Goal: Transaction & Acquisition: Obtain resource

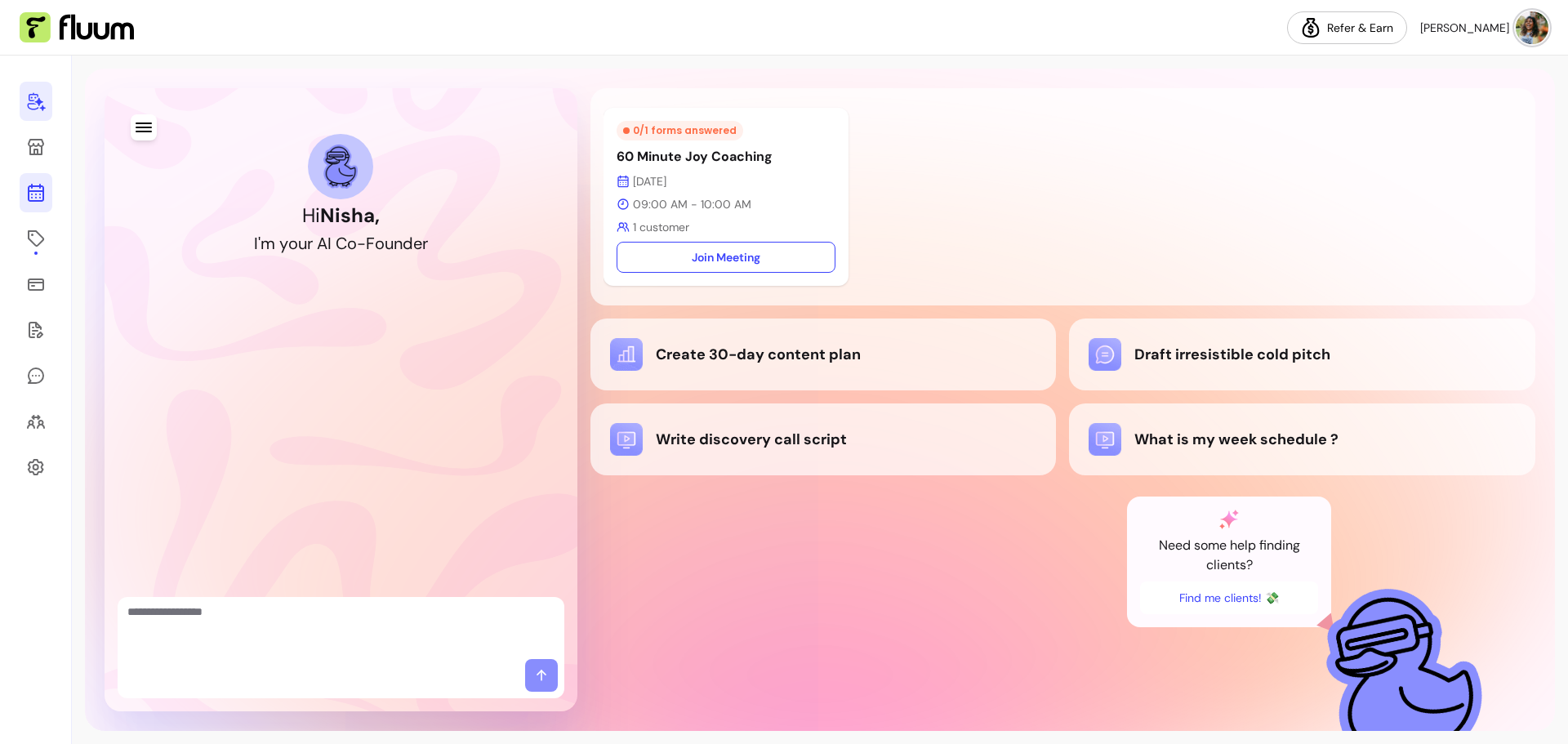
click at [41, 200] on icon at bounding box center [37, 127] width 277 height 233
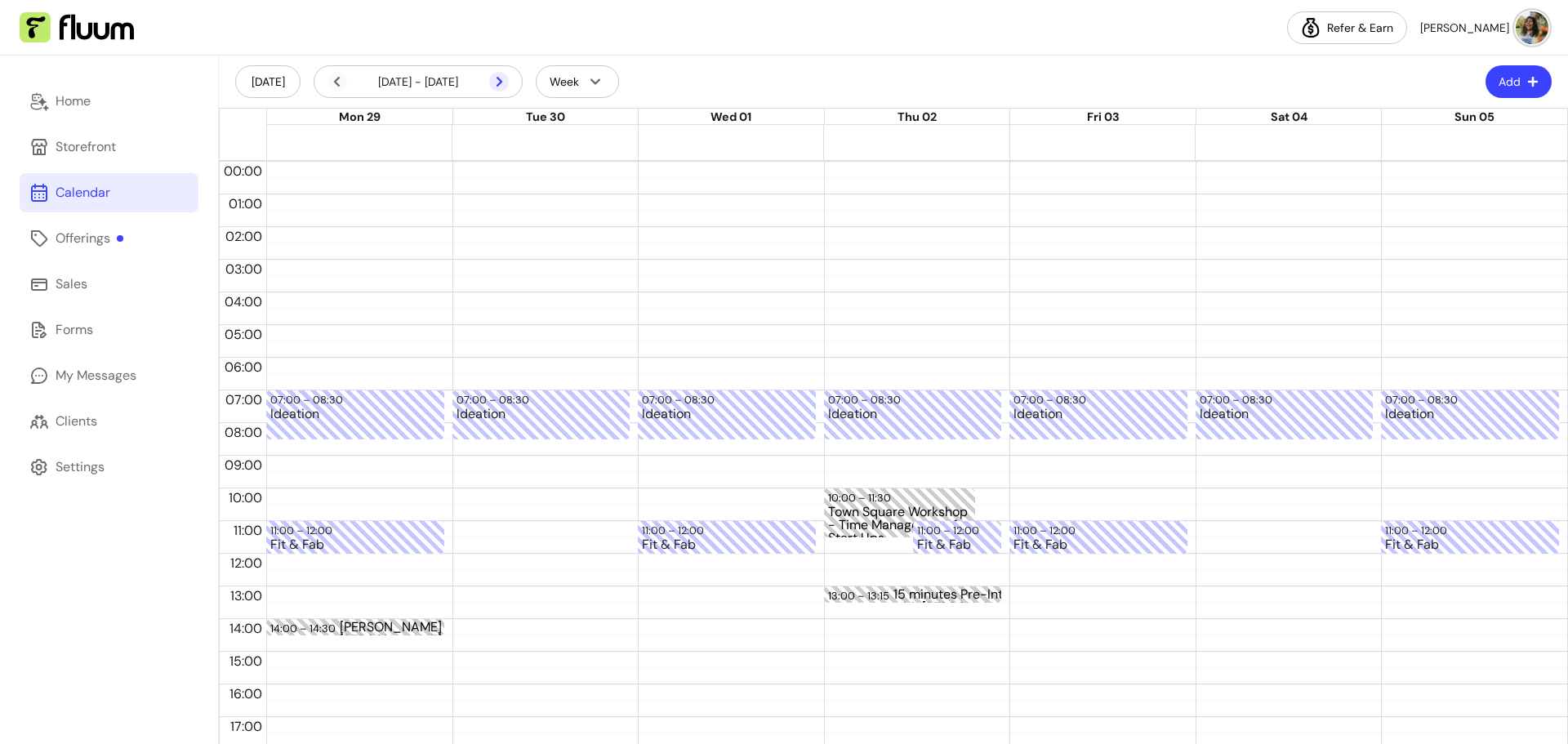
click at [502, 86] on icon at bounding box center [498, 81] width 19 height 19
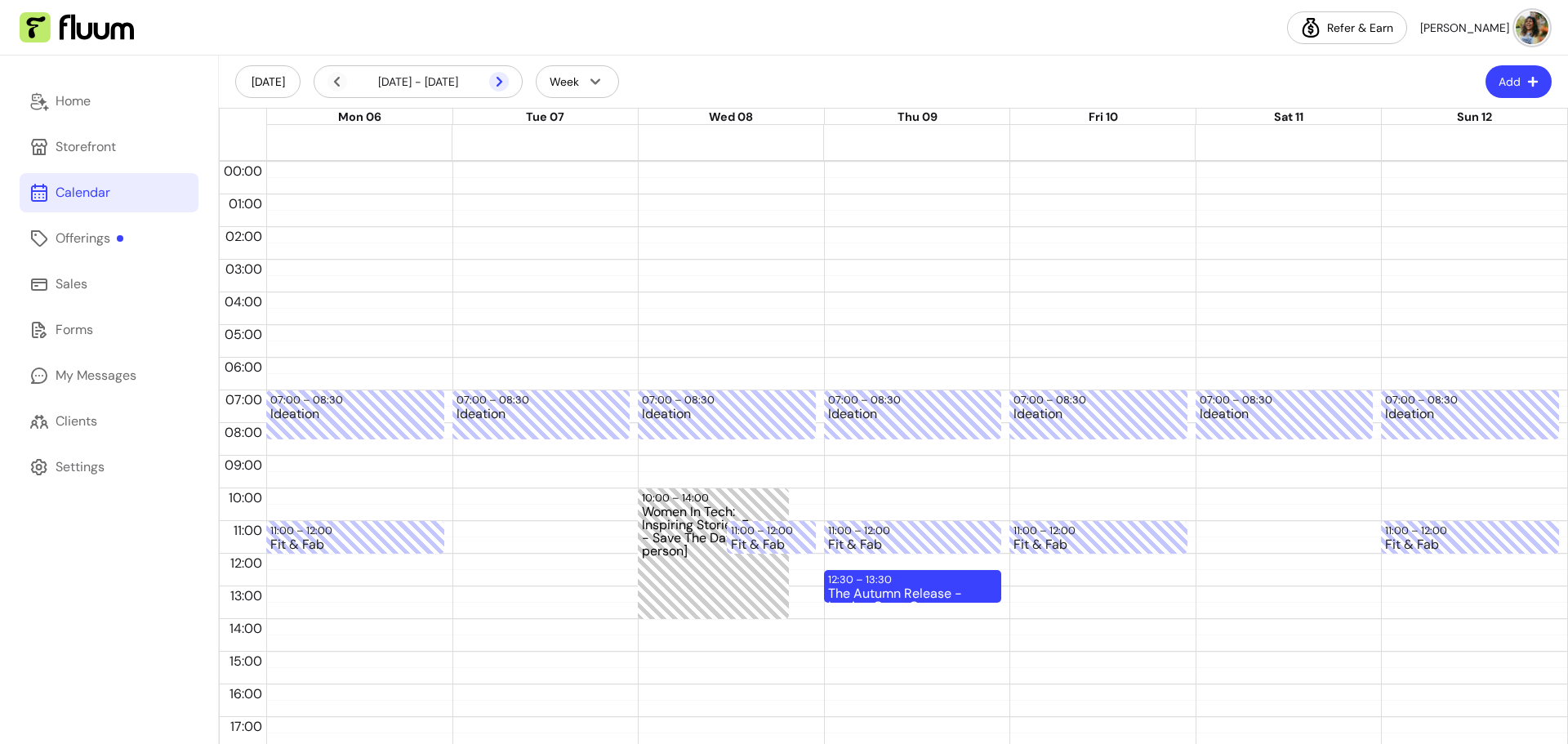
click at [500, 82] on icon at bounding box center [498, 81] width 19 height 19
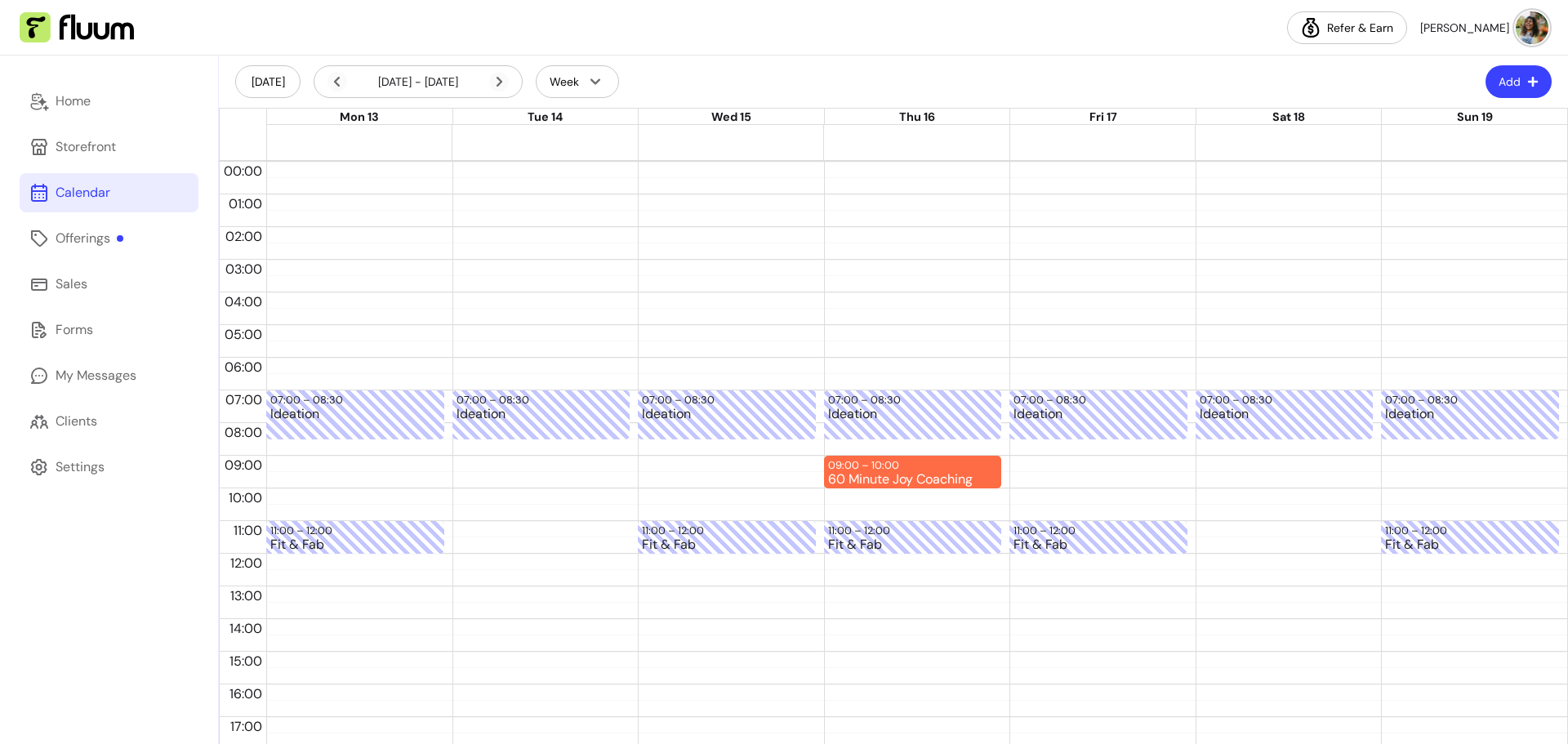
click at [465, 169] on div "07:00 – 08:30 Ideation" at bounding box center [541, 554] width 178 height 784
click at [481, 174] on div at bounding box center [540, 175] width 169 height 3
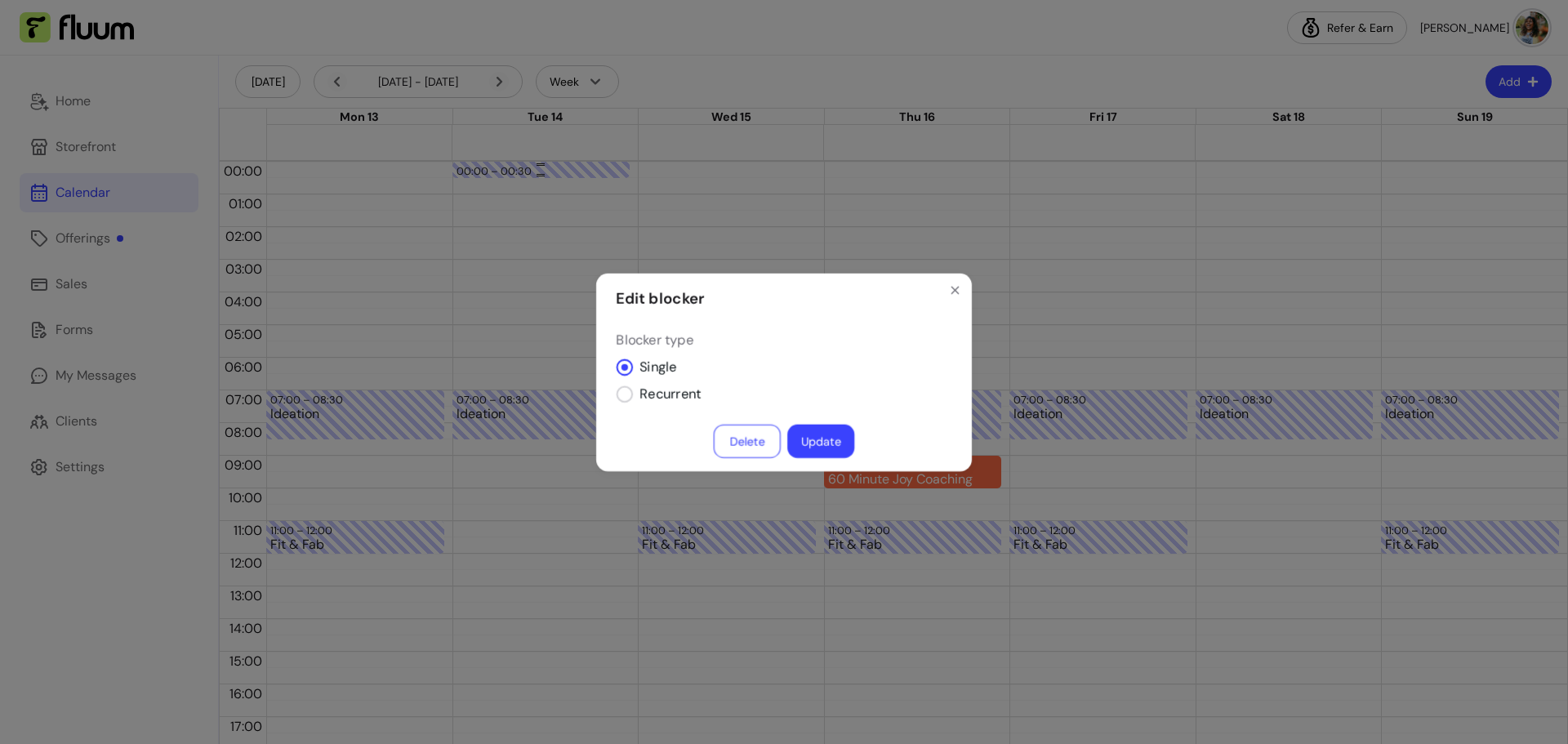
click at [481, 174] on div "Edit blocker Blocker type Single Recurrent Delete Update" at bounding box center [784, 372] width 1611 height 765
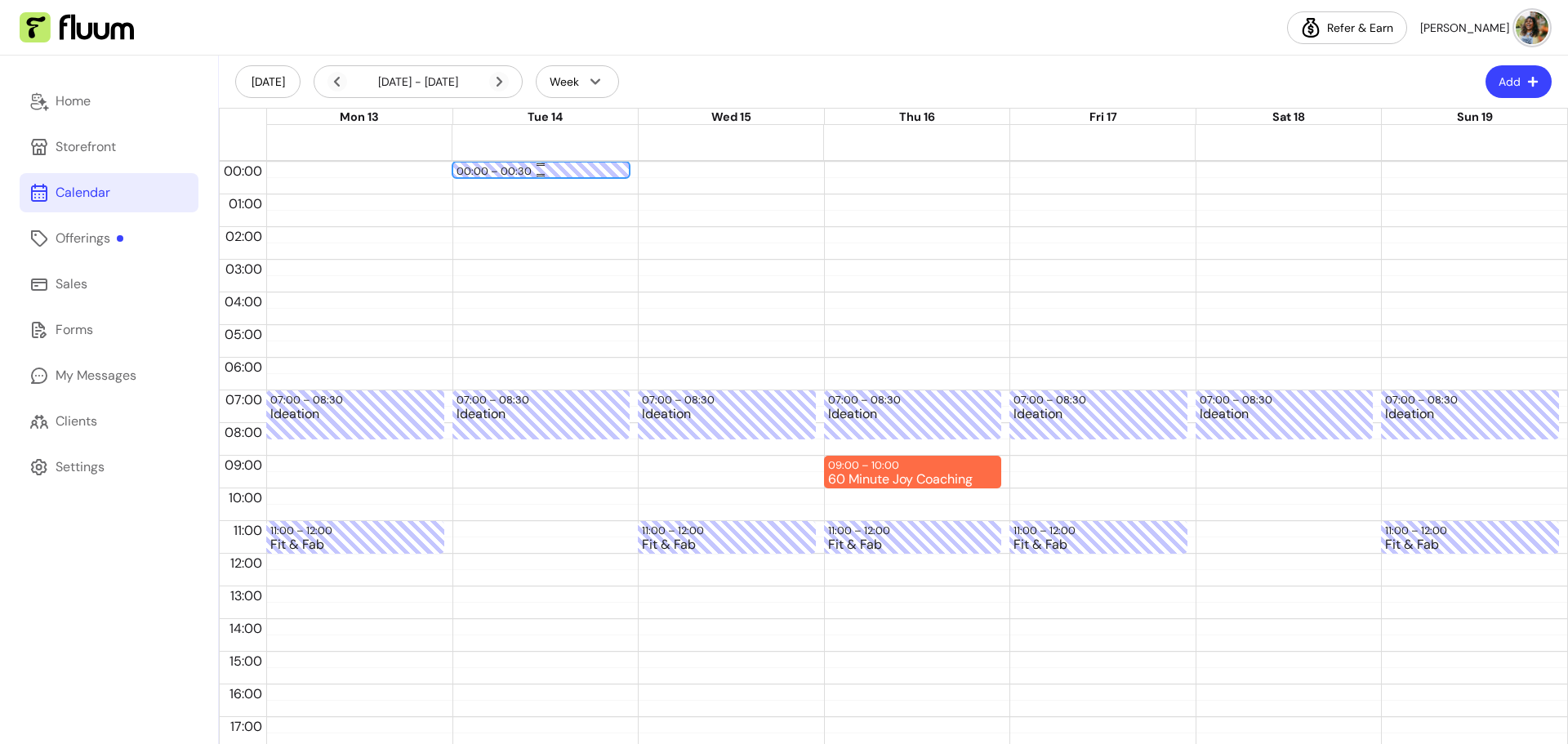
click at [481, 174] on div at bounding box center [540, 175] width 169 height 3
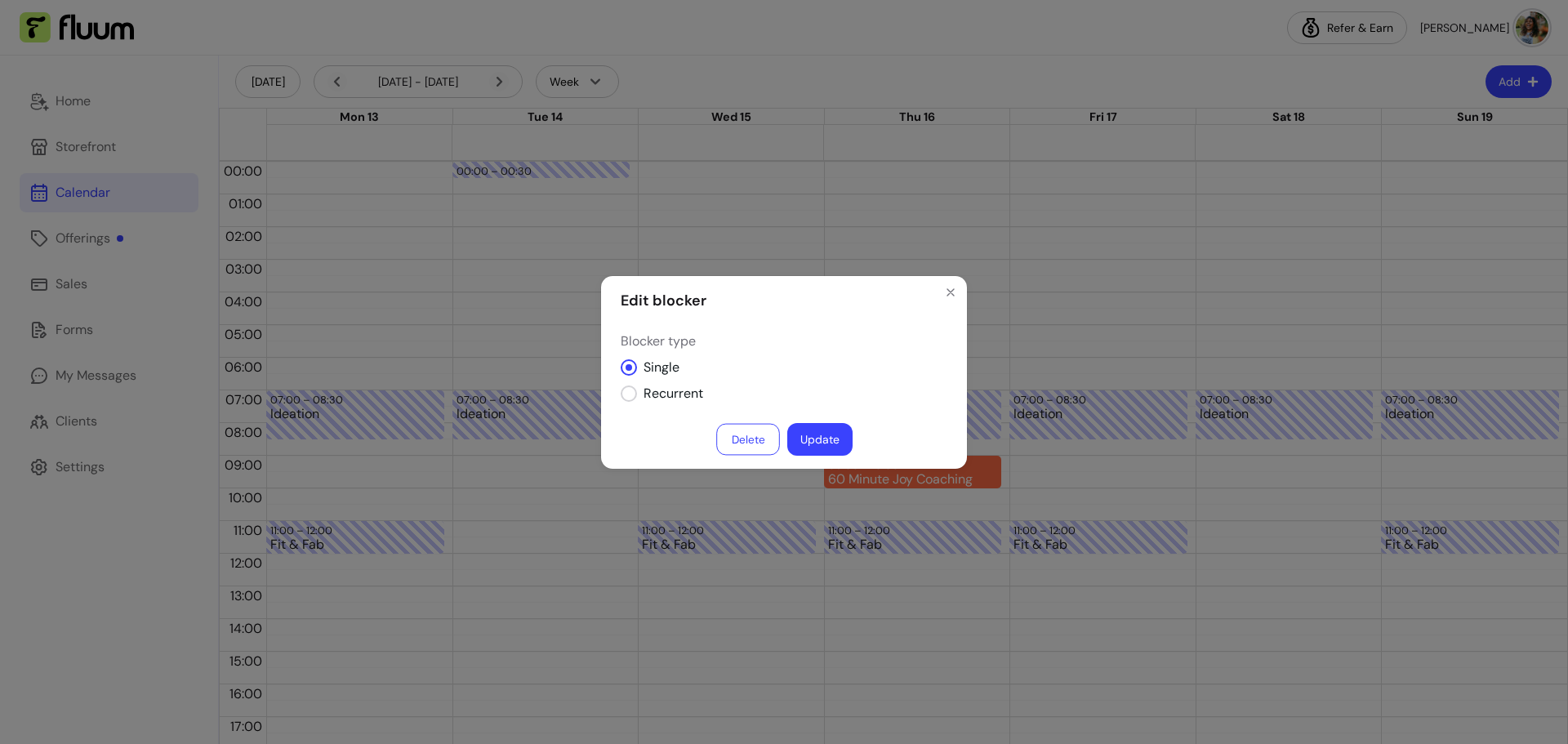
click at [746, 438] on button "Delete" at bounding box center [748, 439] width 64 height 32
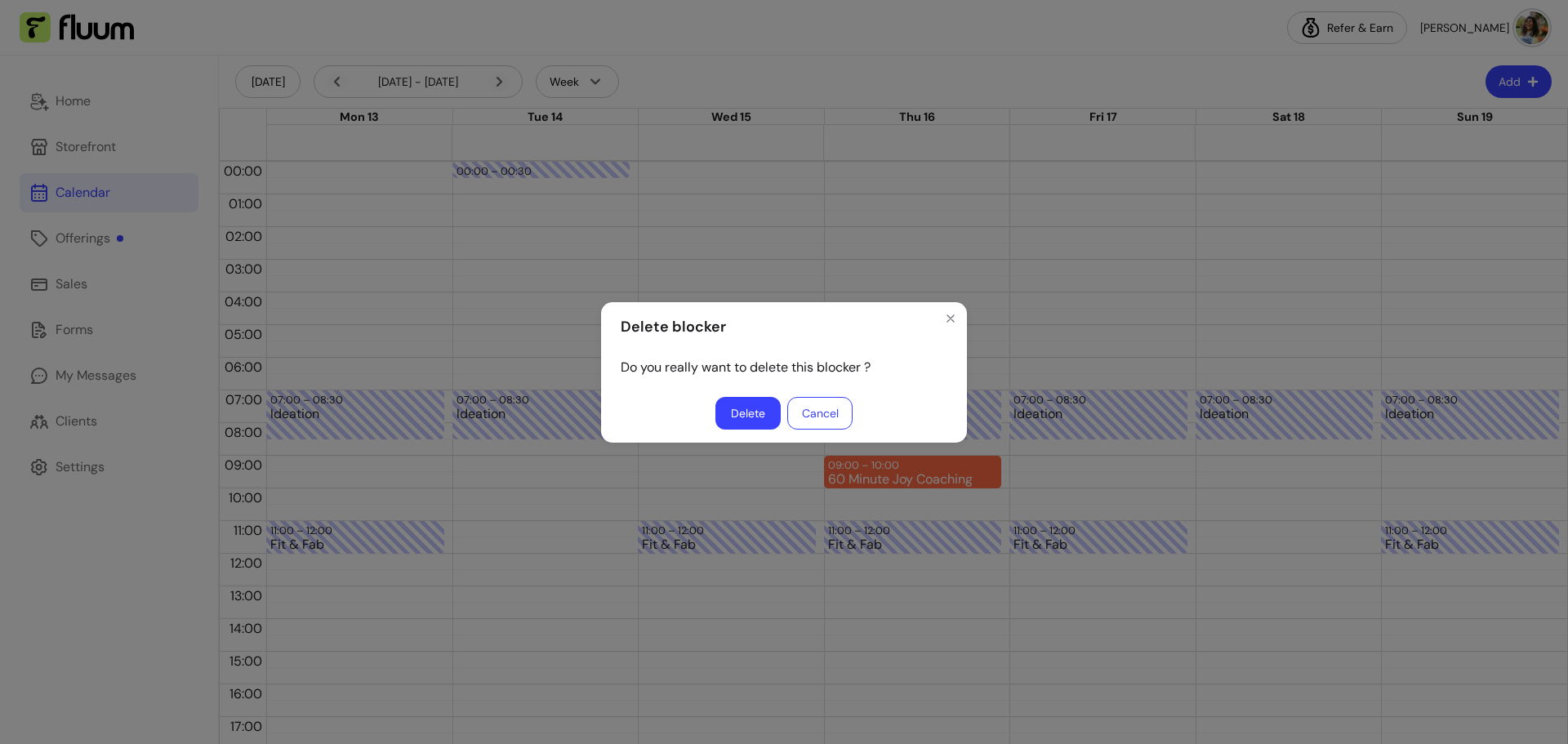
click at [746, 421] on button "Delete" at bounding box center [747, 413] width 65 height 33
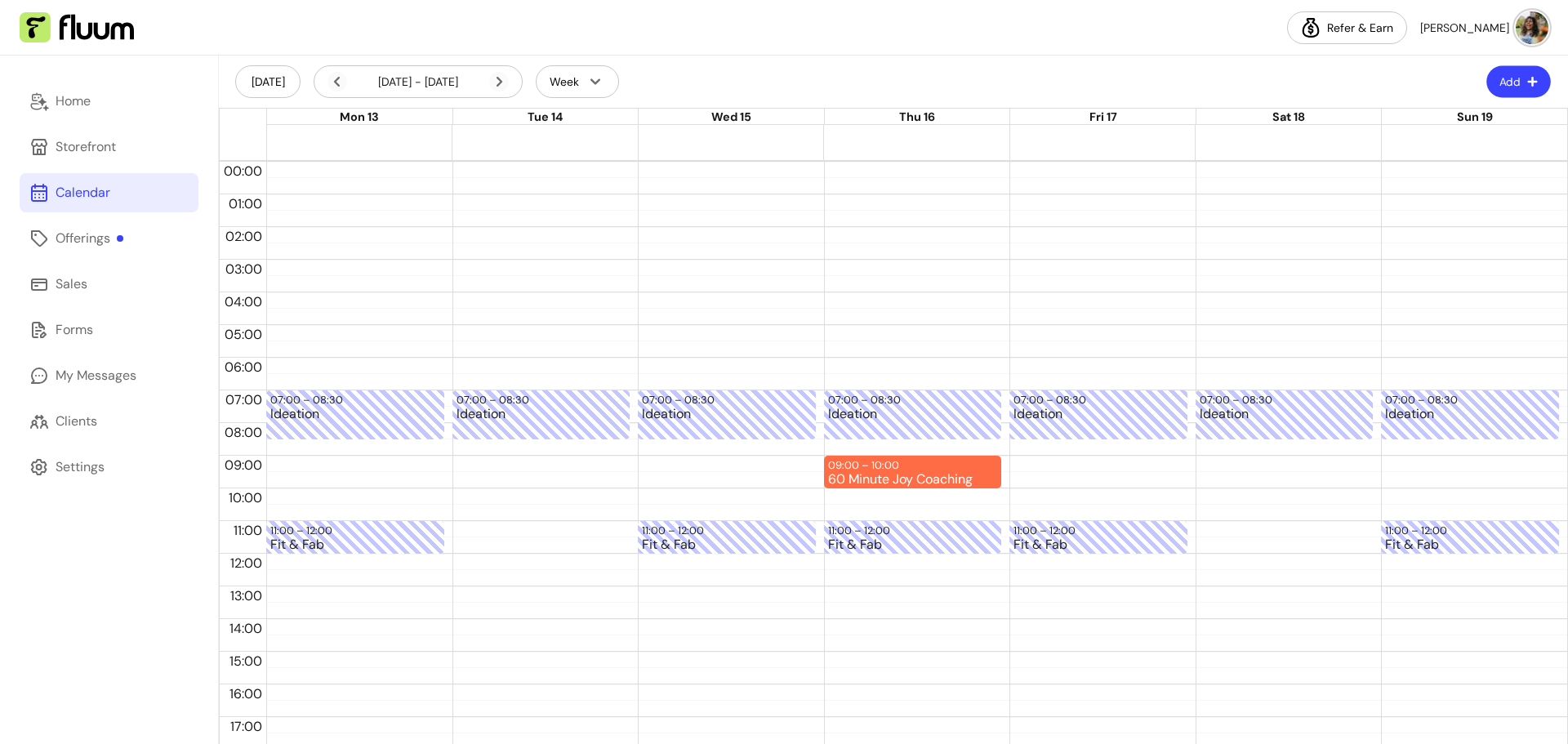
click at [1505, 80] on button "Add" at bounding box center [1519, 82] width 64 height 32
click at [1432, 148] on span "Add Appointment" at bounding box center [1466, 150] width 119 height 16
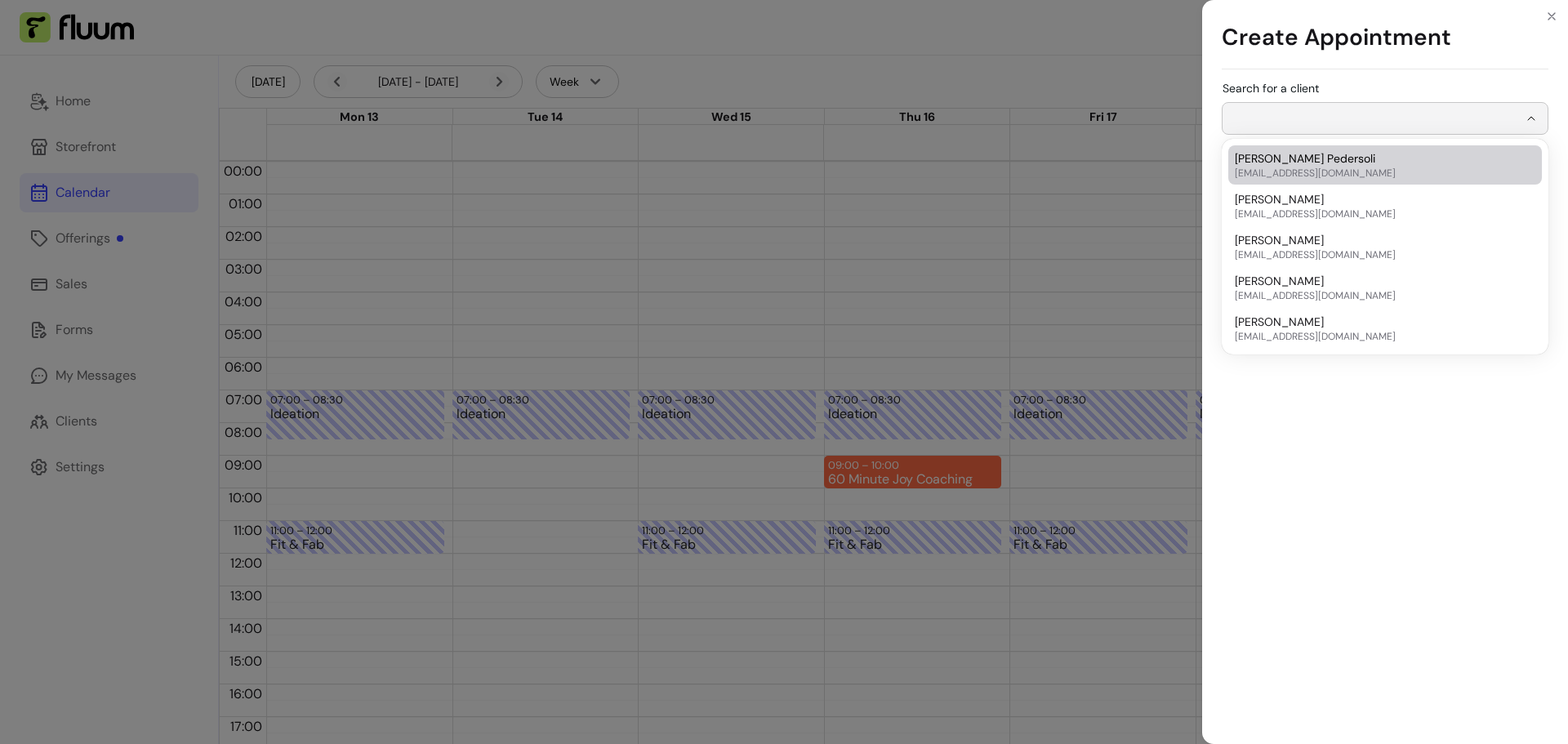
click at [1303, 119] on input "Search for a client" at bounding box center [1376, 118] width 286 height 16
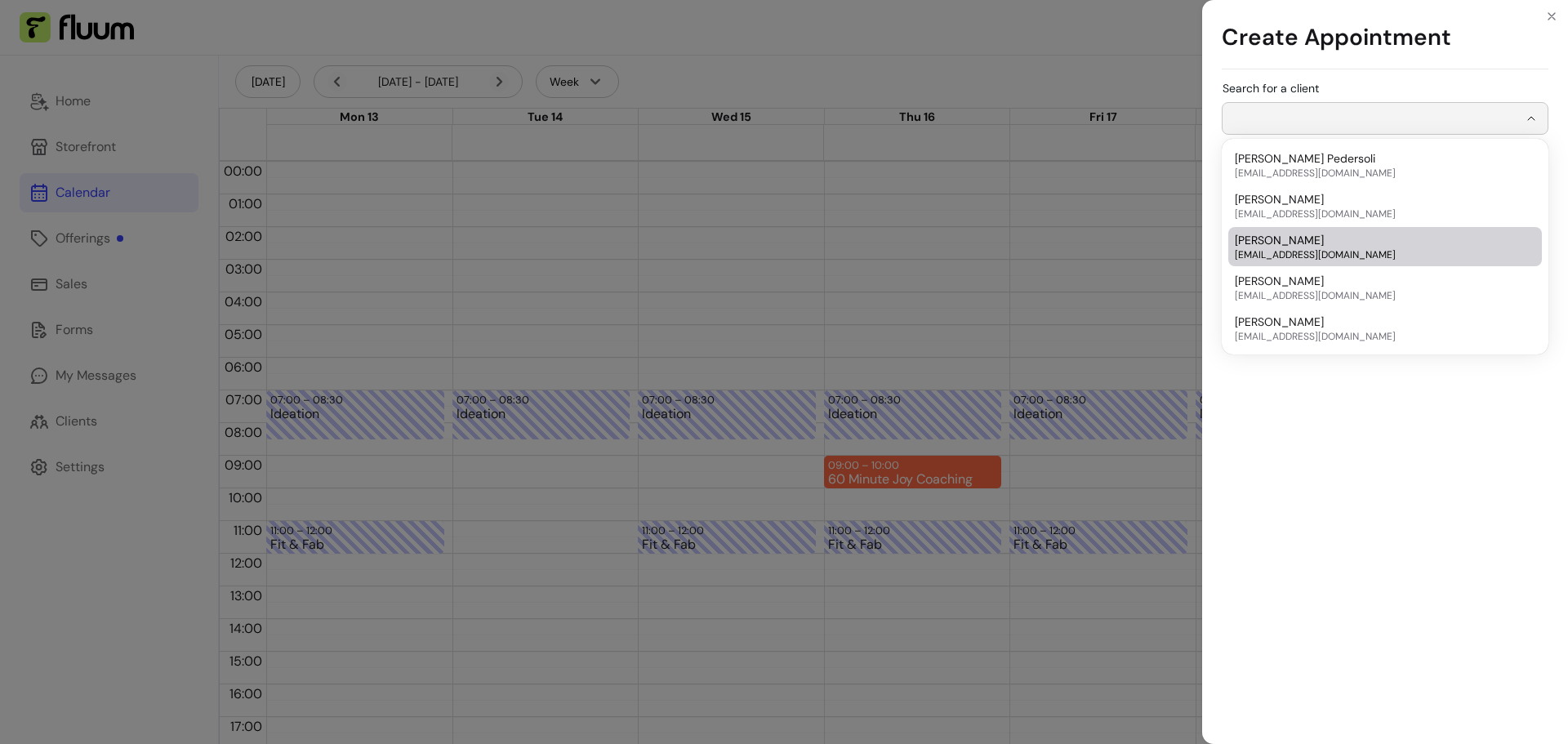
click at [1312, 235] on span "[PERSON_NAME]" at bounding box center [1279, 240] width 89 height 16
type input "**********"
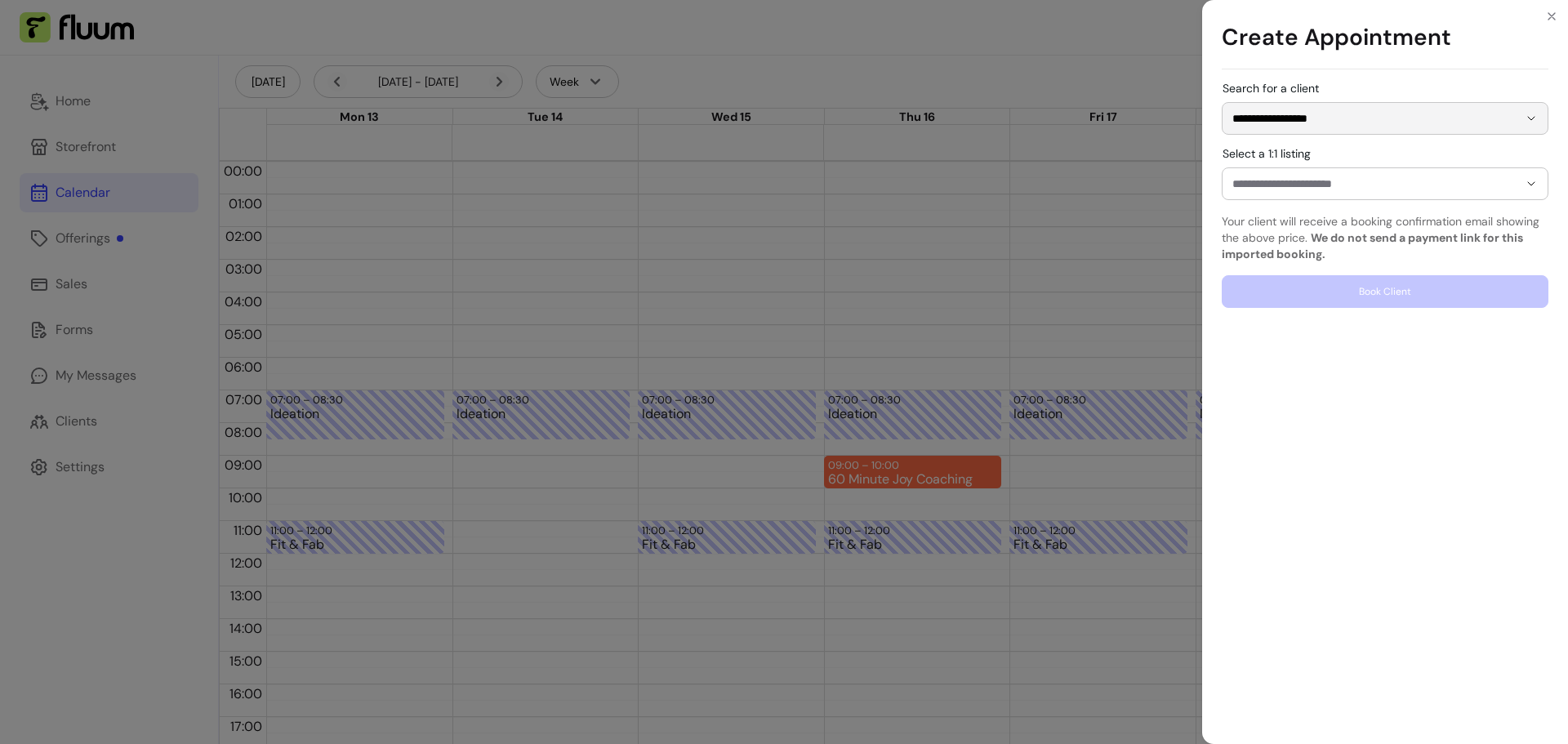
click at [1343, 186] on input "Select a 1:1 listing" at bounding box center [1363, 184] width 260 height 16
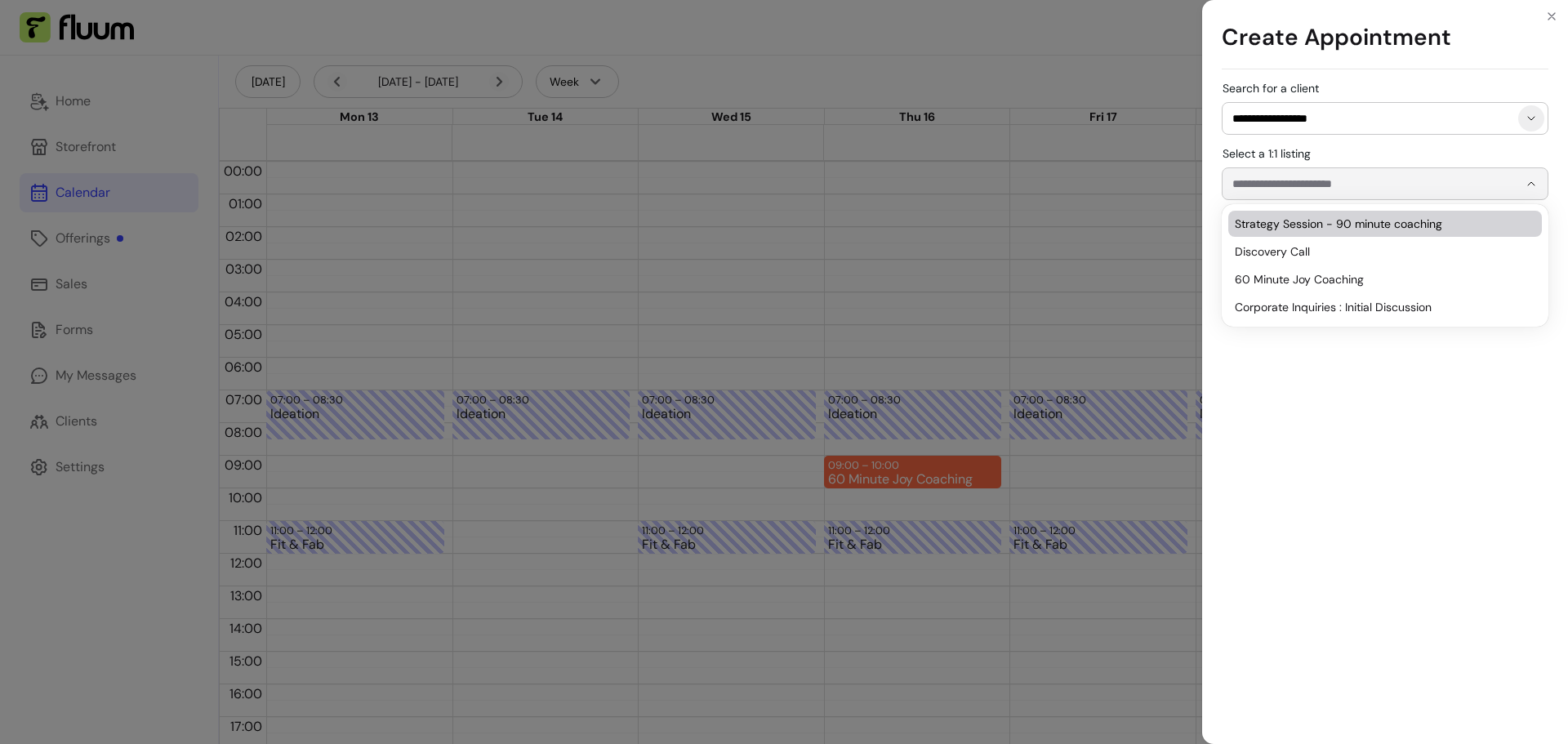
click at [1534, 117] on icon "Show suggestions" at bounding box center [1531, 118] width 13 height 13
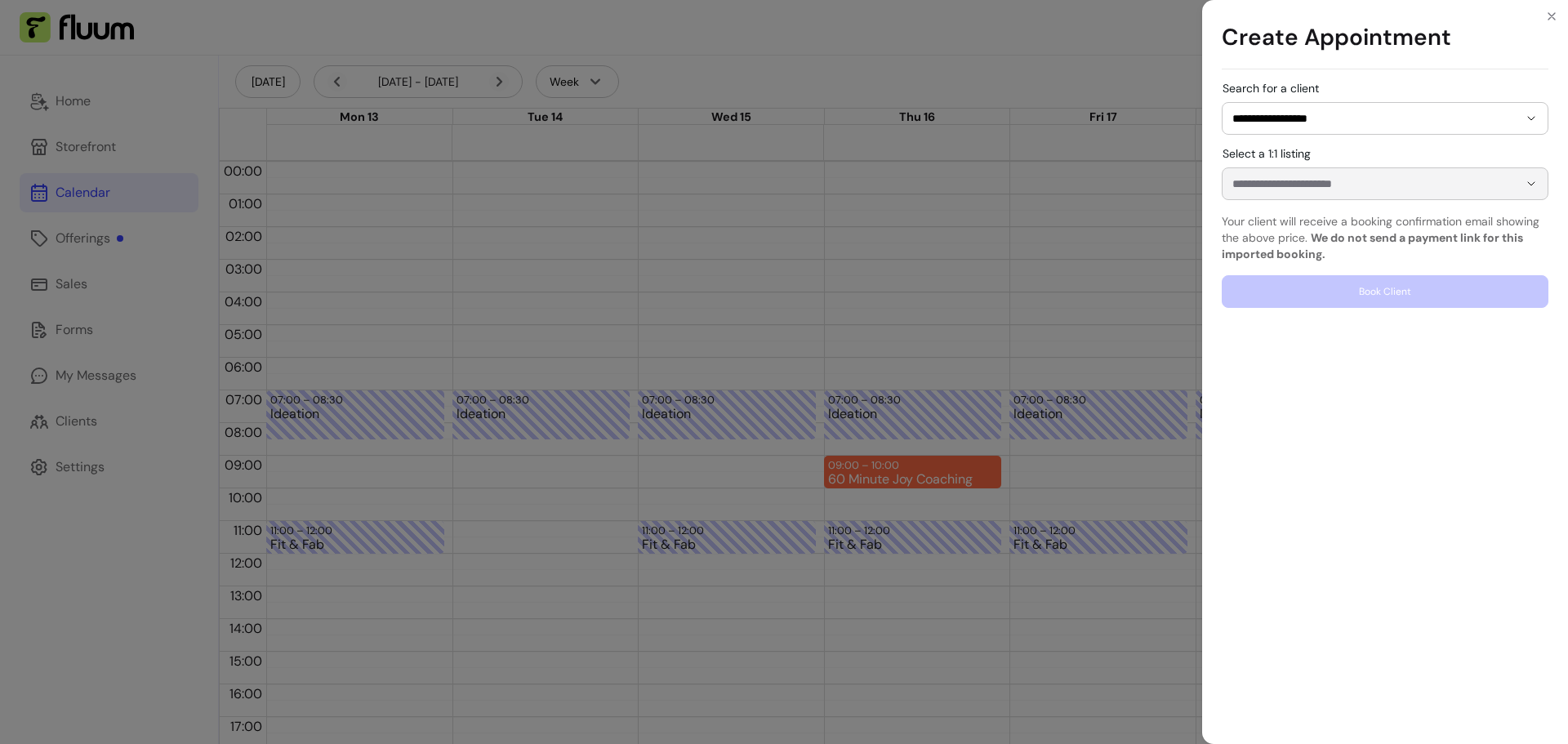
click at [1172, 151] on div "**********" at bounding box center [784, 372] width 1568 height 744
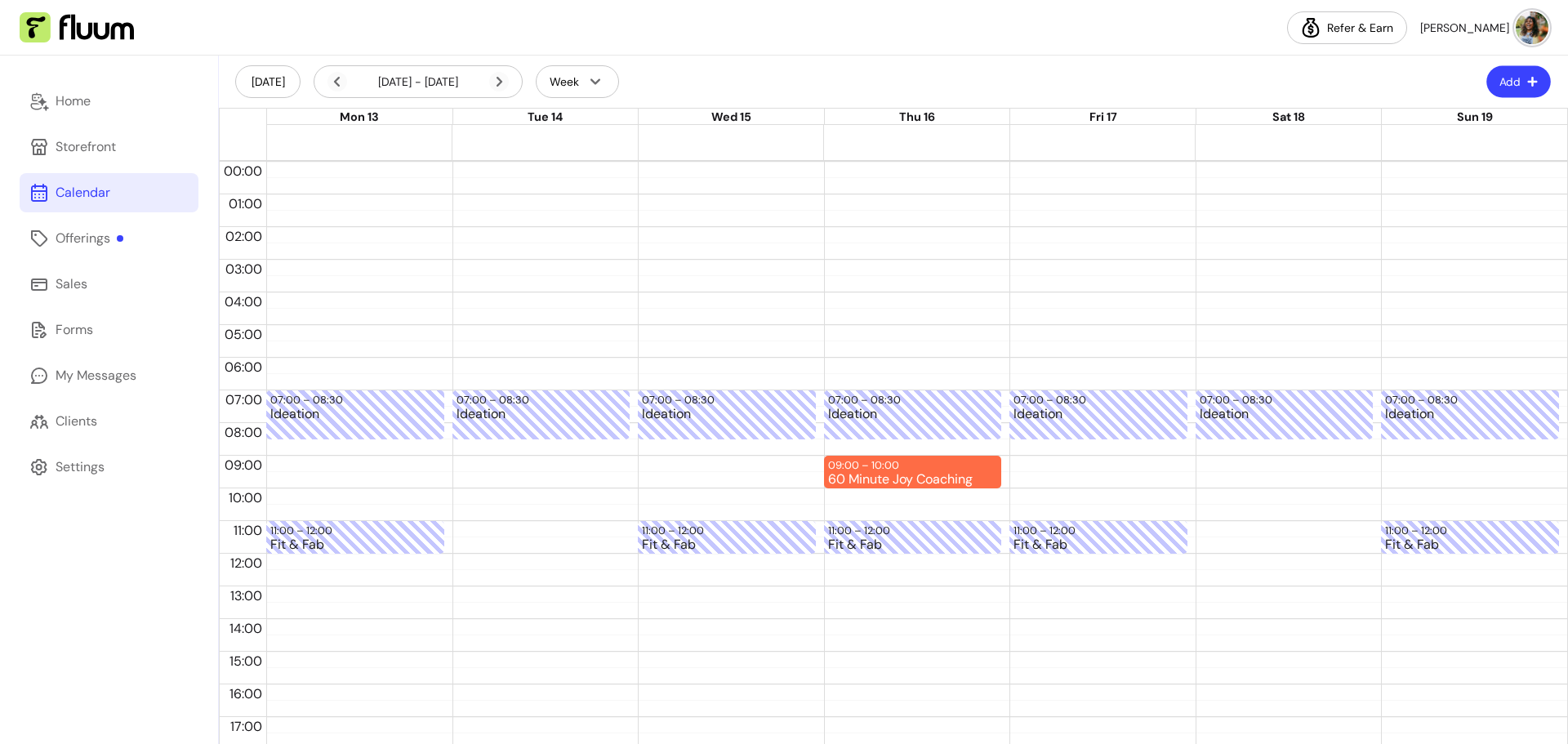
click at [1491, 76] on button "Add" at bounding box center [1519, 82] width 64 height 32
click at [1433, 125] on span "Add Blocker" at bounding box center [1466, 123] width 119 height 16
select select "*********"
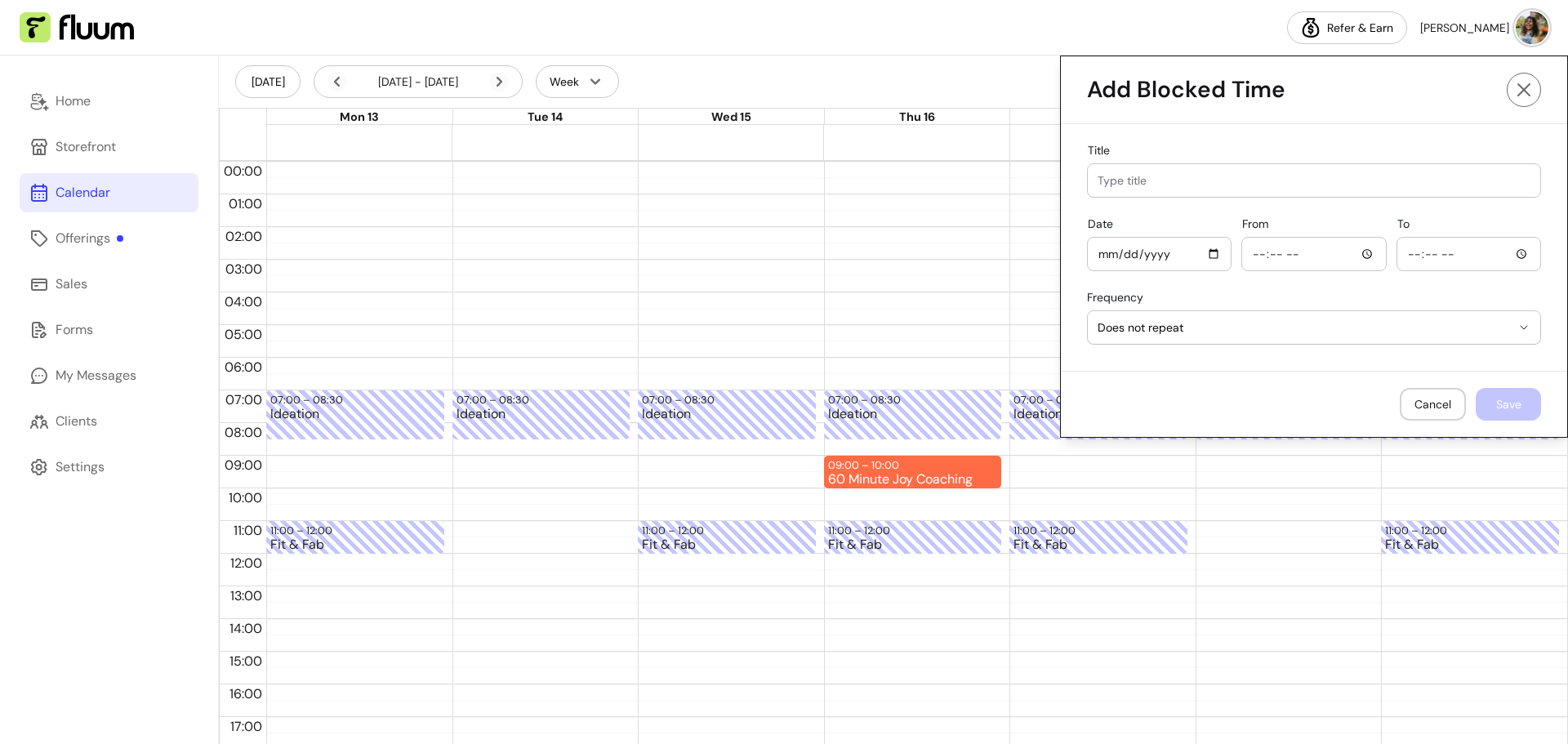
click at [1169, 170] on div at bounding box center [1314, 181] width 433 height 33
type input "NH Leave"
click at [1137, 255] on input "Date" at bounding box center [1160, 255] width 124 height 18
click at [1203, 260] on input "Date" at bounding box center [1160, 255] width 124 height 18
type input "[DATE]"
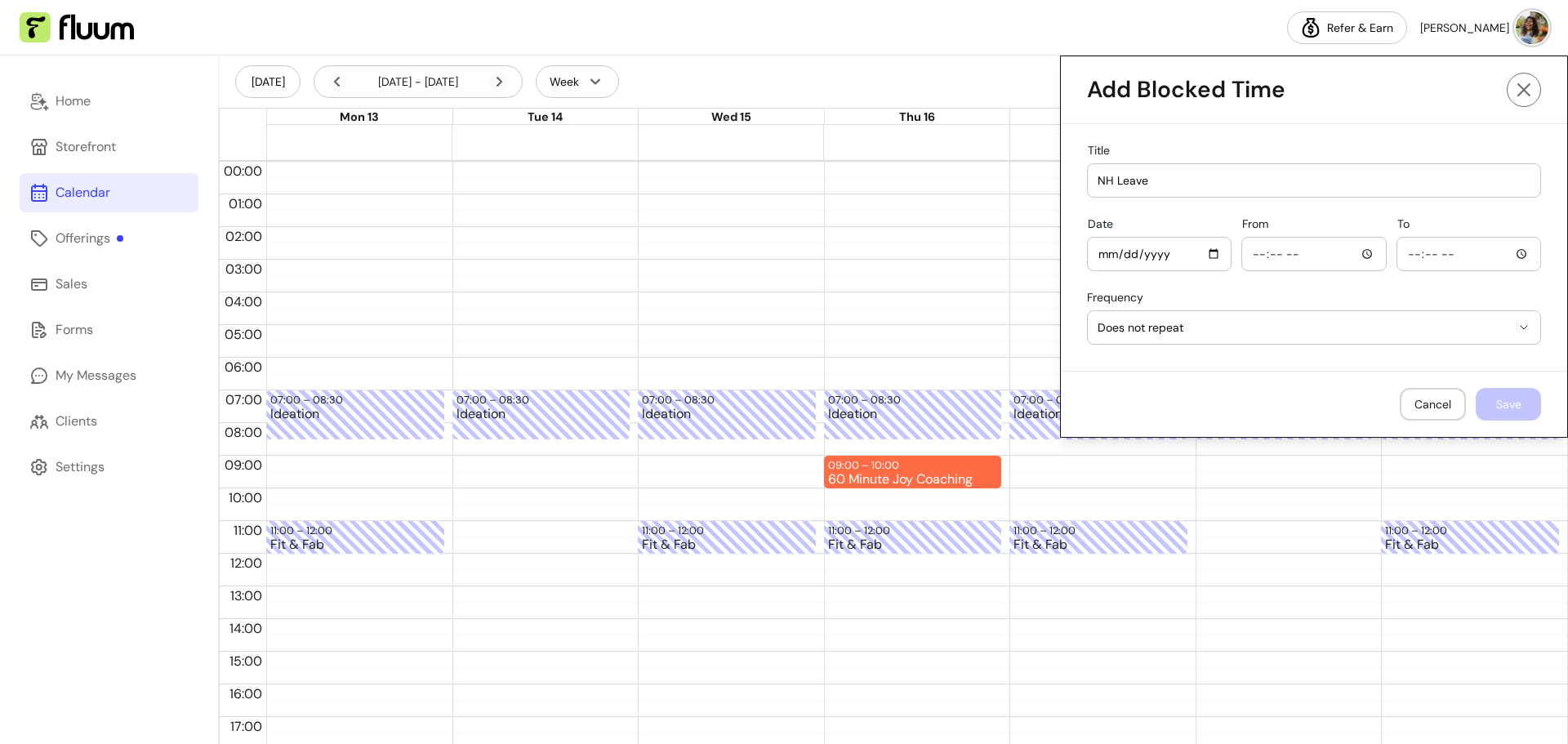
click at [1314, 266] on div at bounding box center [1313, 255] width 124 height 33
click at [1352, 259] on input "From" at bounding box center [1313, 255] width 124 height 18
type input "02:37"
click at [1432, 252] on input "To" at bounding box center [1469, 255] width 124 height 18
click at [1203, 258] on input "[DATE]" at bounding box center [1160, 255] width 124 height 18
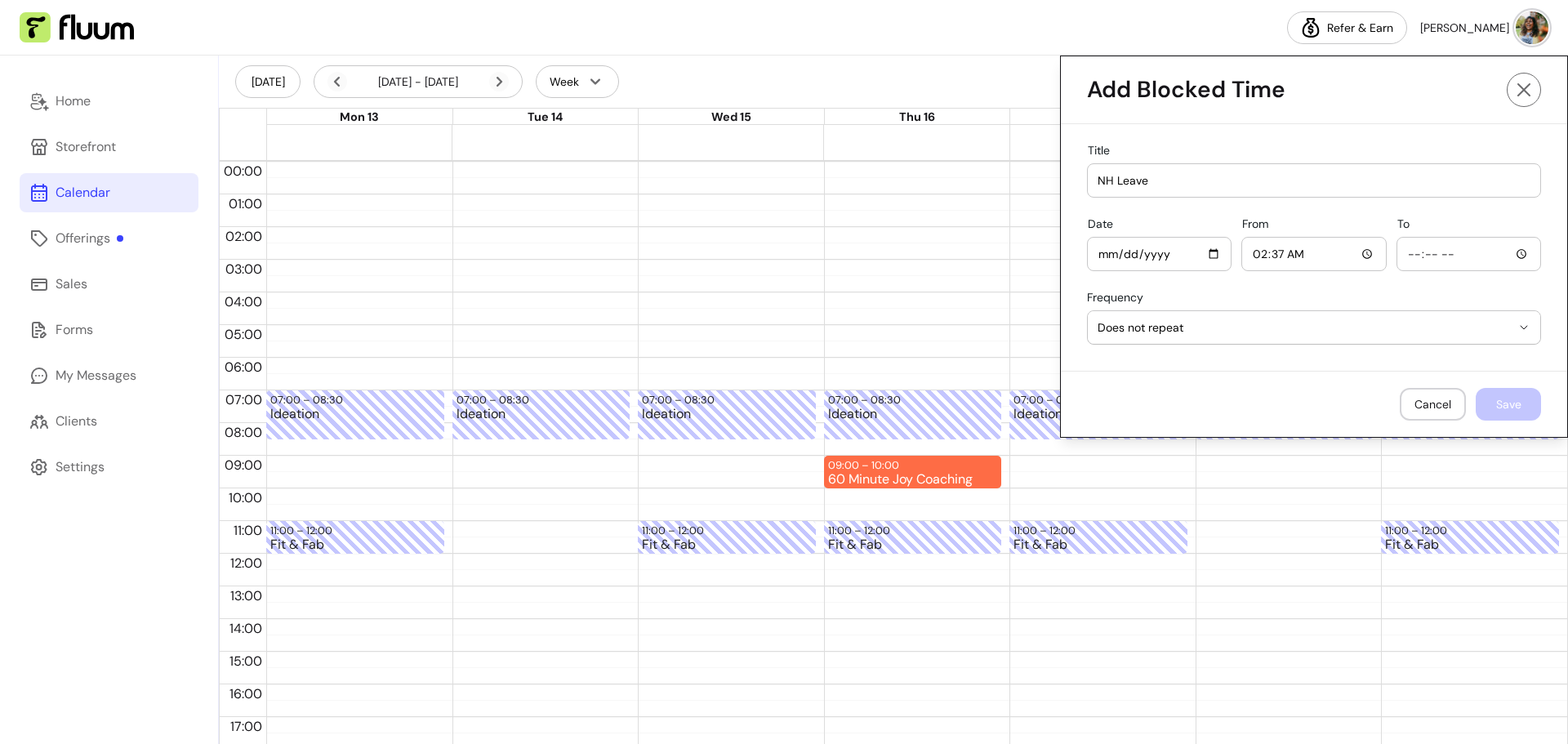
click at [1350, 283] on div "**********" at bounding box center [1313, 247] width 506 height 246
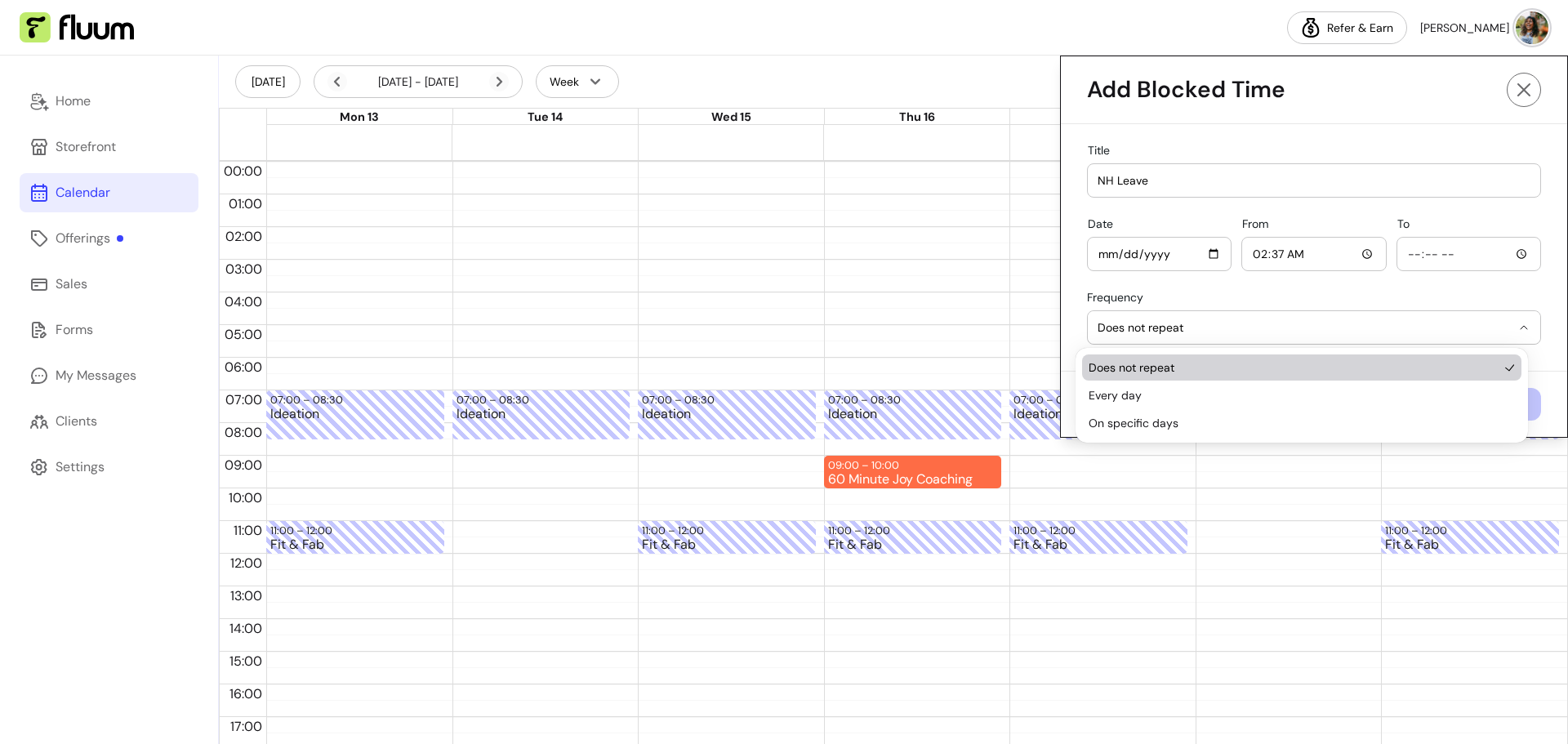
click at [1332, 333] on span "Does not repeat" at bounding box center [1304, 328] width 413 height 16
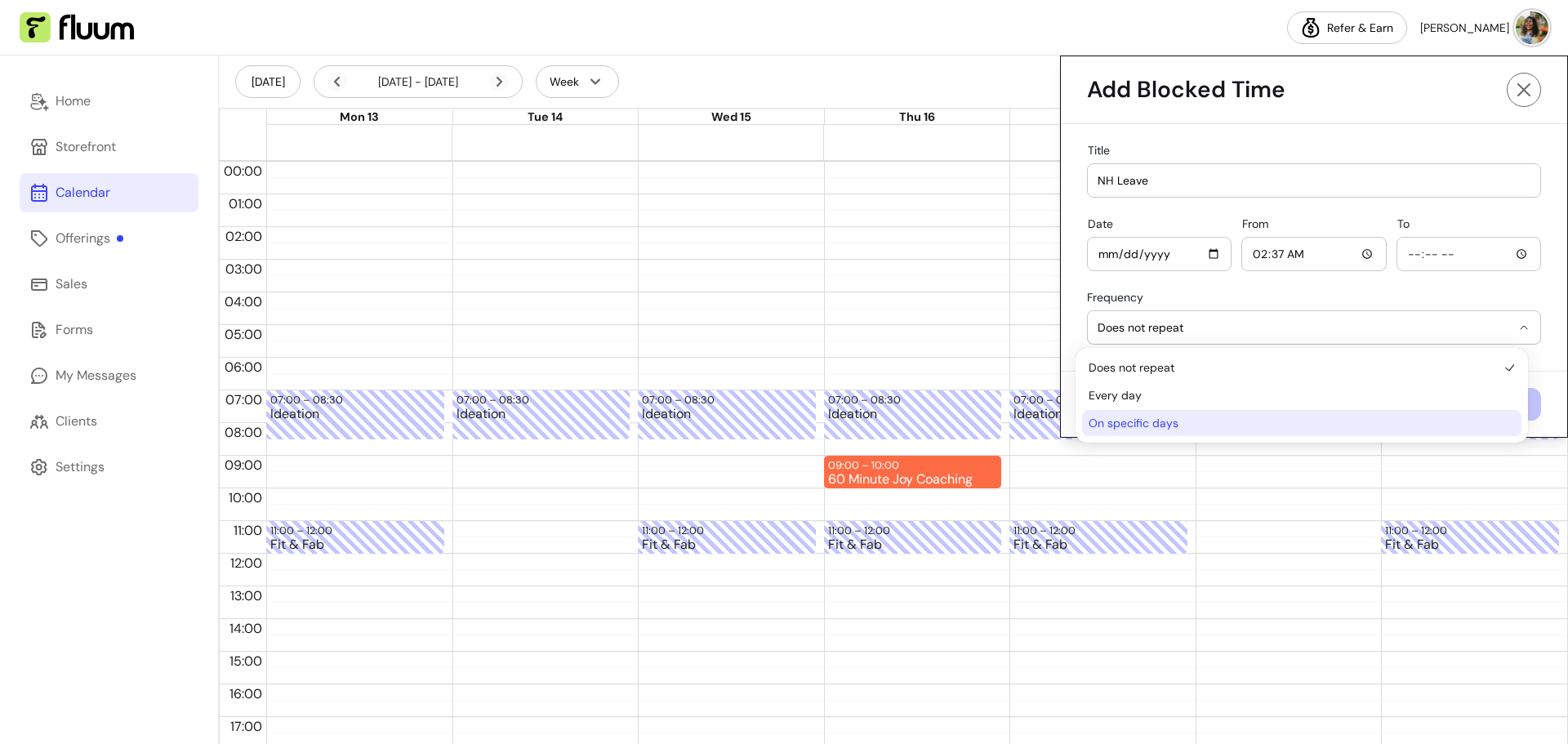
click at [1166, 421] on span "On specific days" at bounding box center [1294, 423] width 410 height 16
select select "**********"
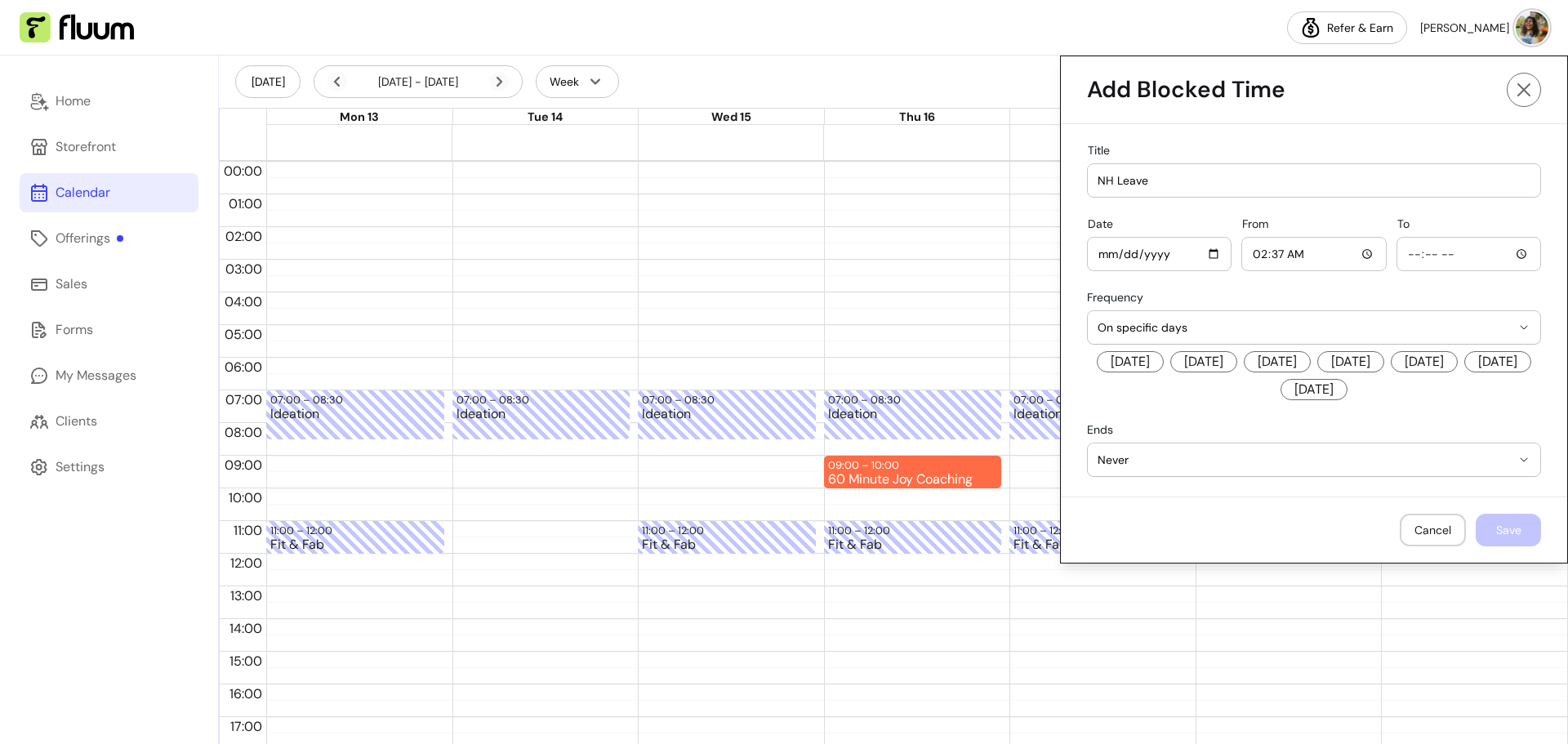
click at [1149, 470] on button "Never" at bounding box center [1314, 460] width 452 height 33
click at [1148, 527] on span "On a specific date" at bounding box center [1294, 528] width 410 height 16
select select "**********"
click at [1512, 461] on input "Date" at bounding box center [1432, 460] width 198 height 18
type input "[DATE]"
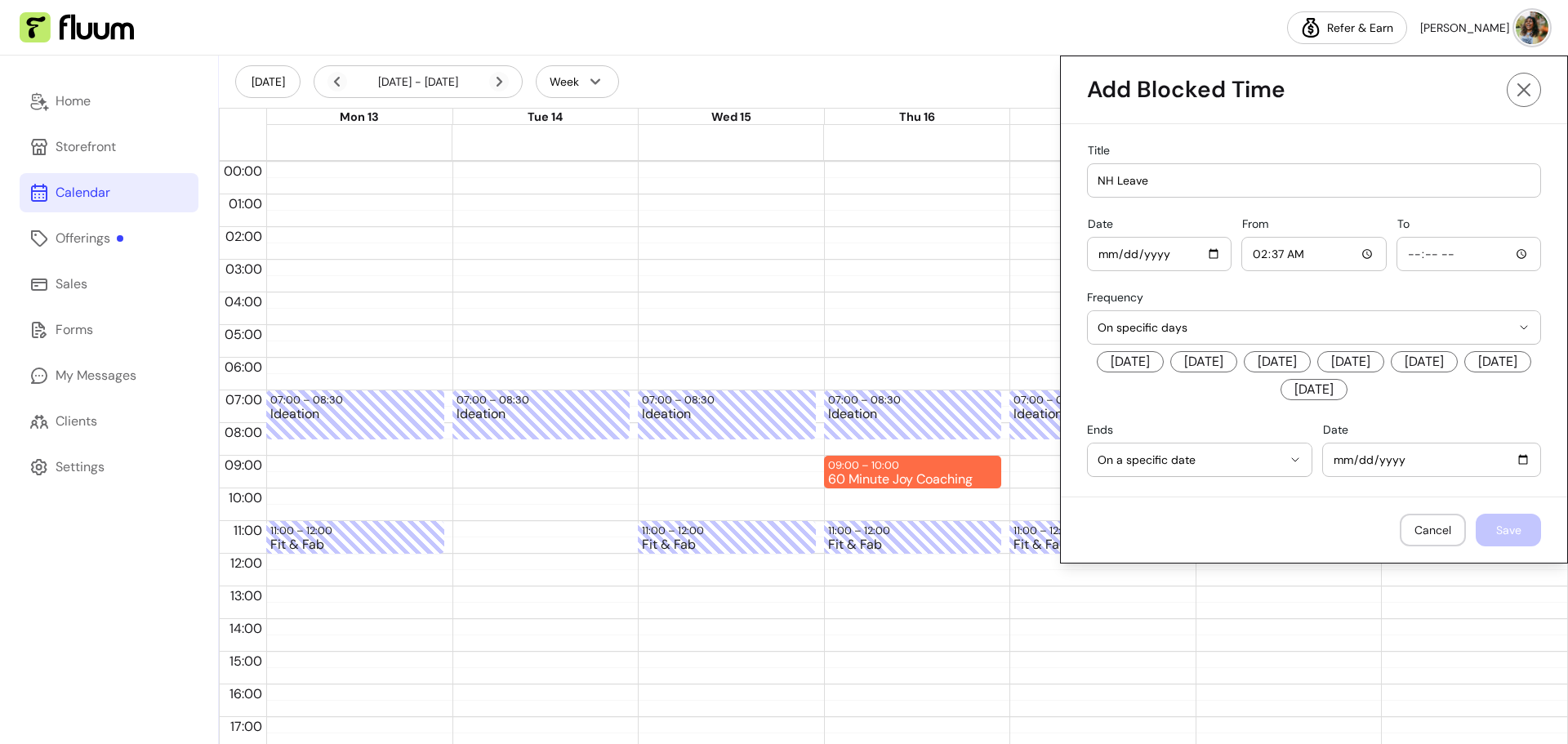
click at [1513, 255] on input "To" at bounding box center [1469, 255] width 124 height 18
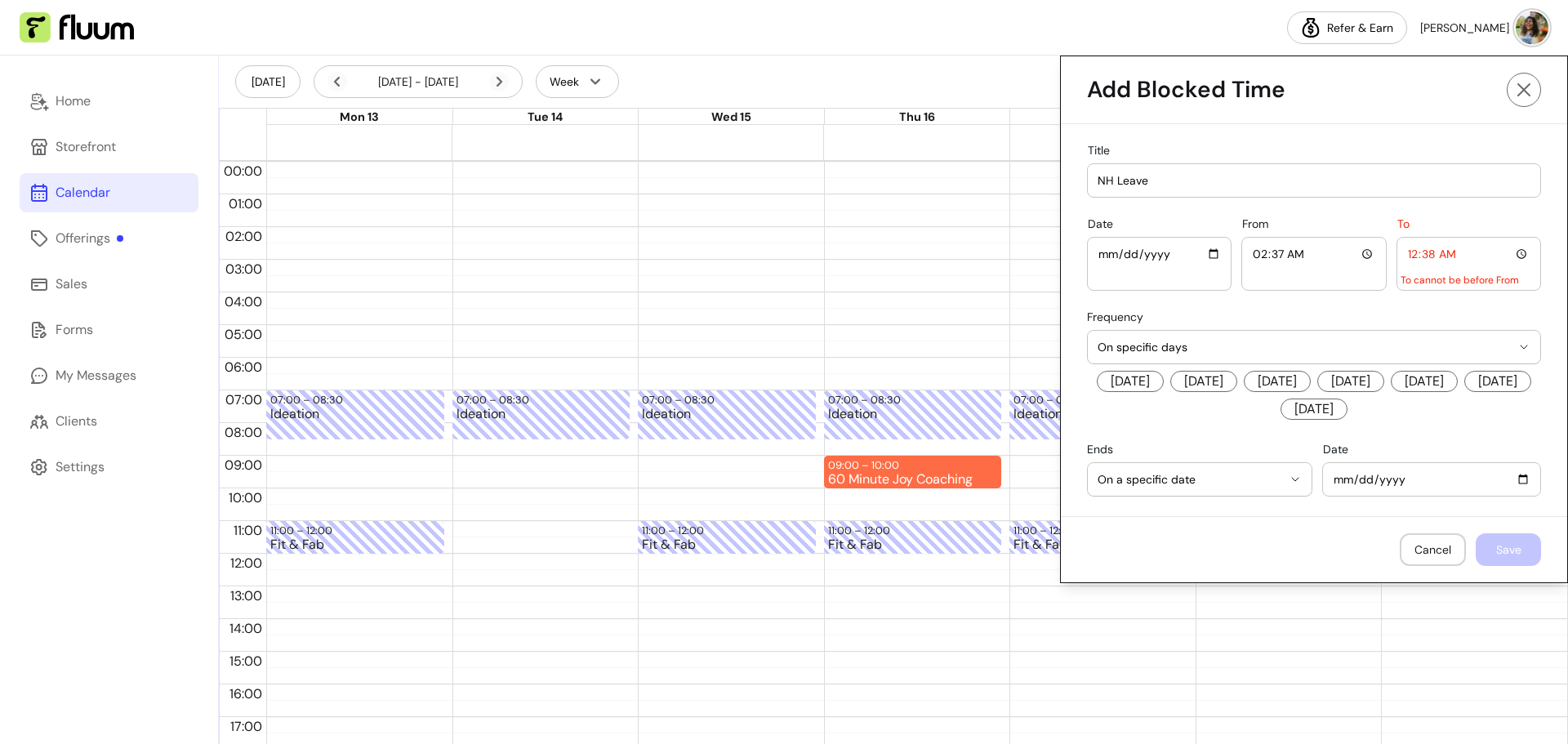
type input "00:38"
click at [1306, 315] on div "**********" at bounding box center [1314, 367] width 454 height 113
click at [1508, 254] on input "00:38" at bounding box center [1469, 255] width 124 height 18
click at [1374, 270] on div "From 02:37" at bounding box center [1313, 264] width 145 height 54
click at [1297, 310] on div "**********" at bounding box center [1313, 321] width 506 height 392
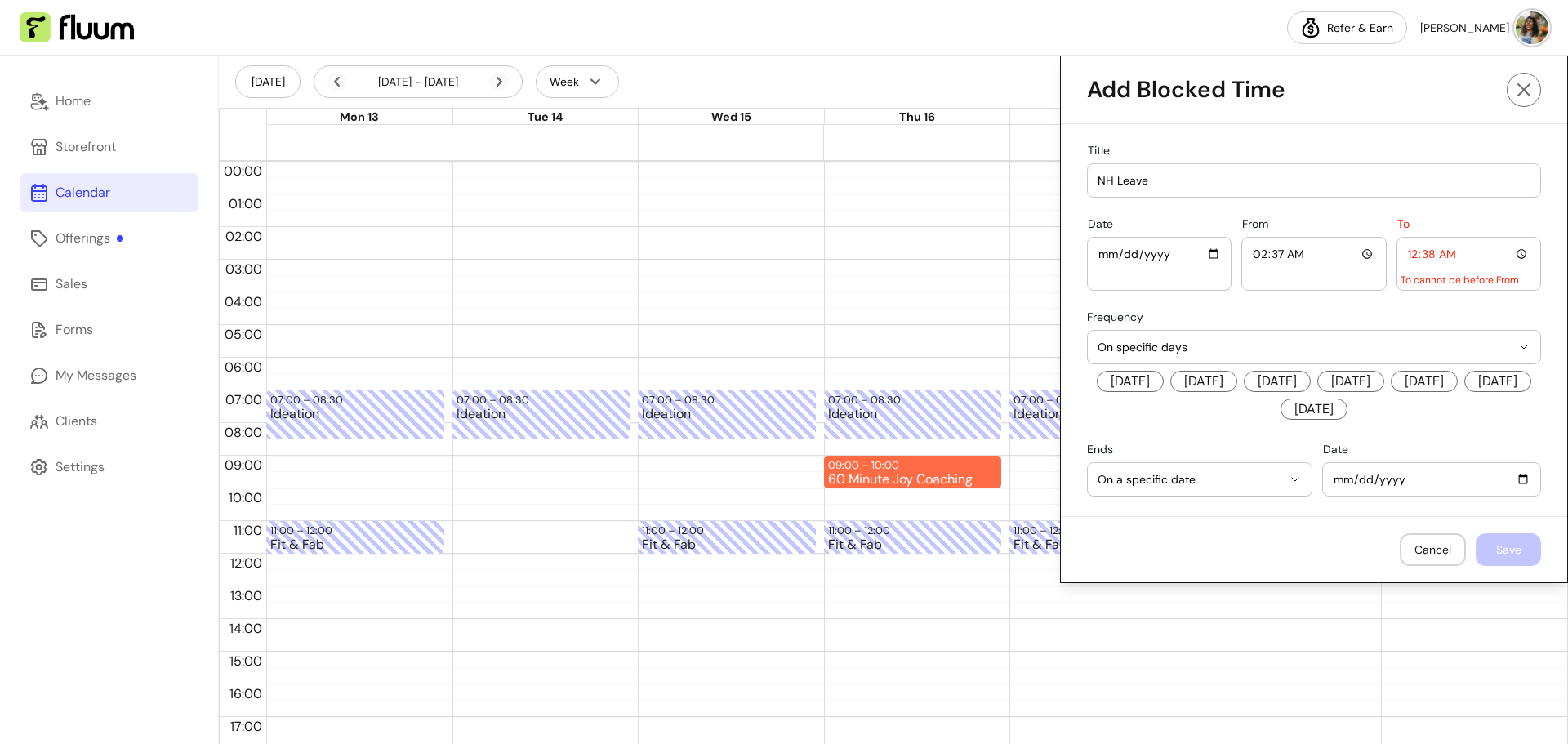
click at [1511, 481] on input "[DATE]" at bounding box center [1432, 480] width 198 height 18
type input "[DATE]"
click at [1508, 255] on input "00:38" at bounding box center [1469, 255] width 124 height 18
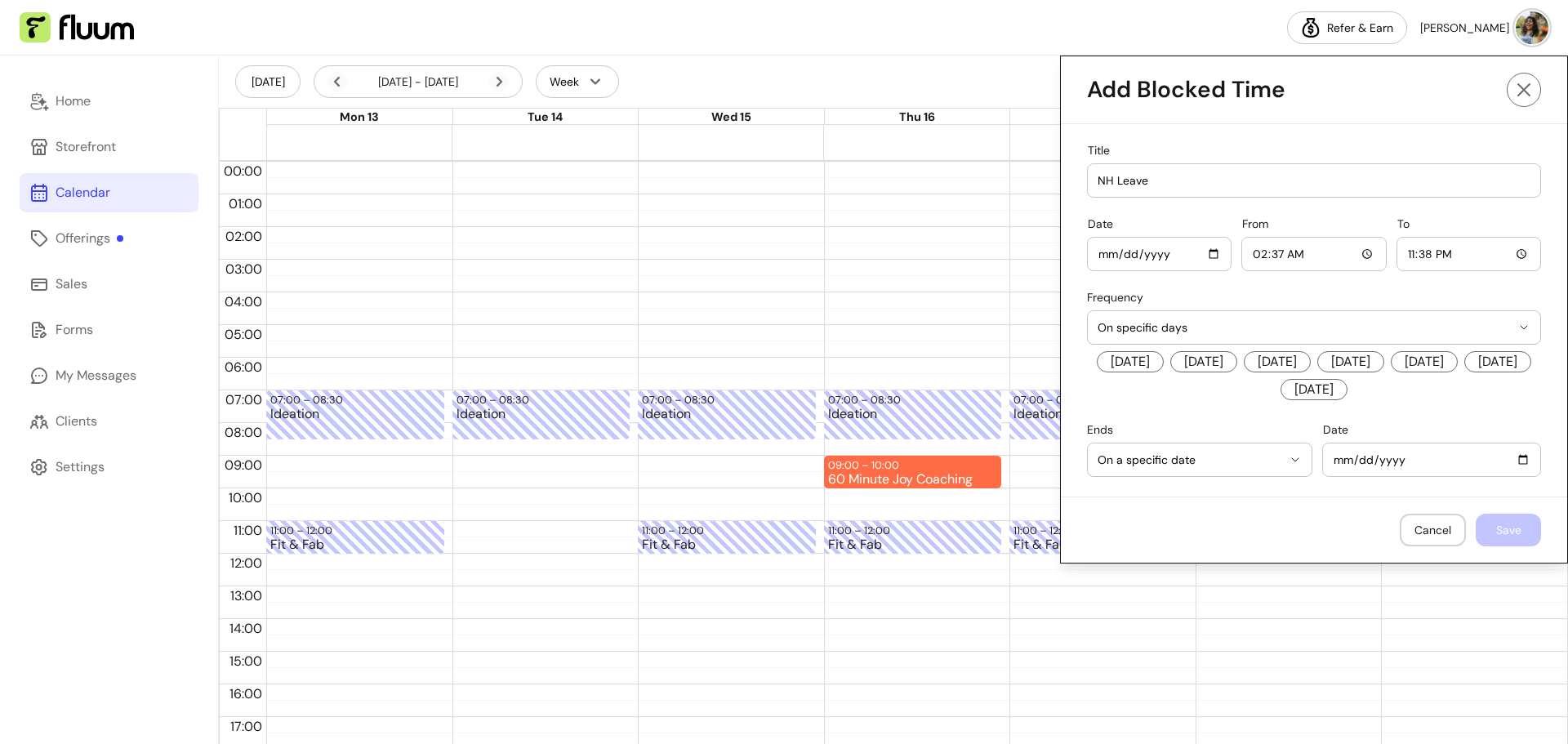
type input "23:38"
click at [1349, 286] on div "**********" at bounding box center [1313, 311] width 506 height 373
click at [1206, 463] on span "On a specific date" at bounding box center [1191, 460] width 185 height 16
click at [1218, 408] on div "**********" at bounding box center [1313, 311] width 506 height 373
click at [1426, 529] on button "Cancel" at bounding box center [1432, 531] width 64 height 32
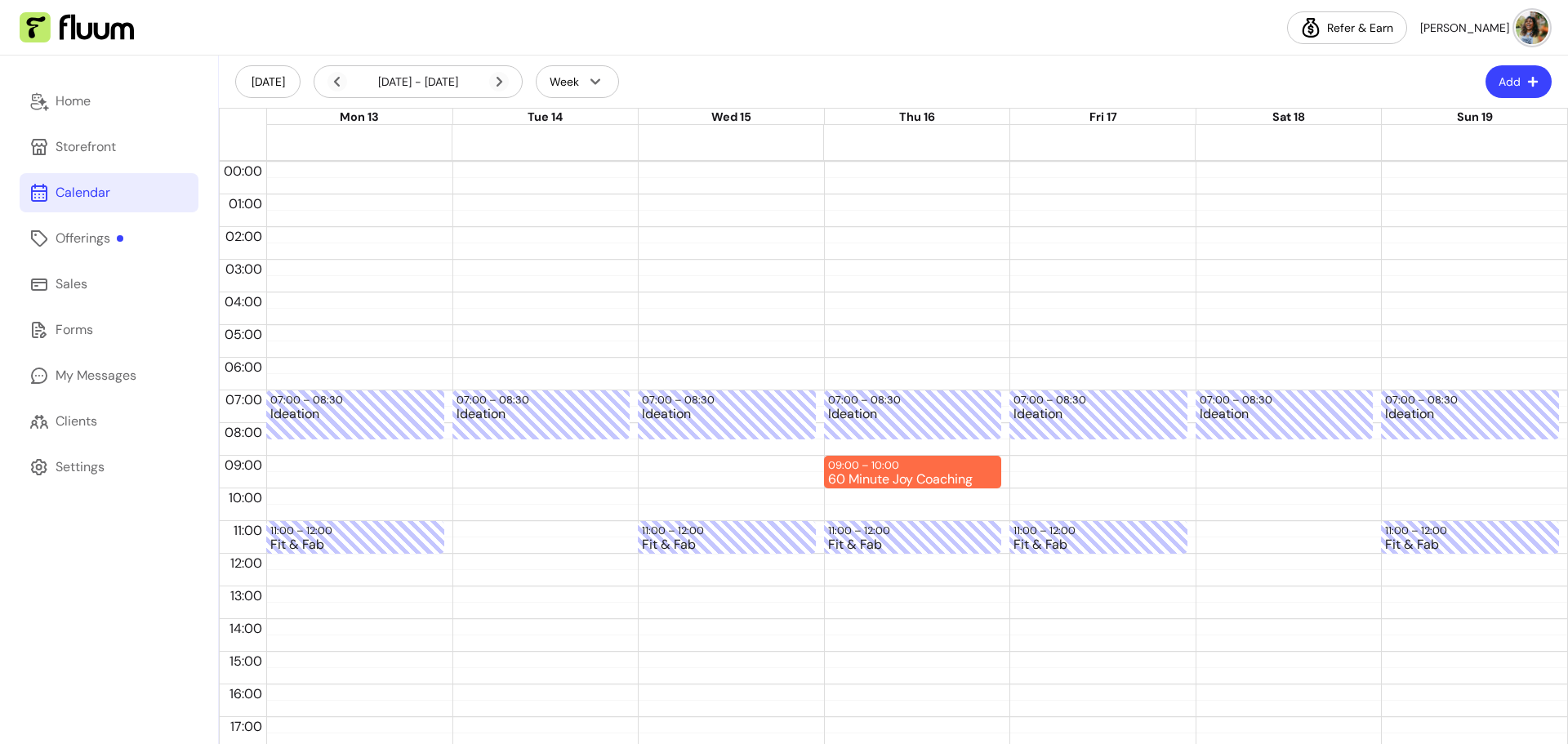
click at [1506, 80] on button "Add" at bounding box center [1519, 82] width 66 height 33
click at [1438, 122] on span "Add Blocker" at bounding box center [1466, 123] width 119 height 16
select select "*********"
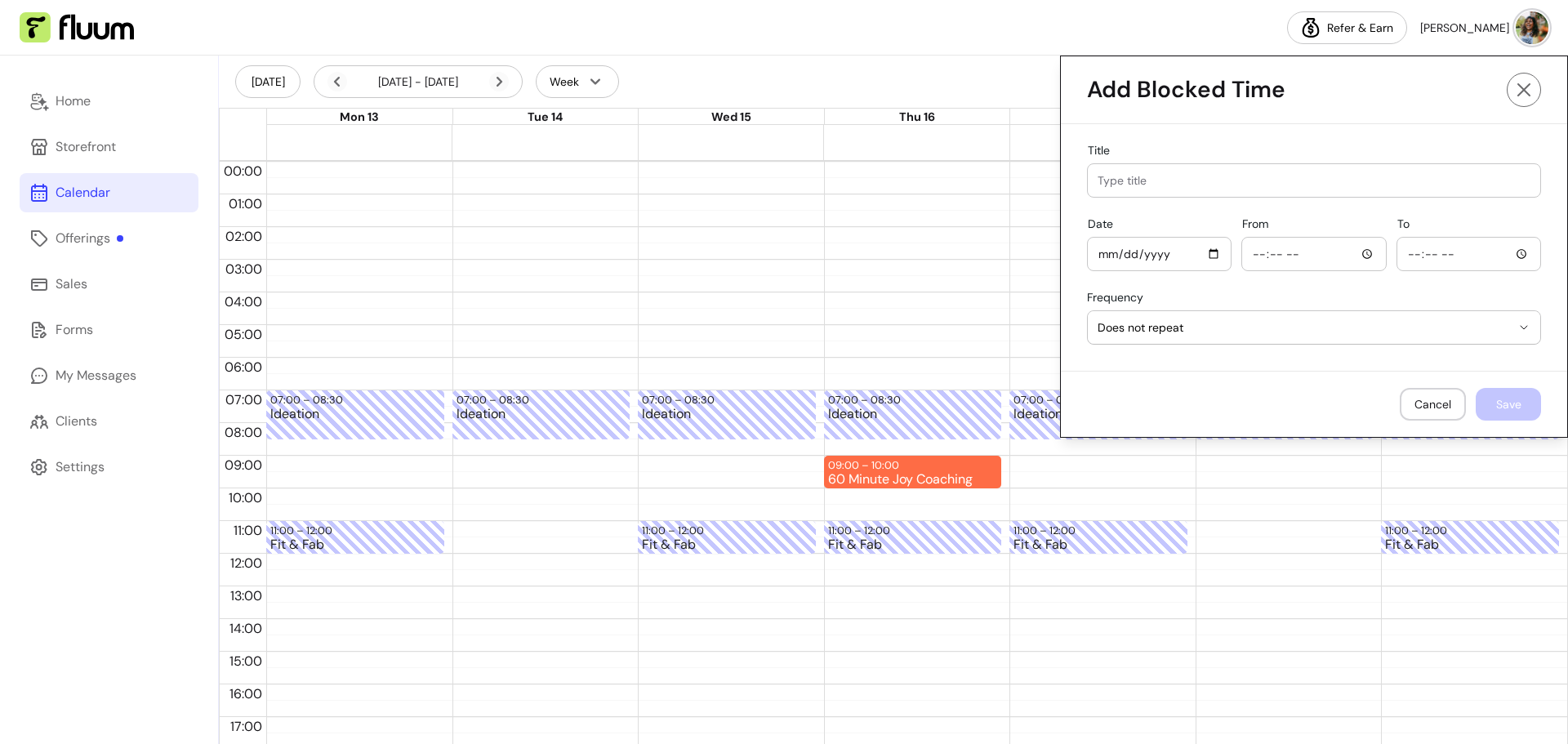
click at [1192, 179] on input "Title" at bounding box center [1314, 181] width 433 height 16
type input "NH Leave"
click at [1132, 253] on input "Date" at bounding box center [1160, 255] width 124 height 18
click at [1199, 258] on input "Date" at bounding box center [1160, 255] width 124 height 18
type input "[DATE]"
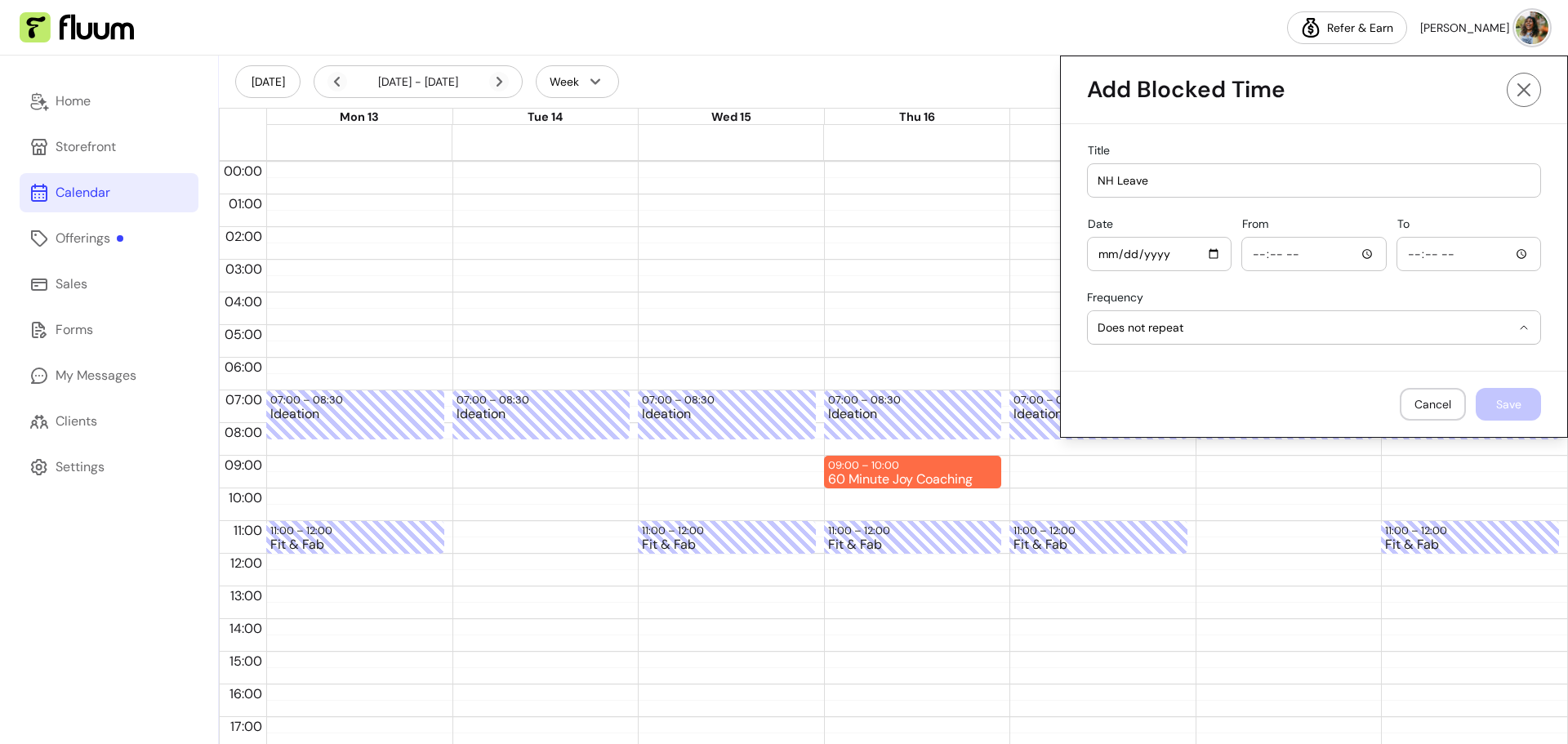
click at [1316, 334] on span "Does not repeat" at bounding box center [1304, 328] width 413 height 16
click at [1139, 421] on span "On specific days" at bounding box center [1294, 423] width 410 height 16
select select "**********"
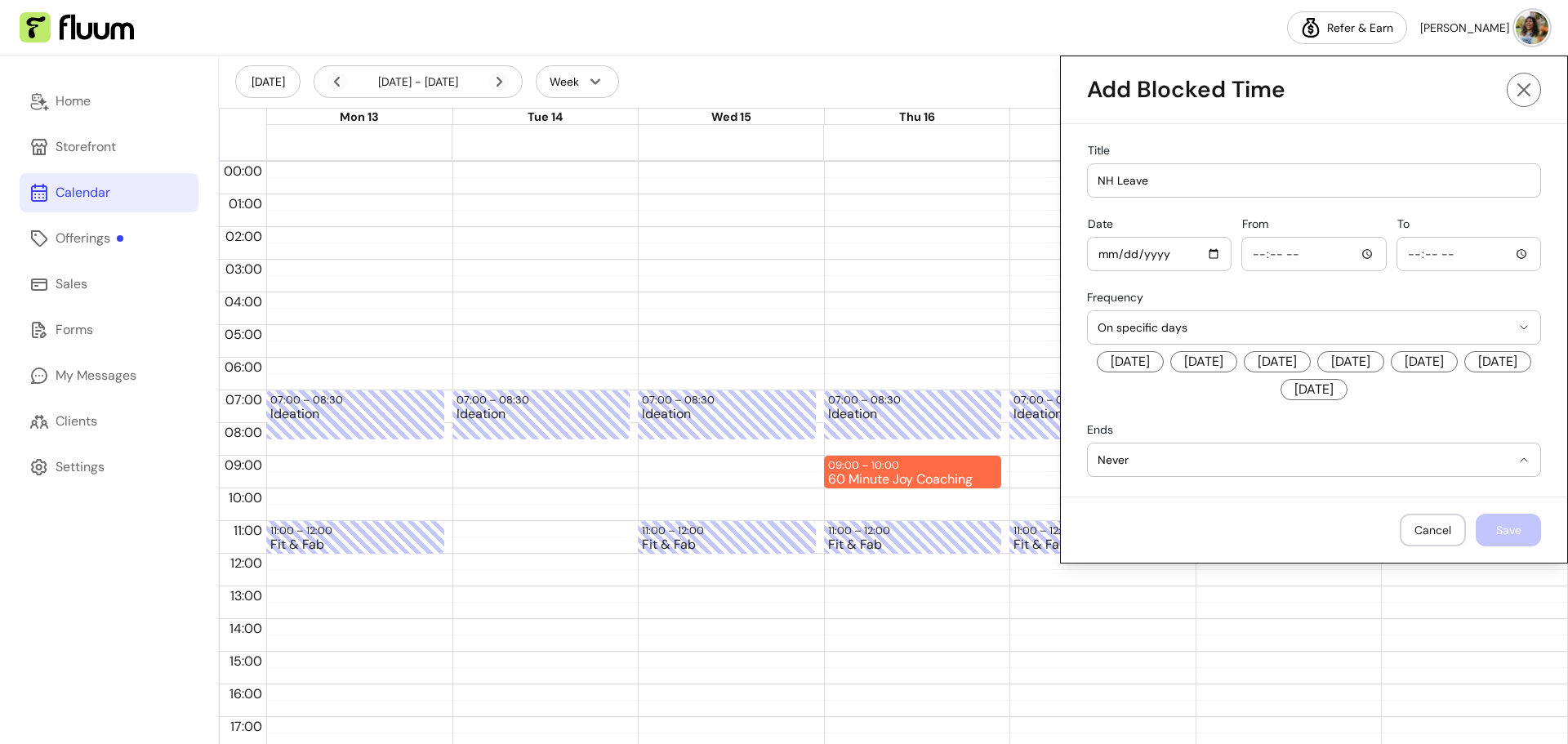
click at [1155, 463] on span "Never" at bounding box center [1304, 460] width 413 height 16
click at [1149, 532] on span "On a specific date" at bounding box center [1294, 528] width 410 height 16
select select "**********"
click at [1514, 464] on input "Date" at bounding box center [1432, 460] width 198 height 18
type input "[DATE]"
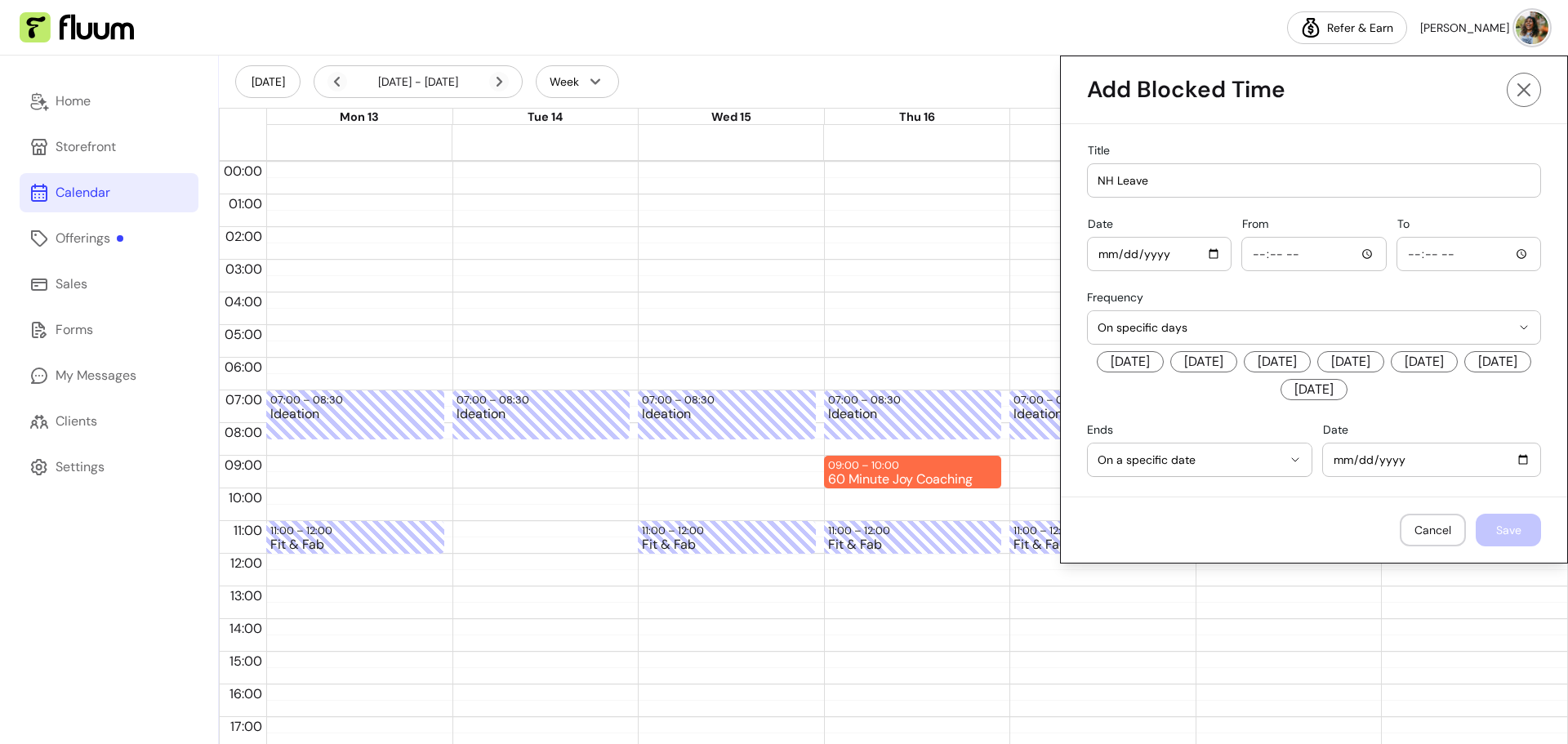
click at [1357, 254] on input "From" at bounding box center [1313, 255] width 124 height 18
type input "06:39"
click at [1448, 265] on div at bounding box center [1469, 255] width 124 height 33
click at [1512, 252] on input "To" at bounding box center [1469, 255] width 124 height 18
type input "23:39"
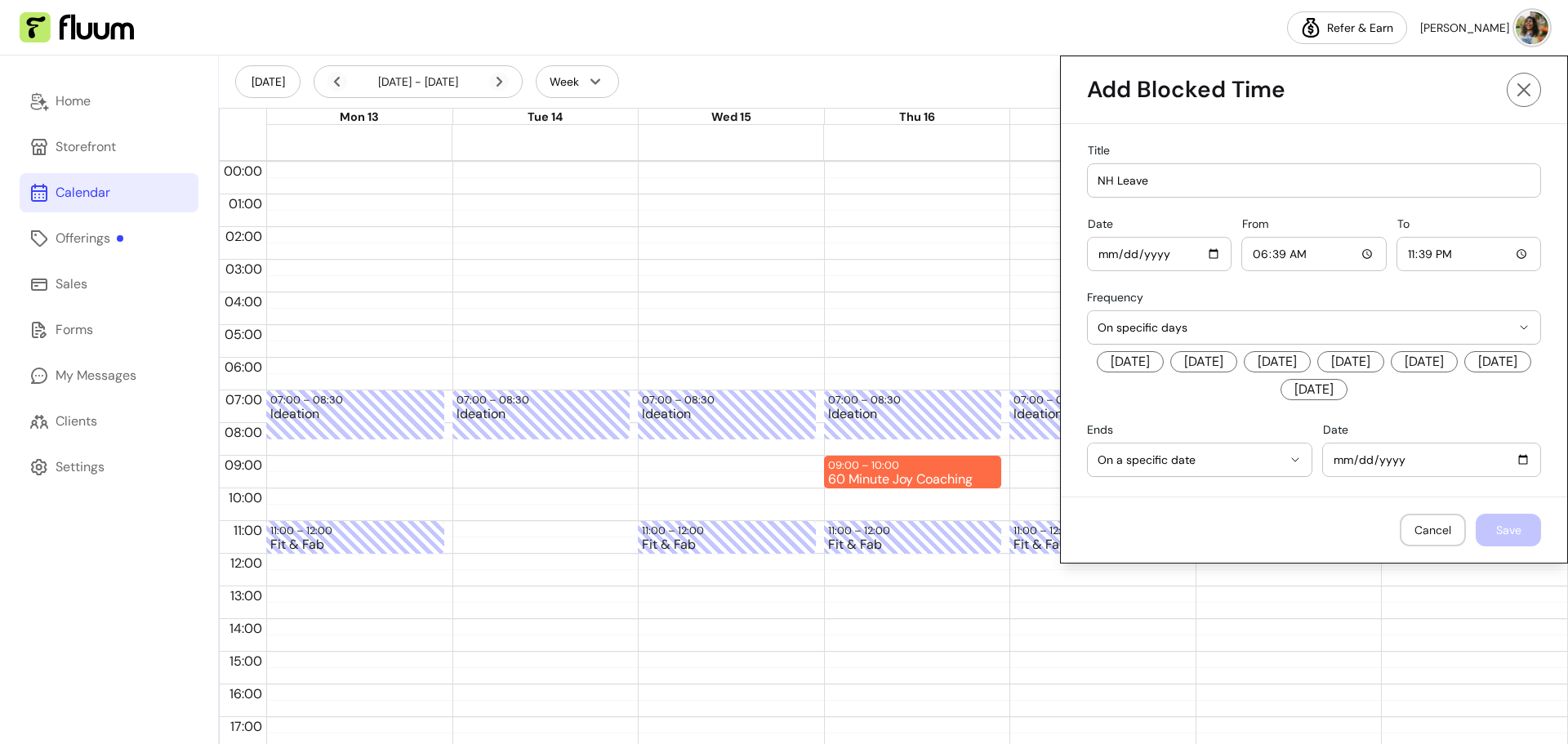
click at [1326, 302] on div "**********" at bounding box center [1314, 346] width 454 height 113
click at [1341, 328] on span "On specific days" at bounding box center [1304, 328] width 413 height 16
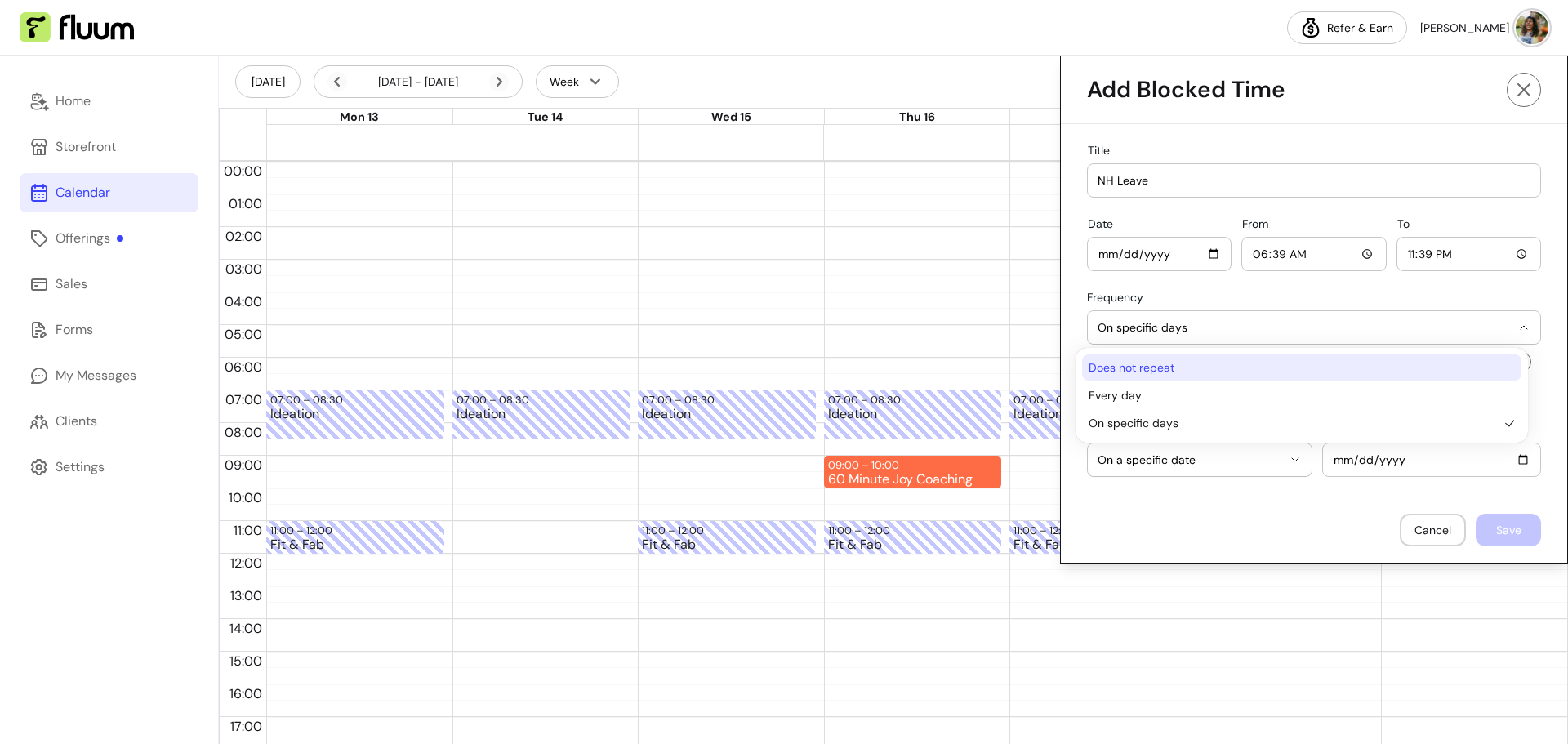
click at [1125, 371] on span "Does not repeat" at bounding box center [1294, 367] width 410 height 16
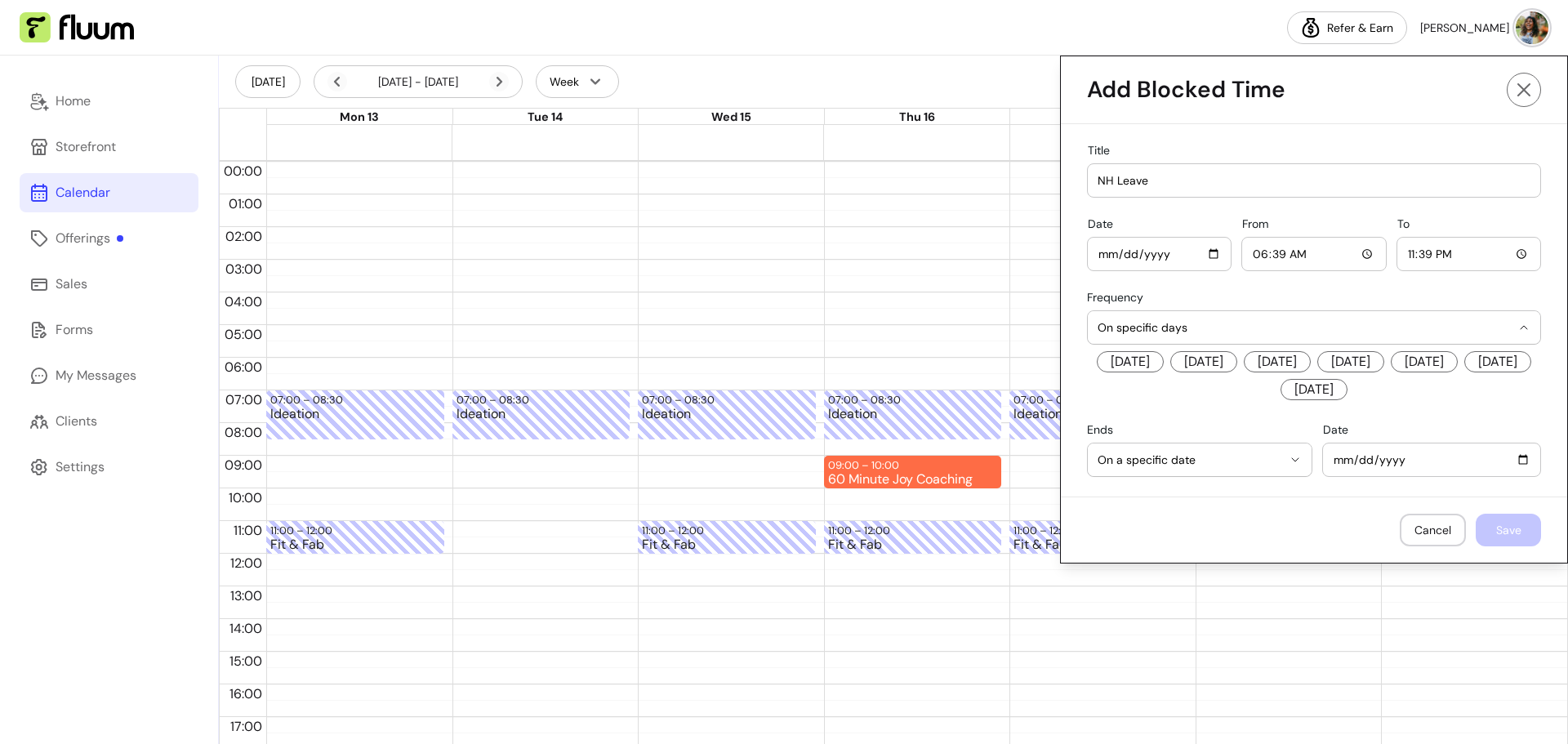
select select "*********"
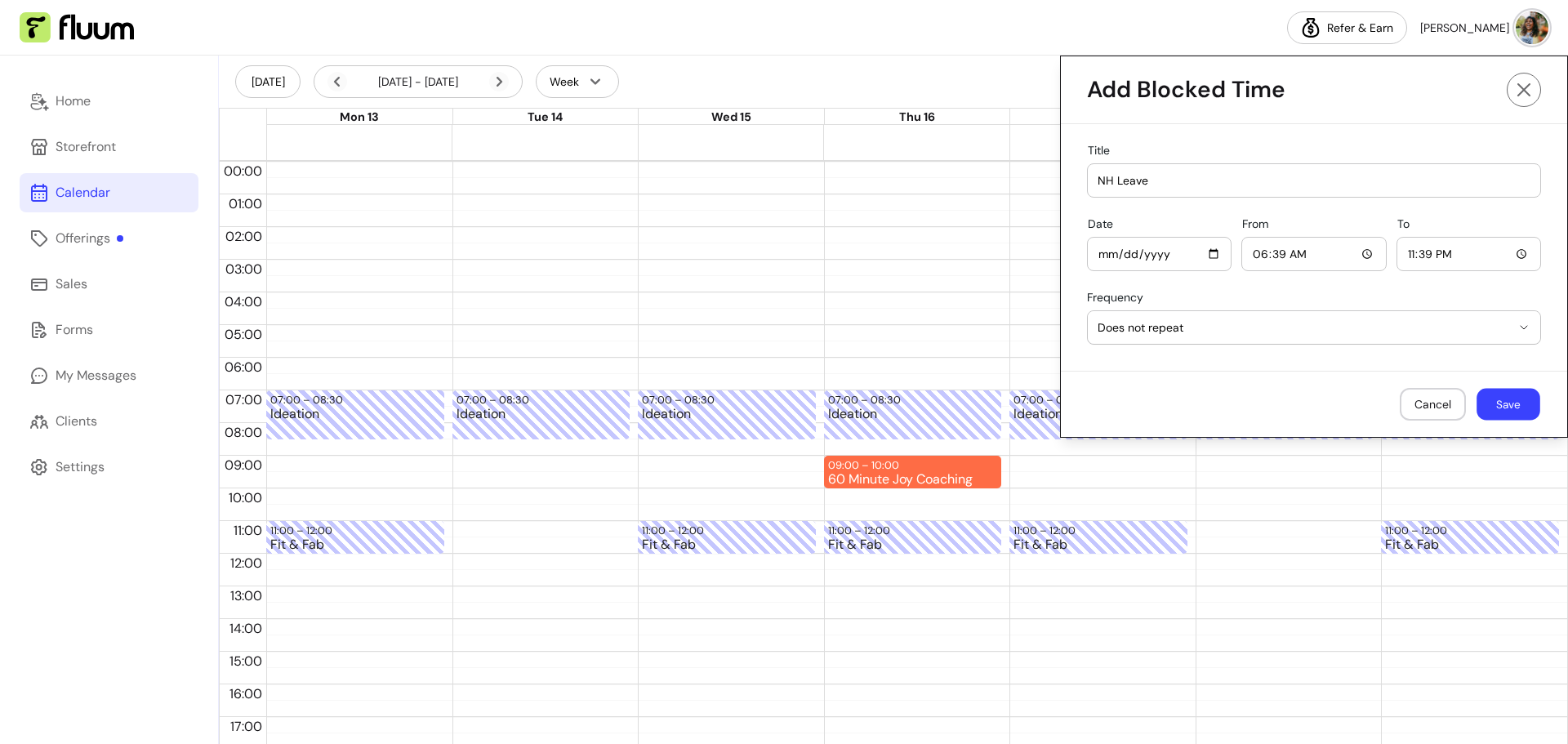
click at [1500, 399] on button "Save" at bounding box center [1508, 404] width 64 height 32
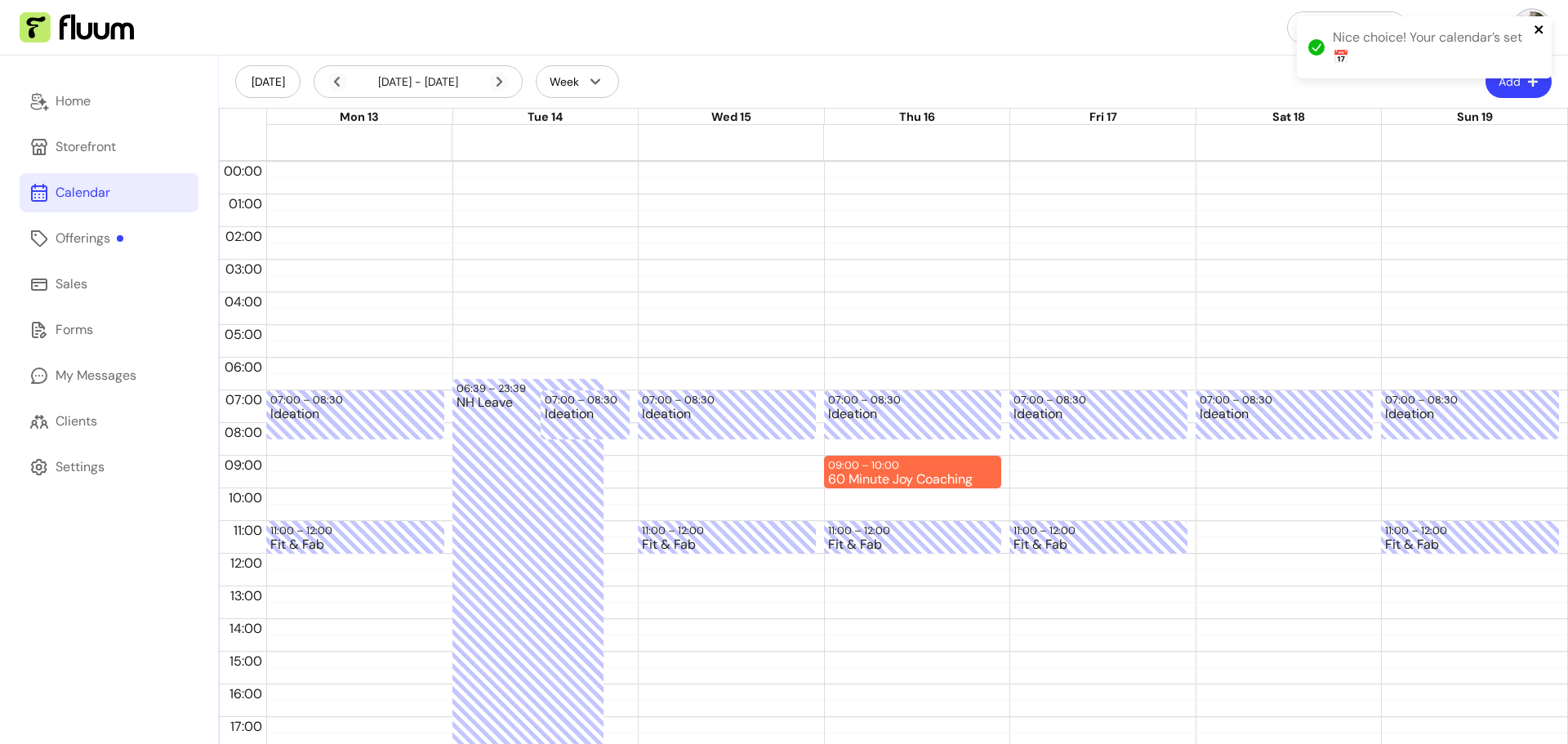
click at [1540, 27] on icon "close" at bounding box center [1540, 29] width 11 height 13
click at [1528, 79] on icon "button" at bounding box center [1533, 82] width 11 height 11
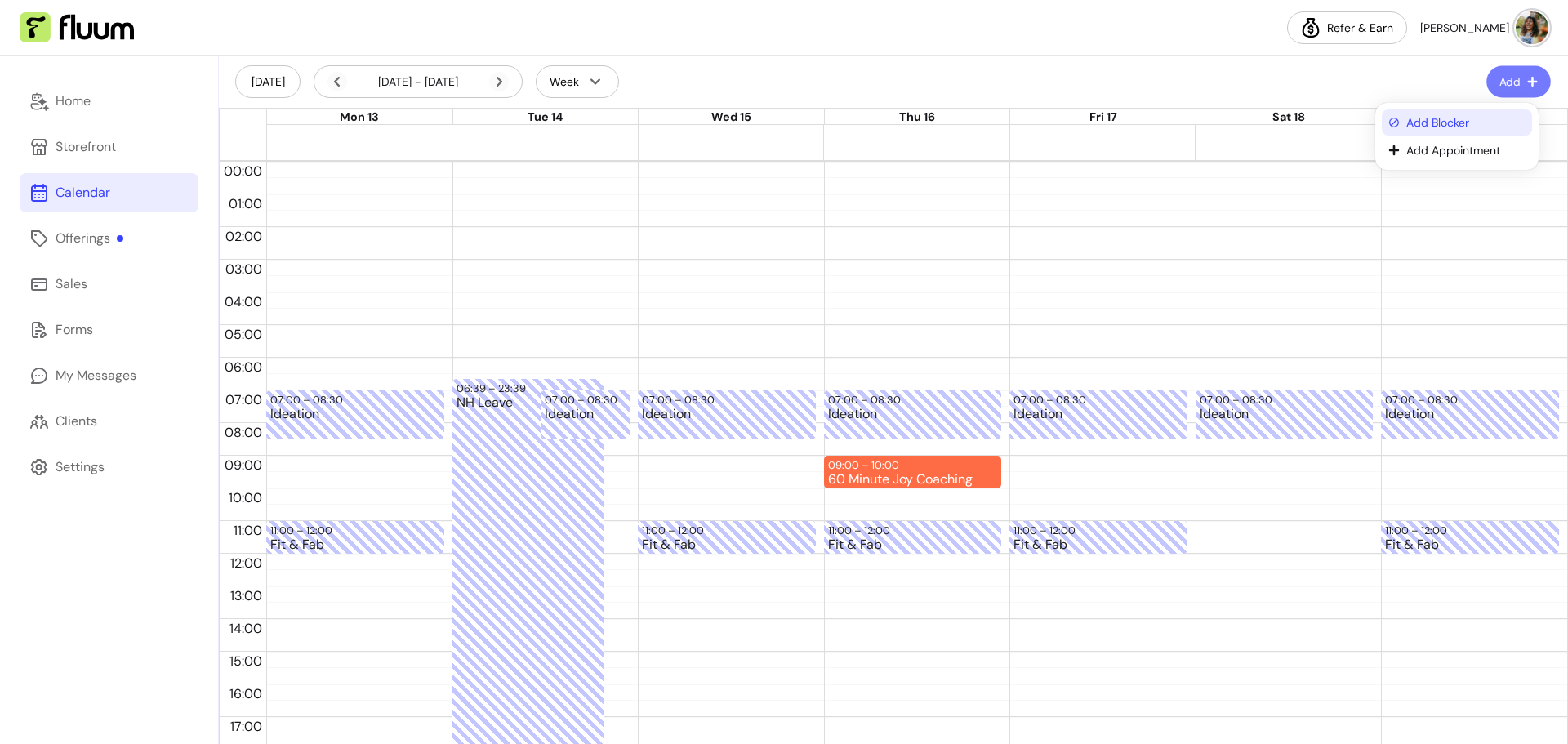
click at [1447, 115] on span "Add Blocker" at bounding box center [1466, 123] width 119 height 16
select select "*********"
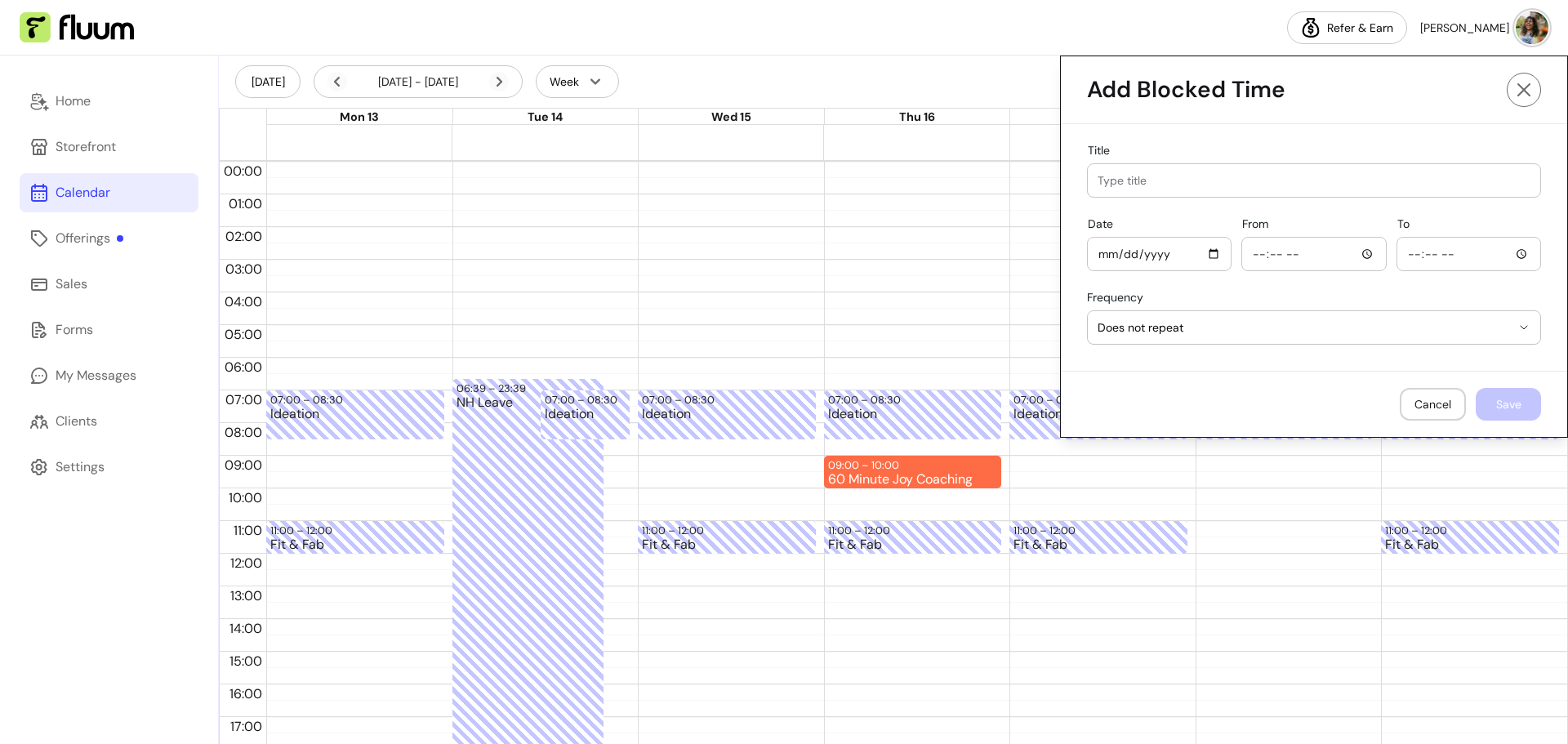
click at [1201, 180] on input "Title" at bounding box center [1314, 181] width 433 height 16
type input "NH Leave"
click at [1209, 256] on input "Date" at bounding box center [1160, 255] width 124 height 18
type input "[DATE]"
click at [1315, 262] on input "From" at bounding box center [1313, 255] width 124 height 18
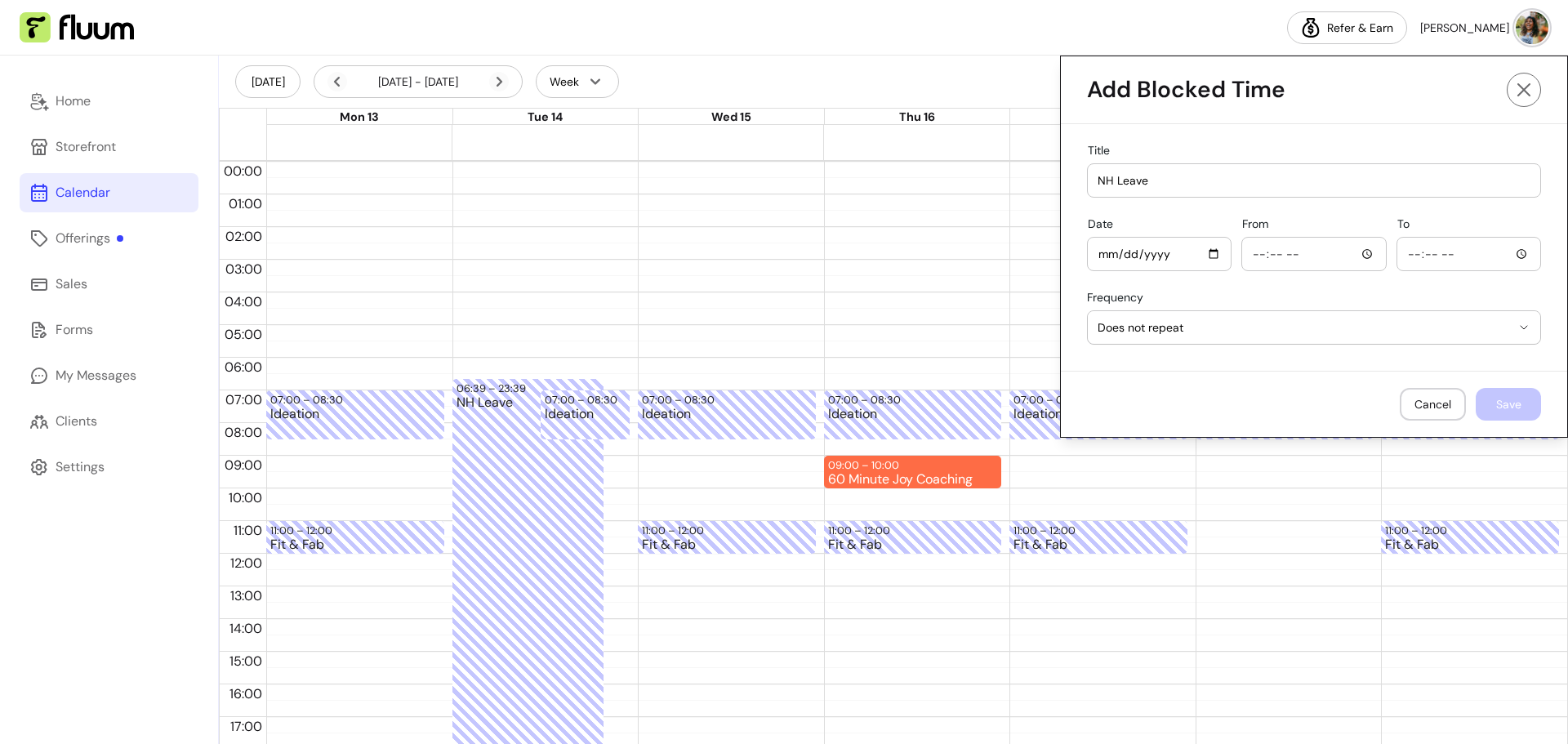
click at [1356, 261] on input "From" at bounding box center [1313, 255] width 124 height 18
click at [1352, 247] on input "From" at bounding box center [1313, 255] width 124 height 18
type input "01:40"
click at [1514, 252] on input "To" at bounding box center [1469, 255] width 124 height 18
type input "23:40"
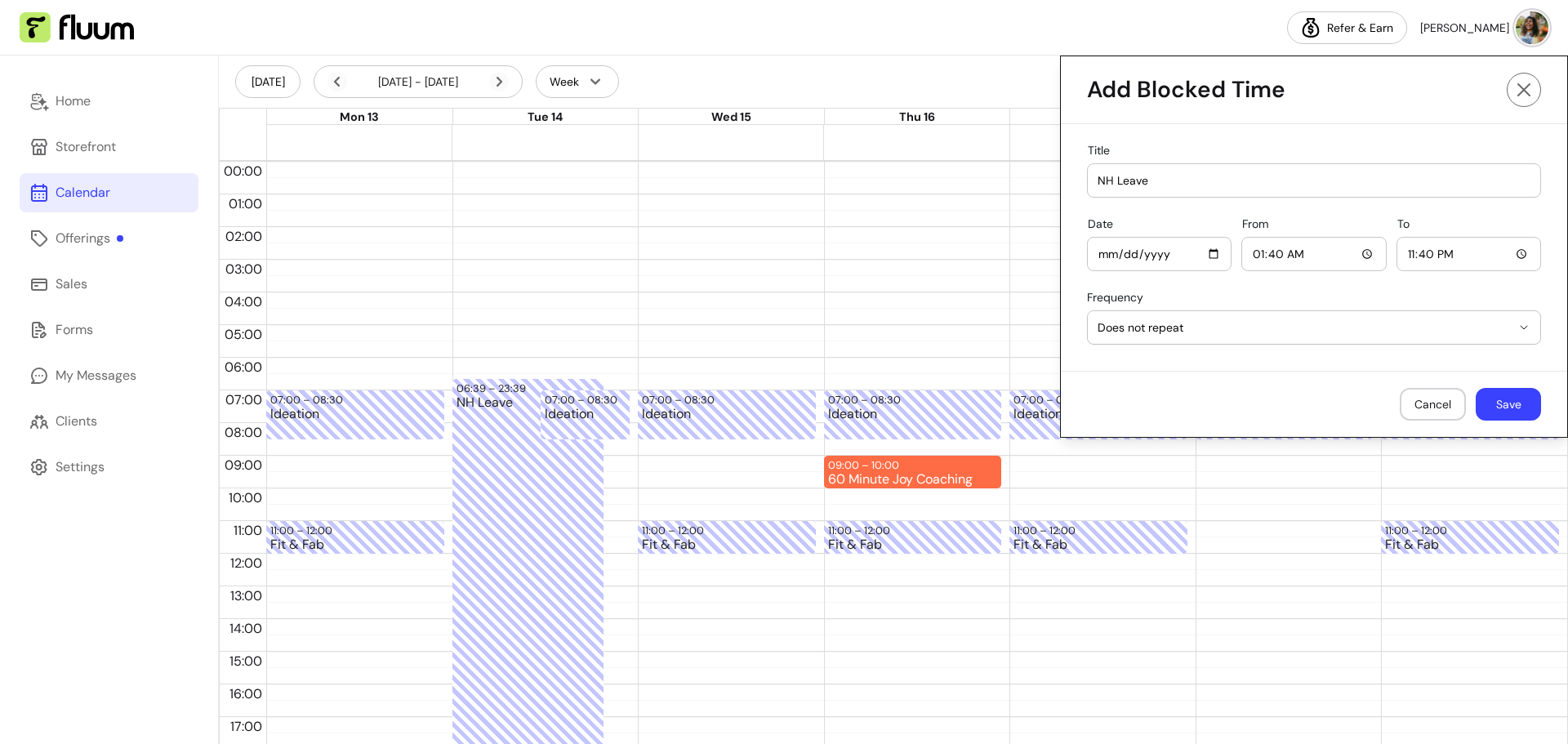
click at [1356, 290] on div "**********" at bounding box center [1313, 247] width 506 height 246
click at [1493, 397] on button "Save" at bounding box center [1508, 405] width 65 height 33
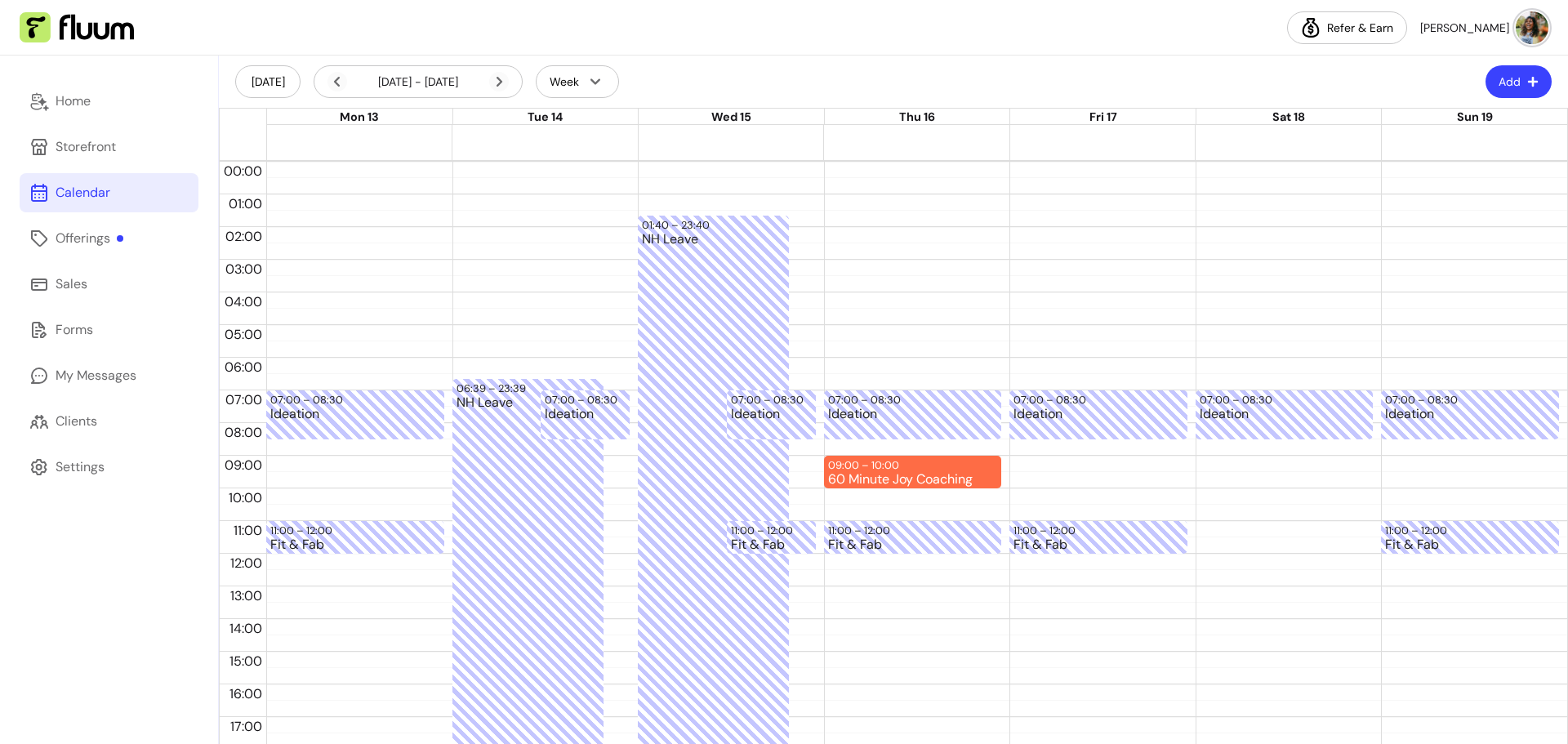
click at [1521, 87] on div "Nice choice! Your calendar’s set 📅" at bounding box center [1424, 53] width 261 height 82
click at [1528, 81] on icon "button" at bounding box center [1532, 82] width 10 height 10
click at [1452, 123] on span "Add Blocker" at bounding box center [1466, 123] width 119 height 16
select select "*********"
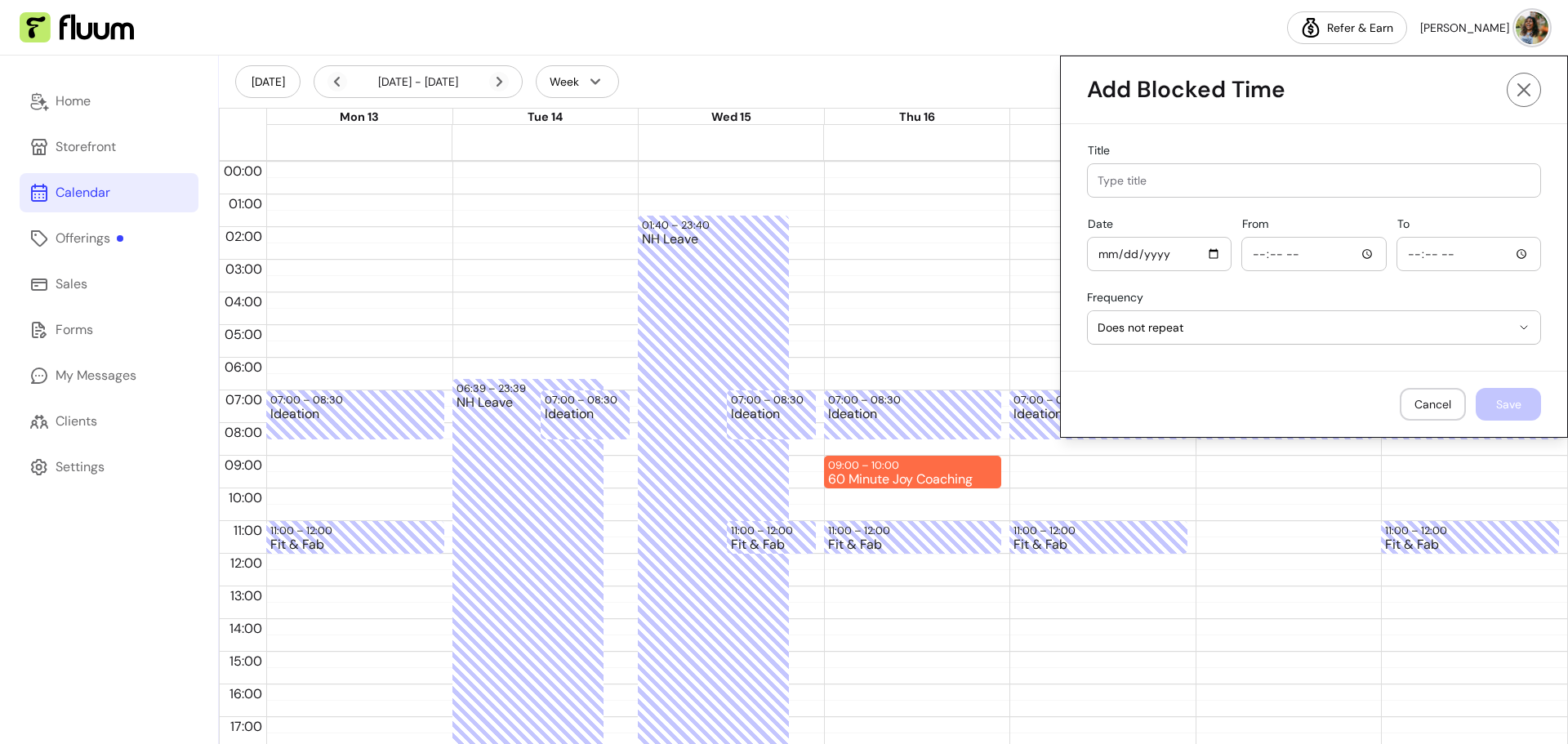
click at [1163, 175] on input "Title" at bounding box center [1314, 181] width 433 height 16
type input "NH Leave"
click at [1173, 252] on input "Date" at bounding box center [1160, 255] width 124 height 18
click at [1207, 258] on input "Date" at bounding box center [1160, 255] width 124 height 18
type input "[DATE]"
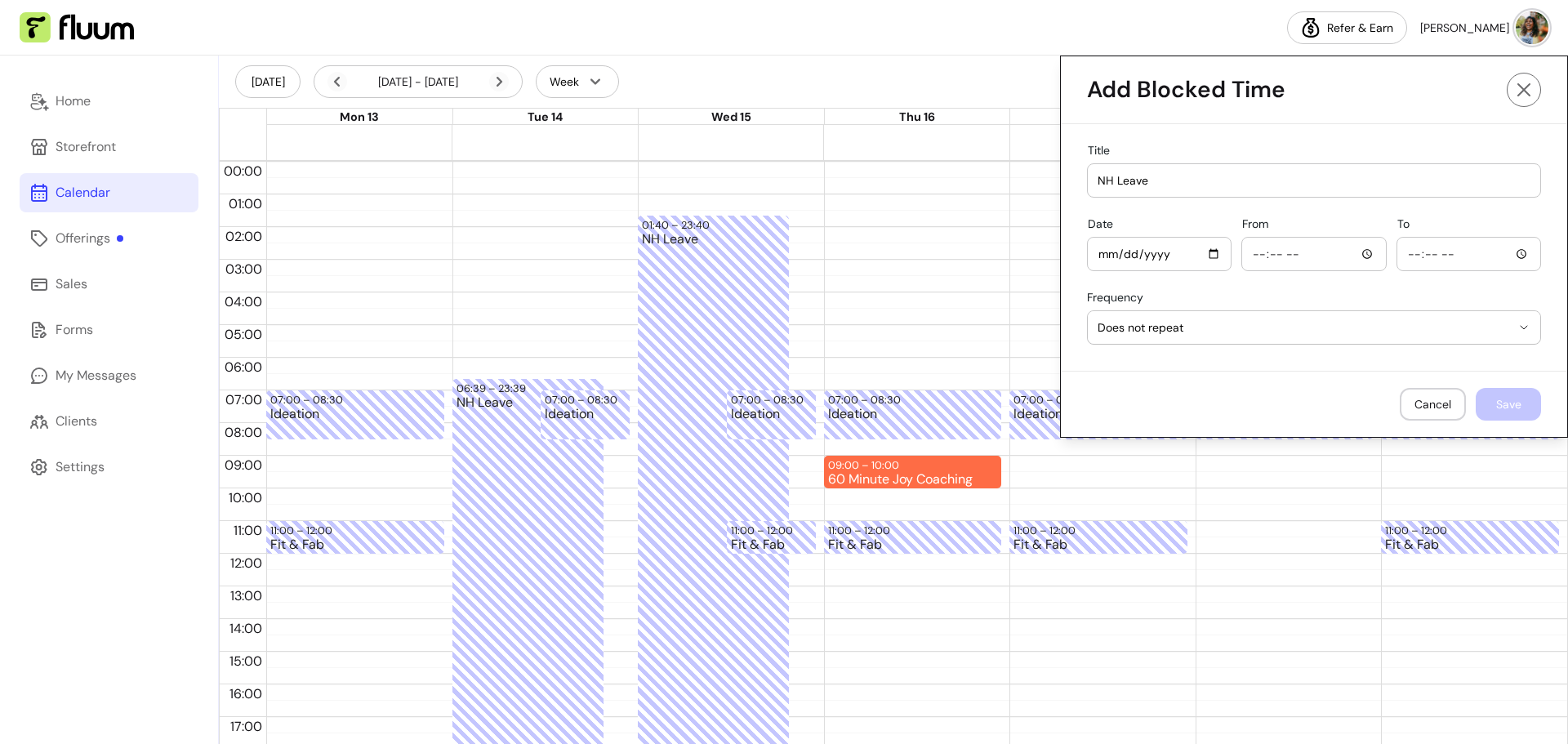
click at [1355, 255] on input "From" at bounding box center [1313, 255] width 124 height 18
type input "01:41"
click at [1452, 254] on input "To" at bounding box center [1469, 255] width 124 height 18
click at [1513, 255] on input "To" at bounding box center [1469, 255] width 124 height 18
type input "23:41"
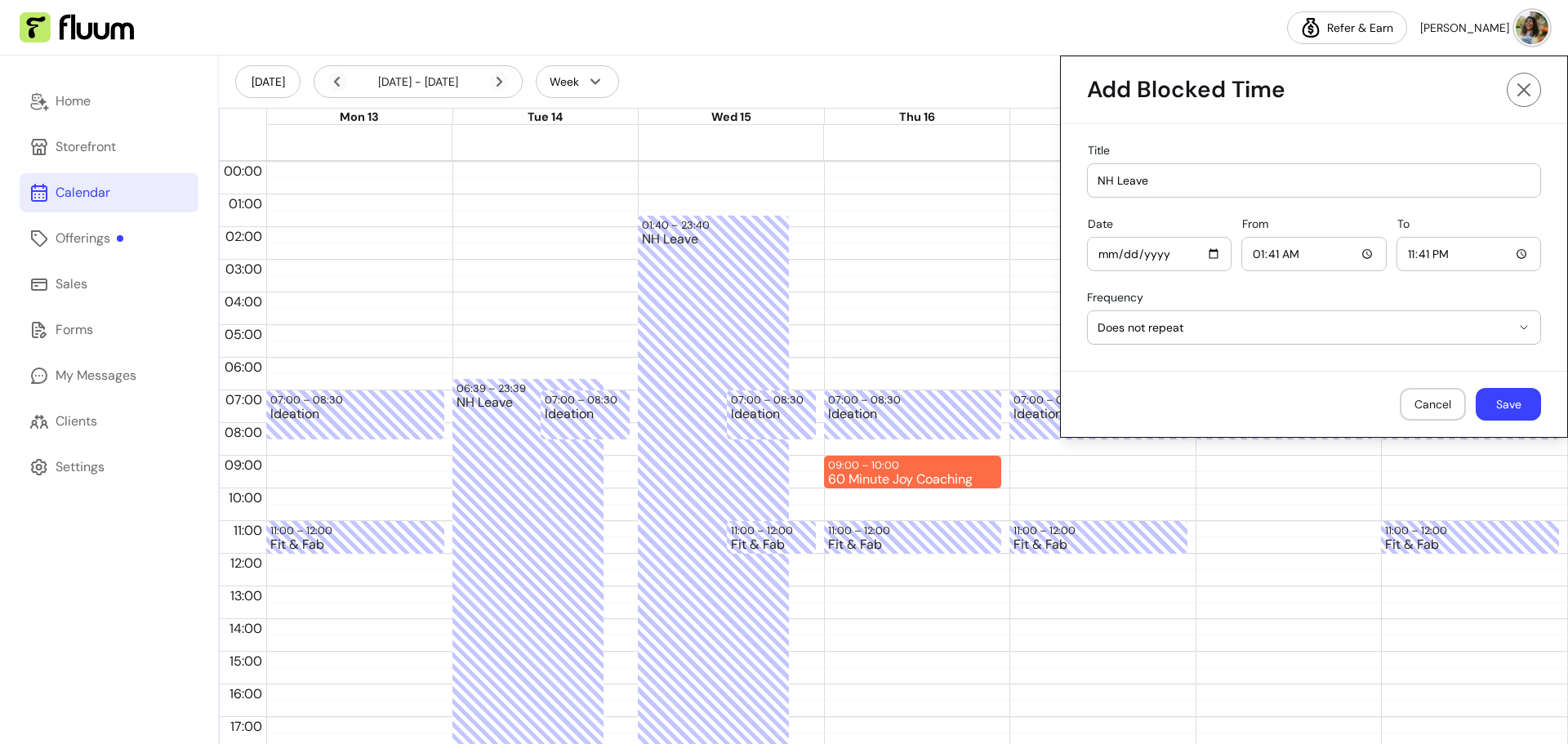
click at [1327, 289] on div "**********" at bounding box center [1313, 247] width 506 height 246
click at [1496, 398] on button "Save" at bounding box center [1508, 404] width 64 height 32
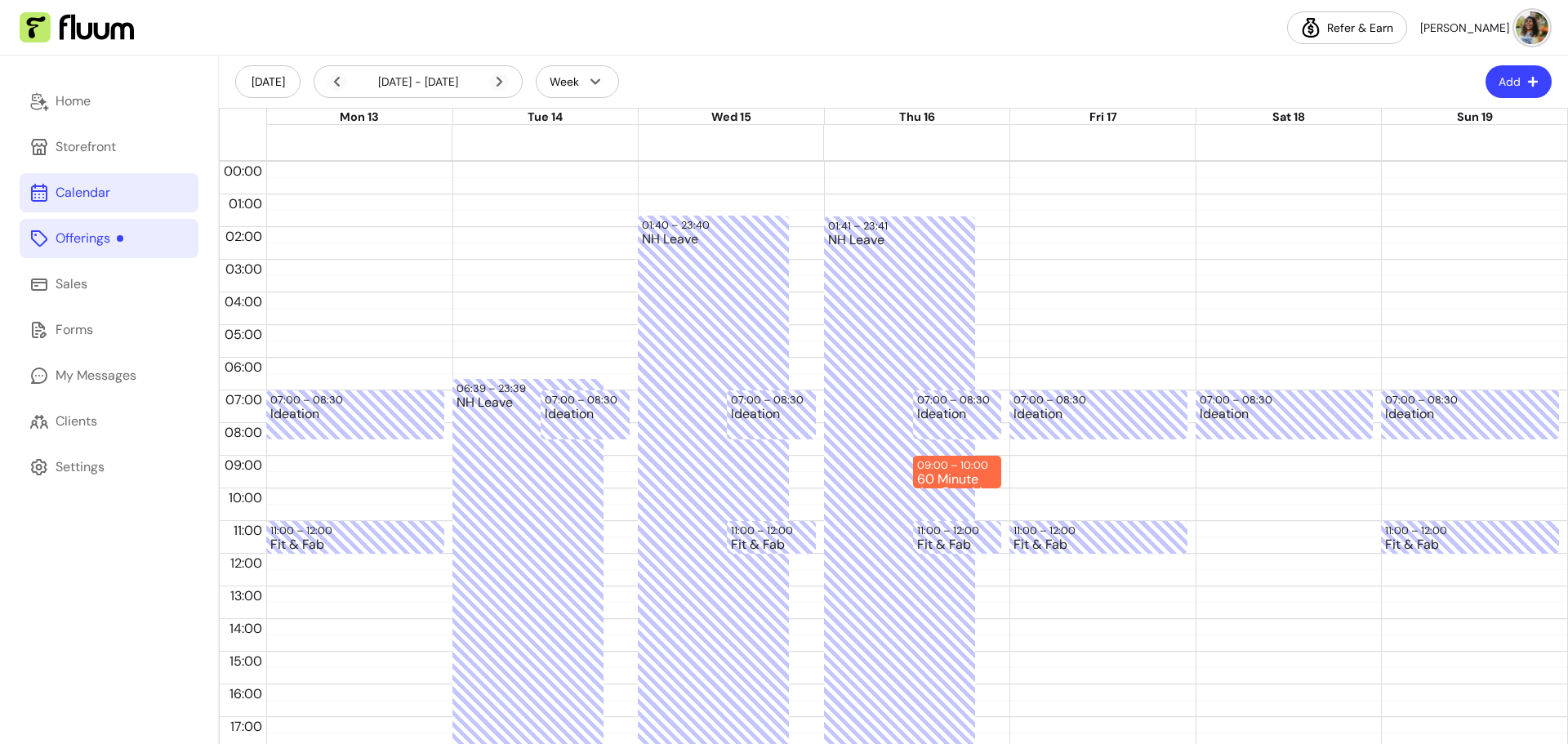
click at [82, 245] on div "Offerings" at bounding box center [90, 238] width 68 height 19
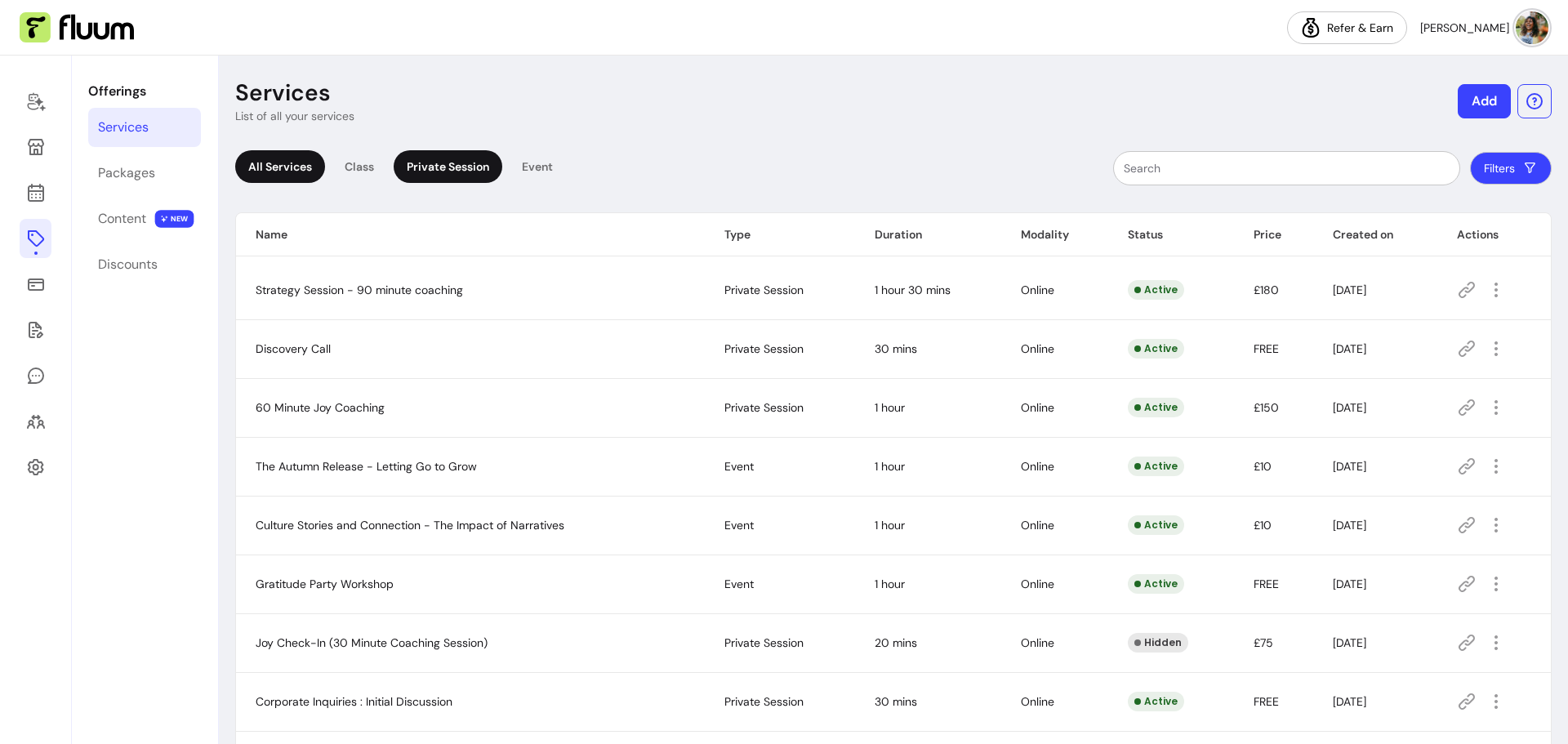
click at [440, 172] on div "Private Session" at bounding box center [448, 167] width 109 height 33
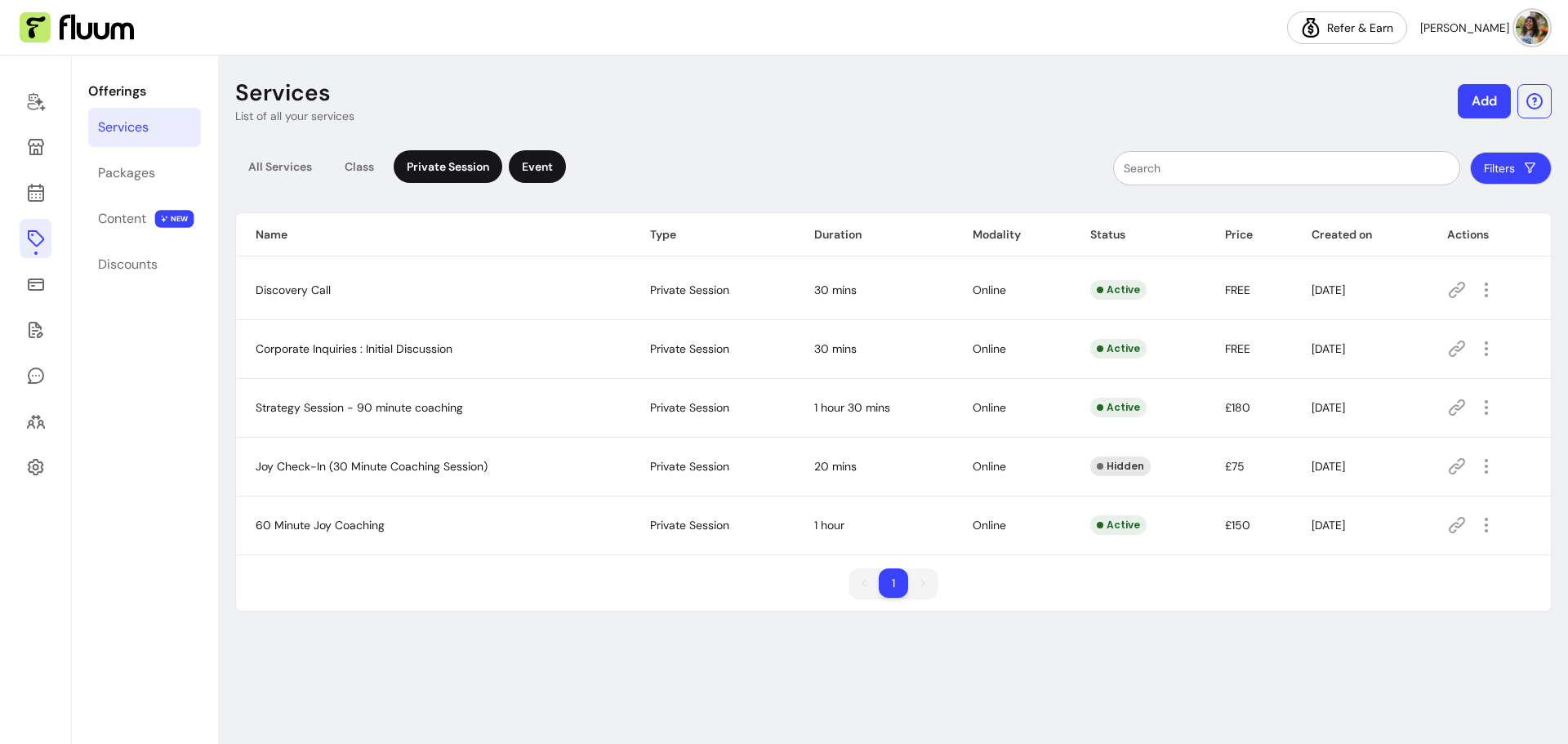
click at [524, 175] on div "Event" at bounding box center [538, 167] width 57 height 33
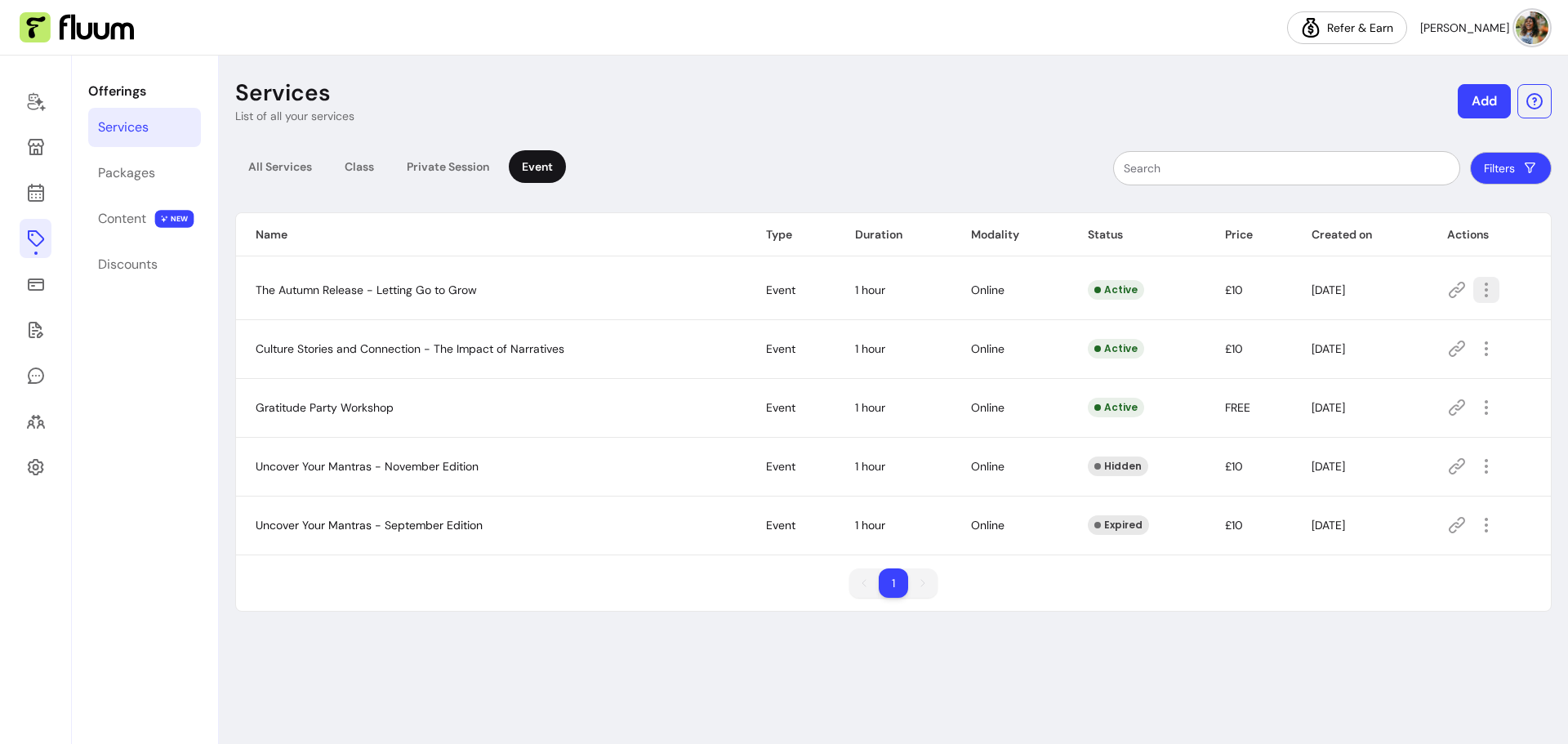
click at [1488, 293] on icon "button" at bounding box center [1486, 290] width 19 height 19
click at [400, 286] on span "The Autumn Release - Letting Go to Grow" at bounding box center [366, 290] width 222 height 15
click at [1496, 289] on icon "button" at bounding box center [1486, 290] width 19 height 19
click at [1388, 345] on span "Amend" at bounding box center [1429, 347] width 119 height 16
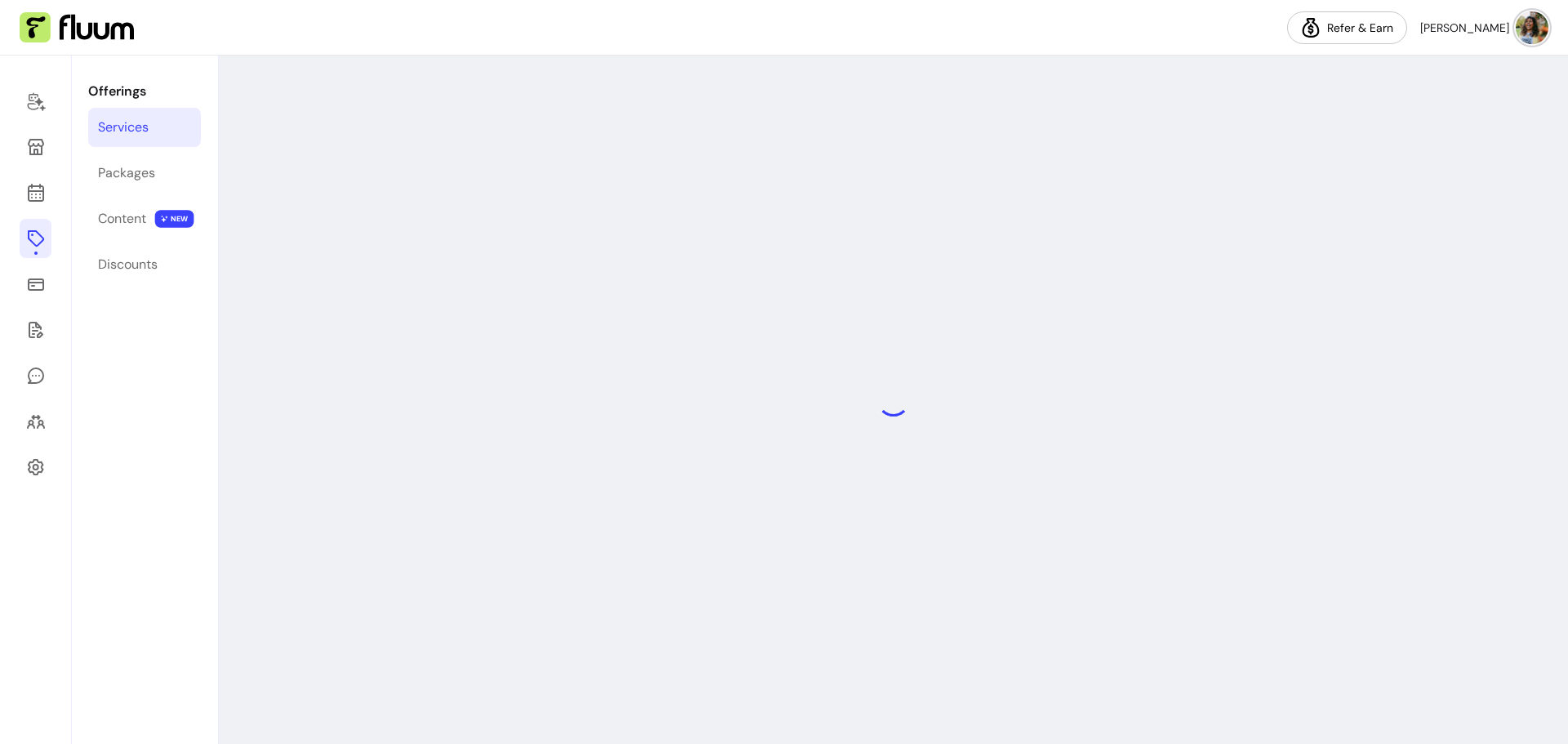
select select "***"
select select "******"
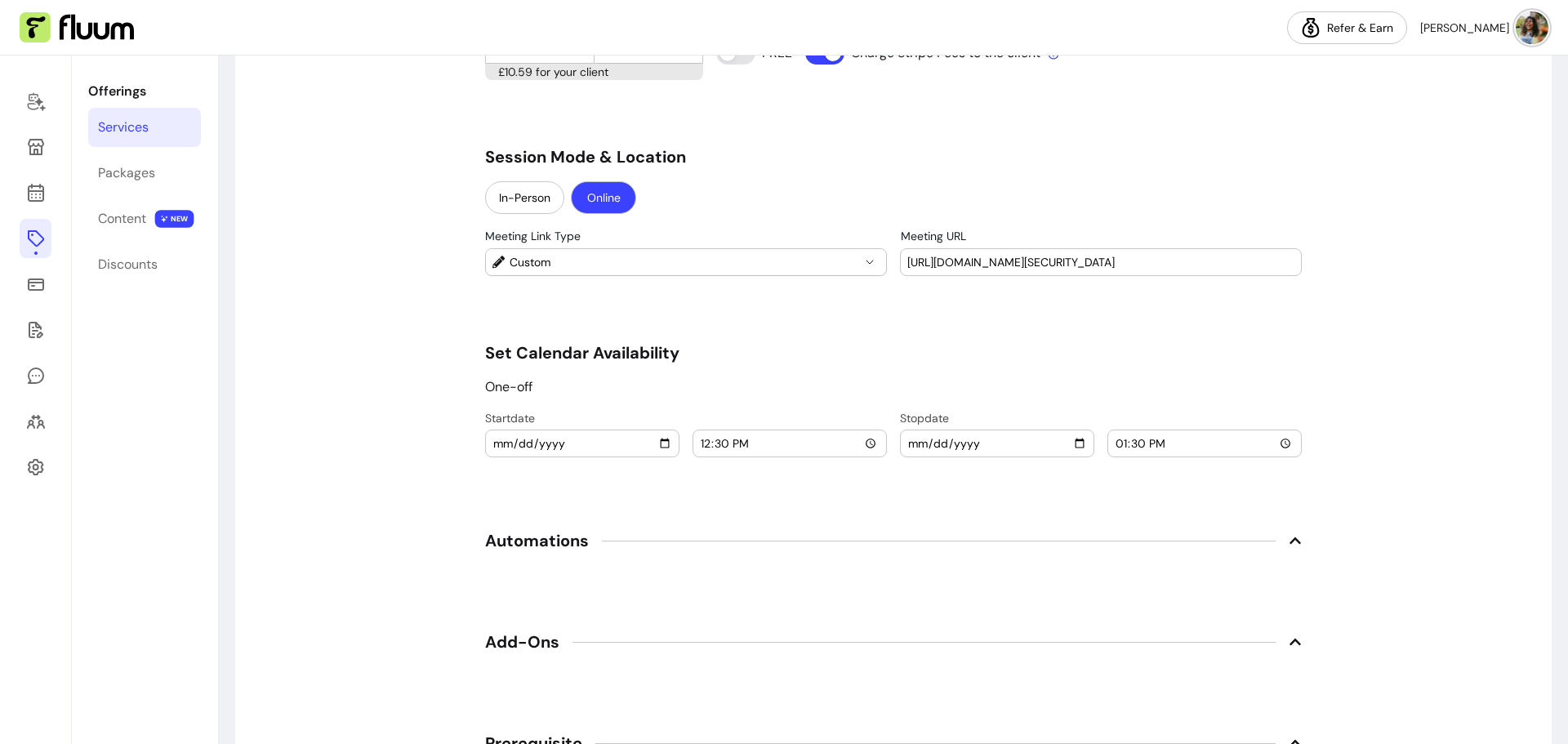
scroll to position [1635, 0]
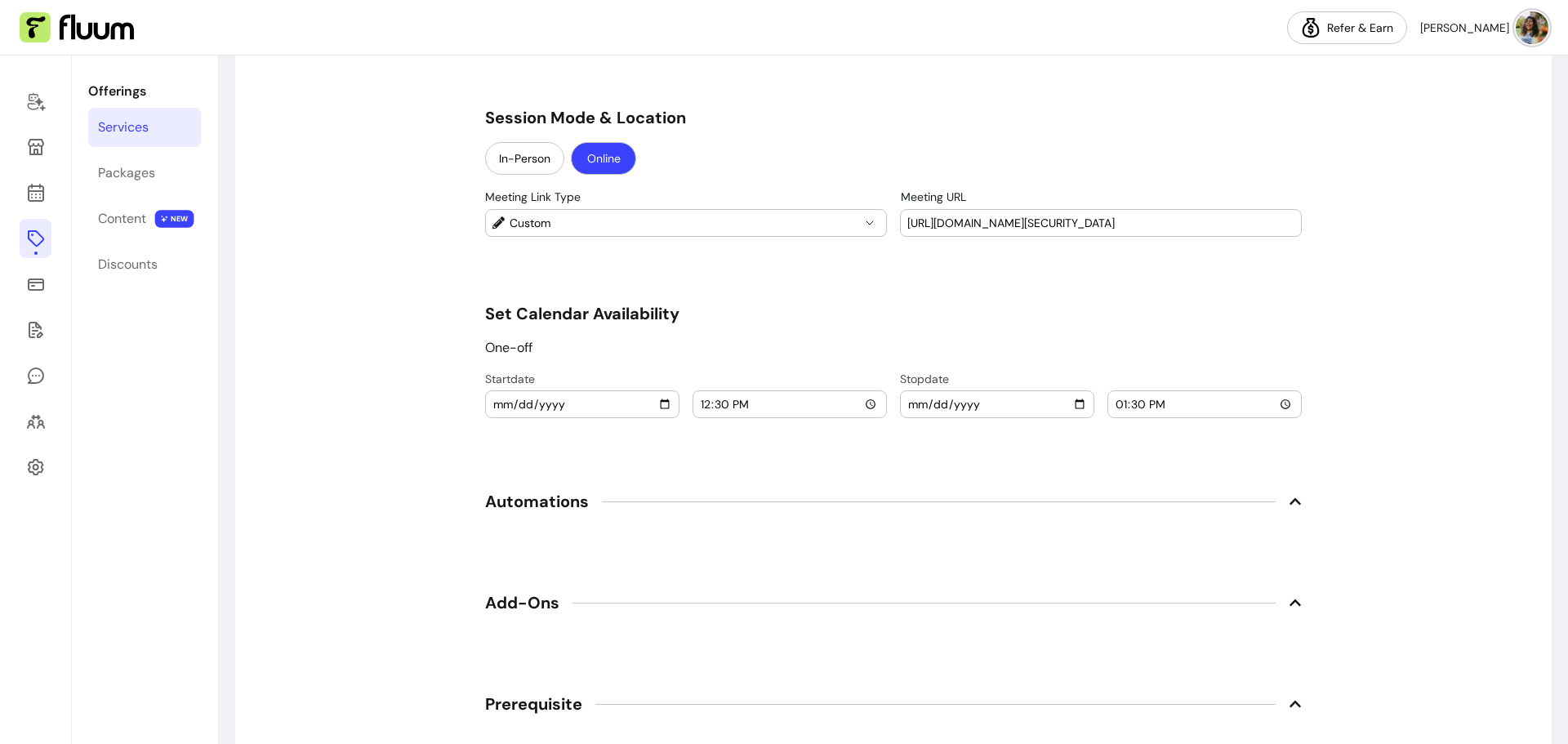
click at [1000, 225] on input "[URL][DOMAIN_NAME][SECURITY_DATA]" at bounding box center [1101, 224] width 387 height 16
drag, startPoint x: 898, startPoint y: 222, endPoint x: 1015, endPoint y: 228, distance: 117.2
click at [1152, 227] on div "Meeting URL [URL][DOMAIN_NAME][SECURITY_DATA]" at bounding box center [1101, 223] width 400 height 27
drag, startPoint x: 900, startPoint y: 222, endPoint x: 997, endPoint y: 231, distance: 97.4
click at [997, 231] on div "Meeting URL [URL][DOMAIN_NAME][SECURITY_DATA]" at bounding box center [1101, 223] width 400 height 27
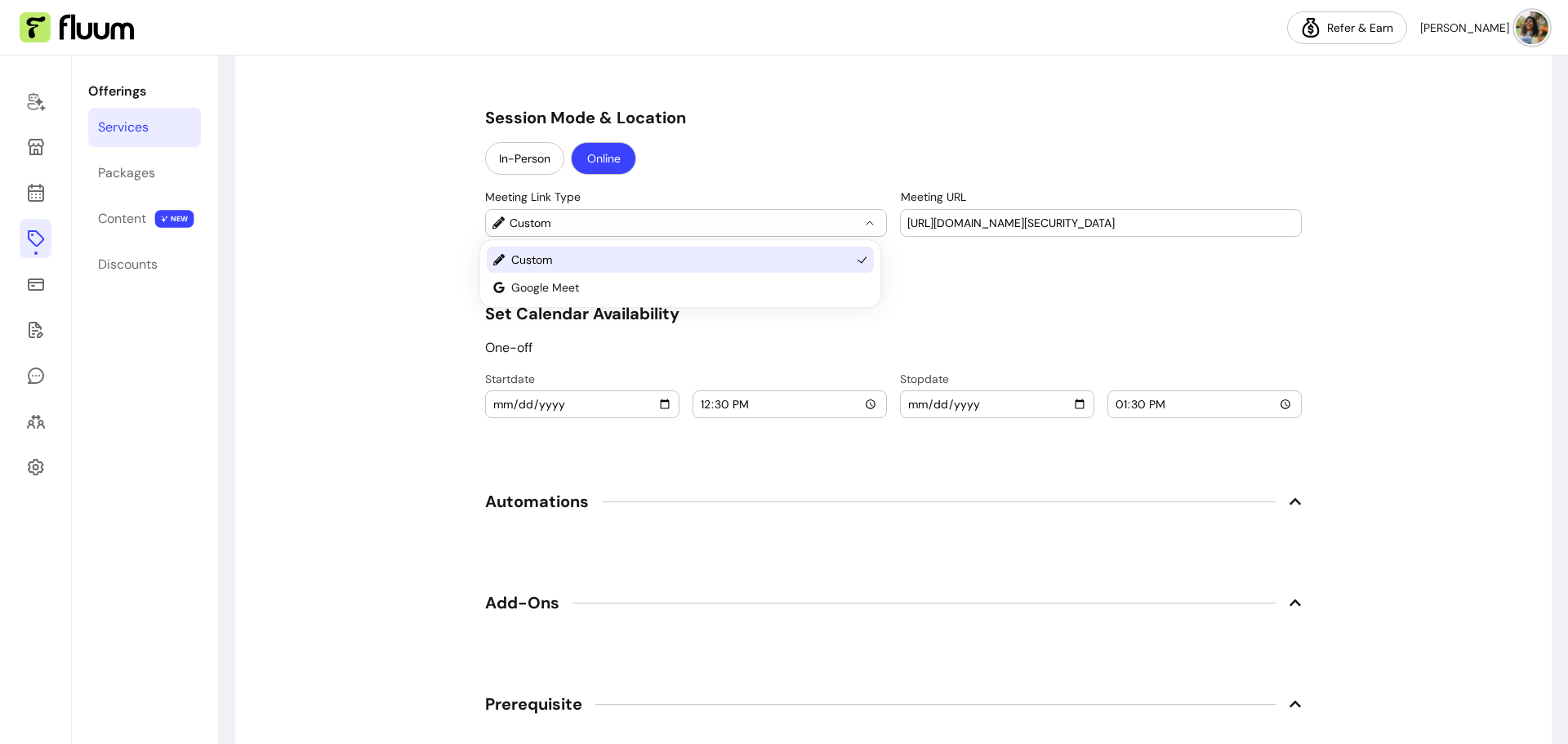
click at [755, 227] on span "Custom" at bounding box center [684, 224] width 351 height 16
click at [1038, 228] on input "[URL][DOMAIN_NAME][SECURITY_DATA]" at bounding box center [1101, 224] width 387 height 16
drag, startPoint x: 1191, startPoint y: 225, endPoint x: 1128, endPoint y: 230, distance: 63.2
click at [1191, 224] on input "[URL][DOMAIN_NAME][SECURITY_DATA]" at bounding box center [1101, 224] width 387 height 16
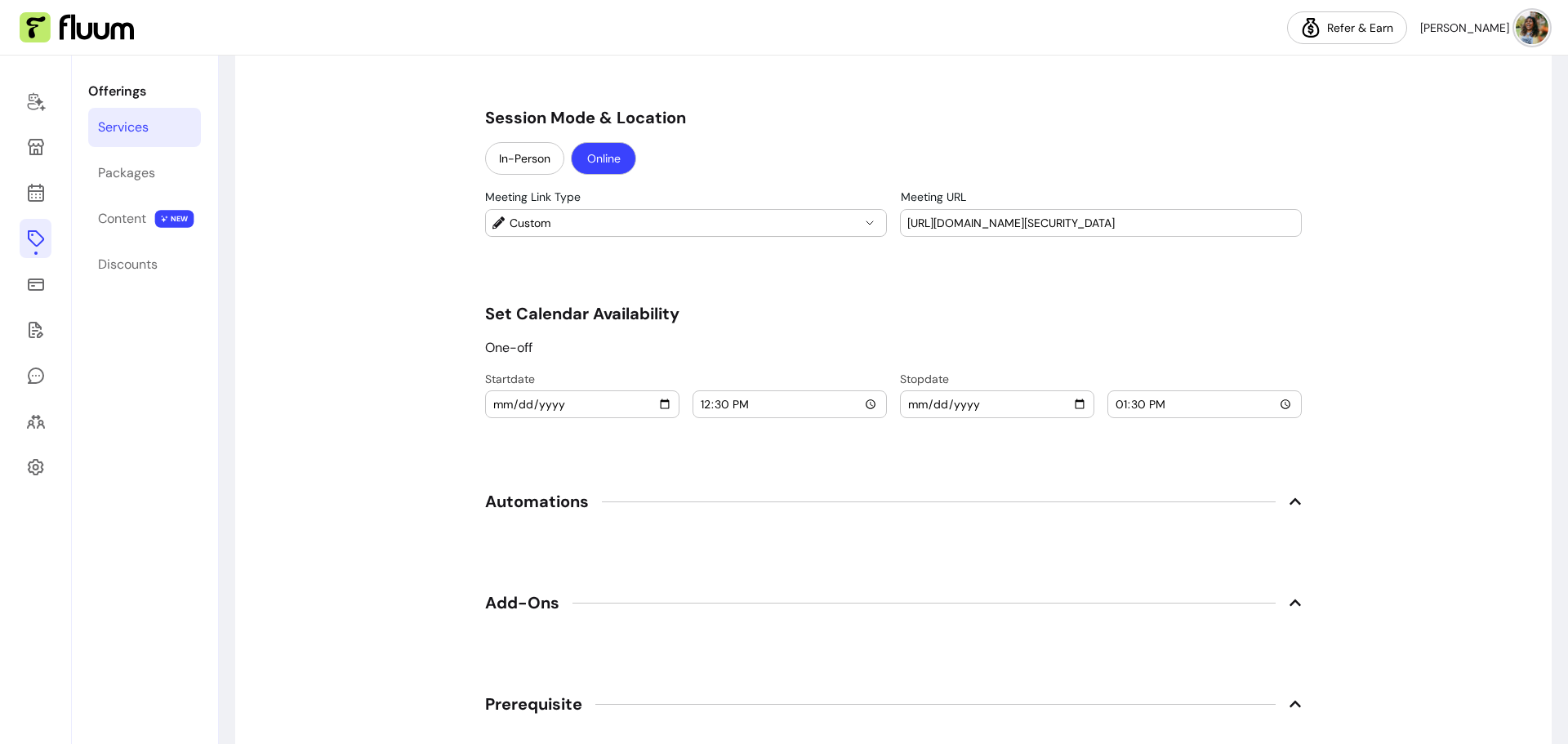
drag, startPoint x: 900, startPoint y: 221, endPoint x: 994, endPoint y: 226, distance: 94.1
click at [994, 226] on div "Meeting URL [URL][DOMAIN_NAME][SECURITY_DATA]" at bounding box center [1101, 223] width 400 height 27
click at [962, 231] on div "[URL][DOMAIN_NAME][SECURITY_DATA]" at bounding box center [1101, 223] width 387 height 27
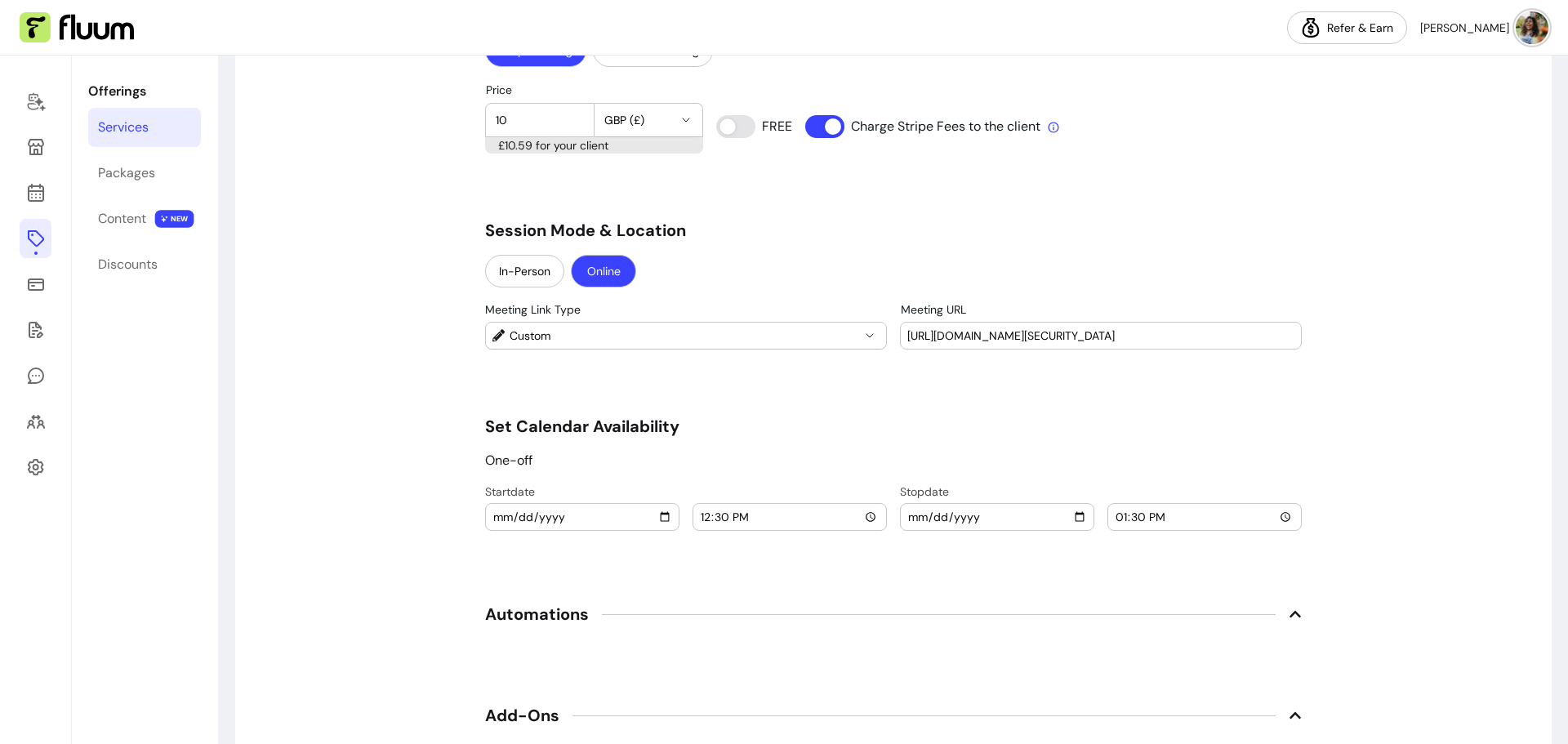
scroll to position [1494, 0]
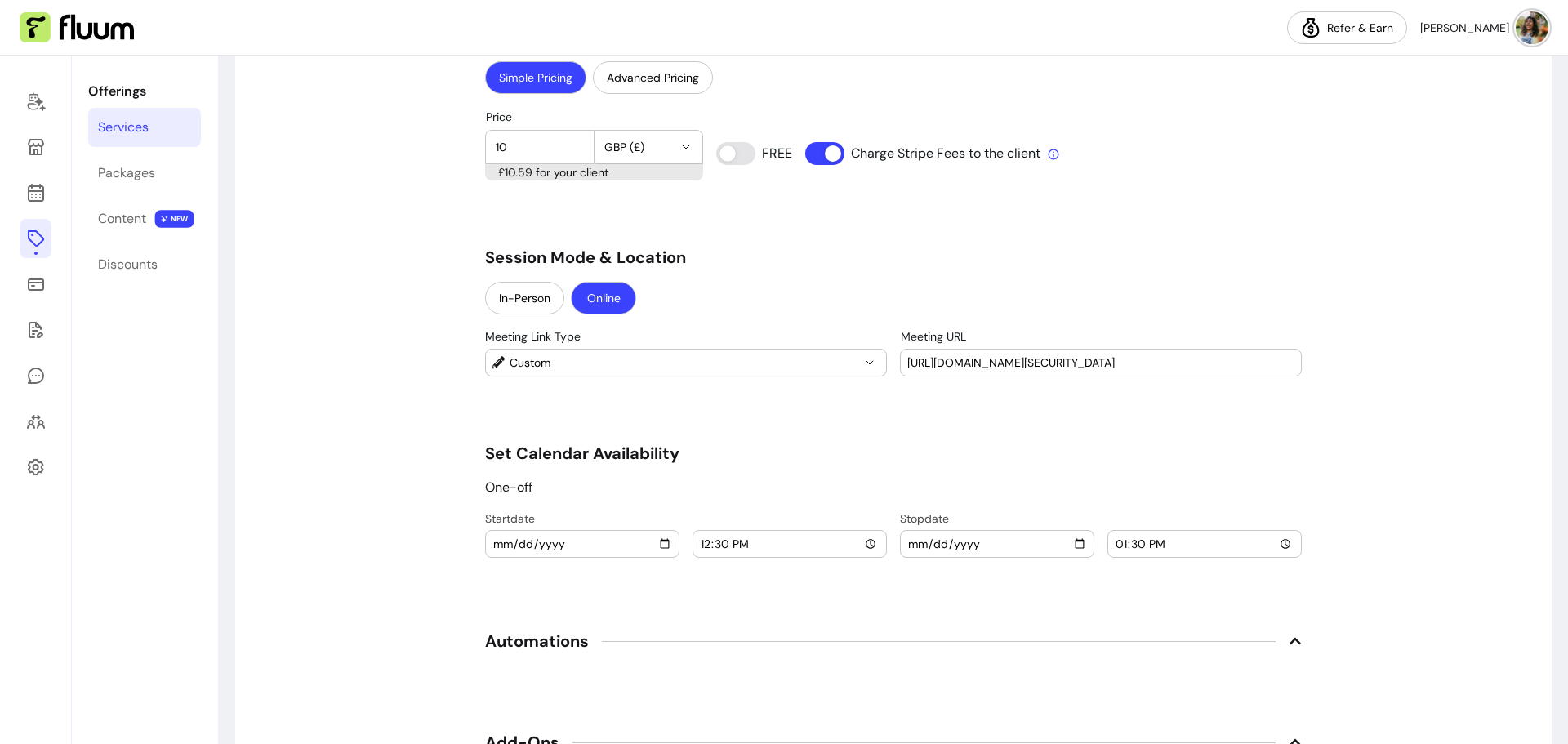
click at [1056, 367] on input "[URL][DOMAIN_NAME][SECURITY_DATA]" at bounding box center [1101, 363] width 387 height 16
drag, startPoint x: 908, startPoint y: 359, endPoint x: 1301, endPoint y: 361, distance: 393.0
click at [1301, 361] on div "**********" at bounding box center [894, 1] width 1317 height 2749
click at [909, 363] on input "[URL][DOMAIN_NAME][SECURITY_DATA]" at bounding box center [1101, 363] width 387 height 16
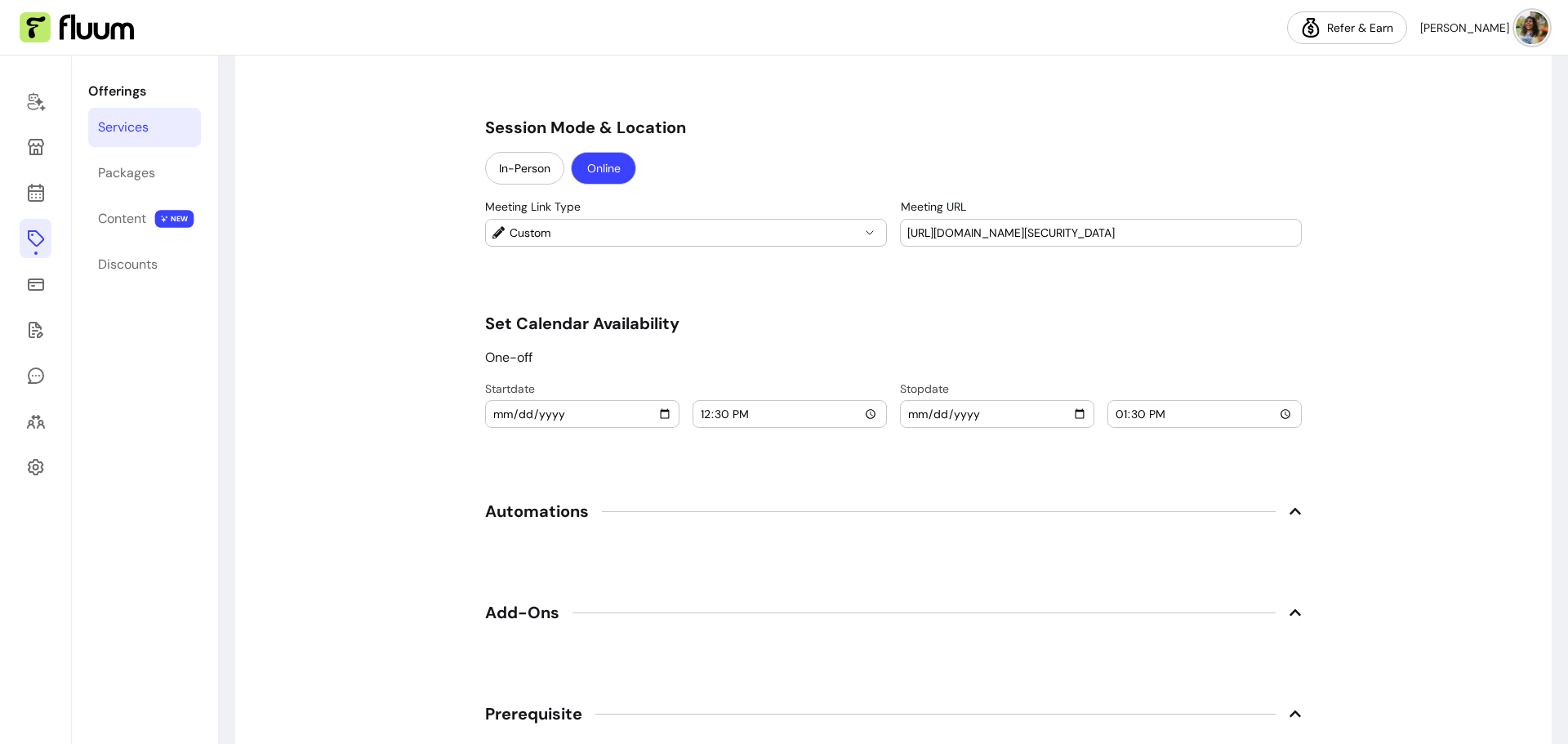
scroll to position [1716, 0]
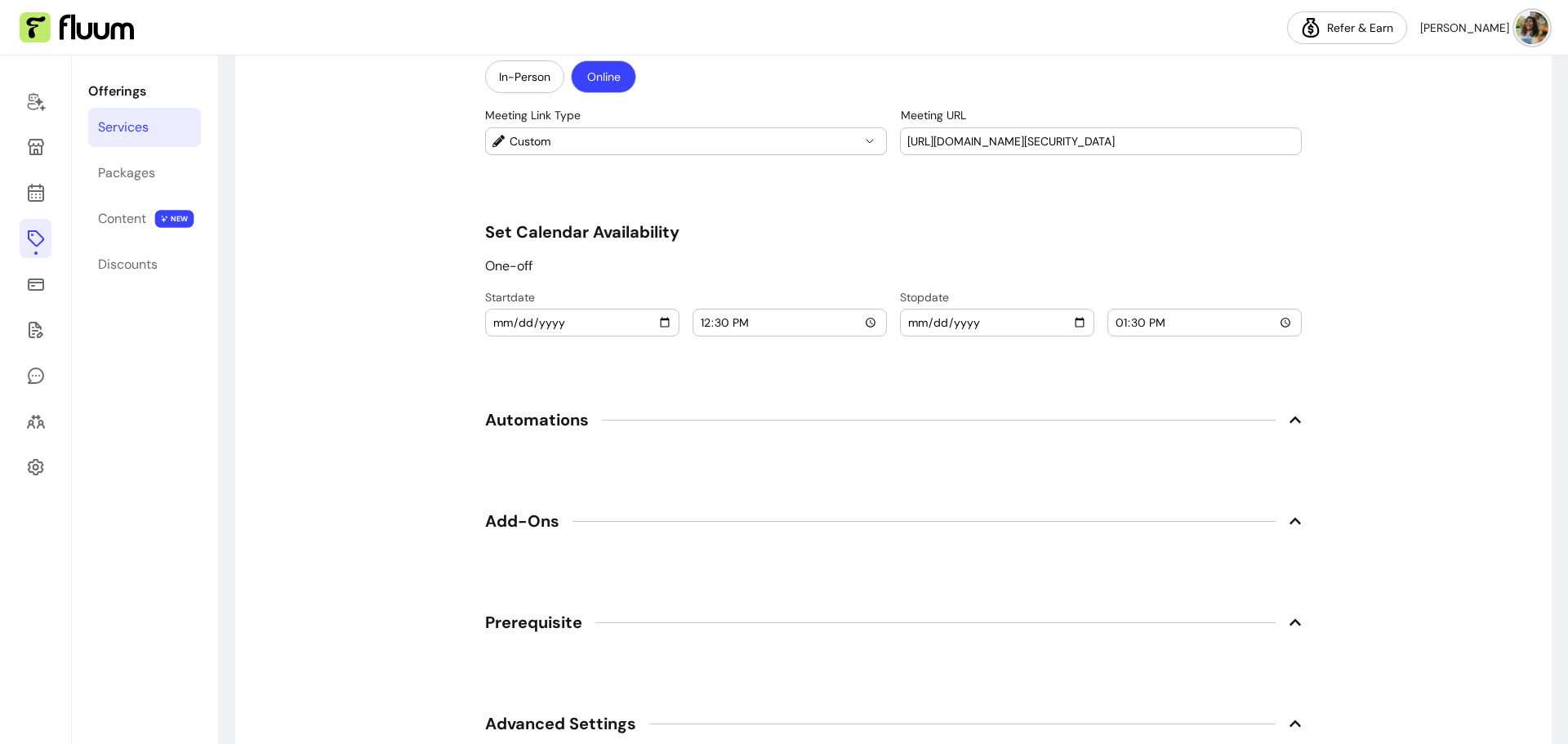
click at [908, 141] on input "[URL][DOMAIN_NAME][SECURITY_DATA]" at bounding box center [1101, 141] width 387 height 16
drag, startPoint x: 903, startPoint y: 141, endPoint x: 1326, endPoint y: 149, distance: 423.1
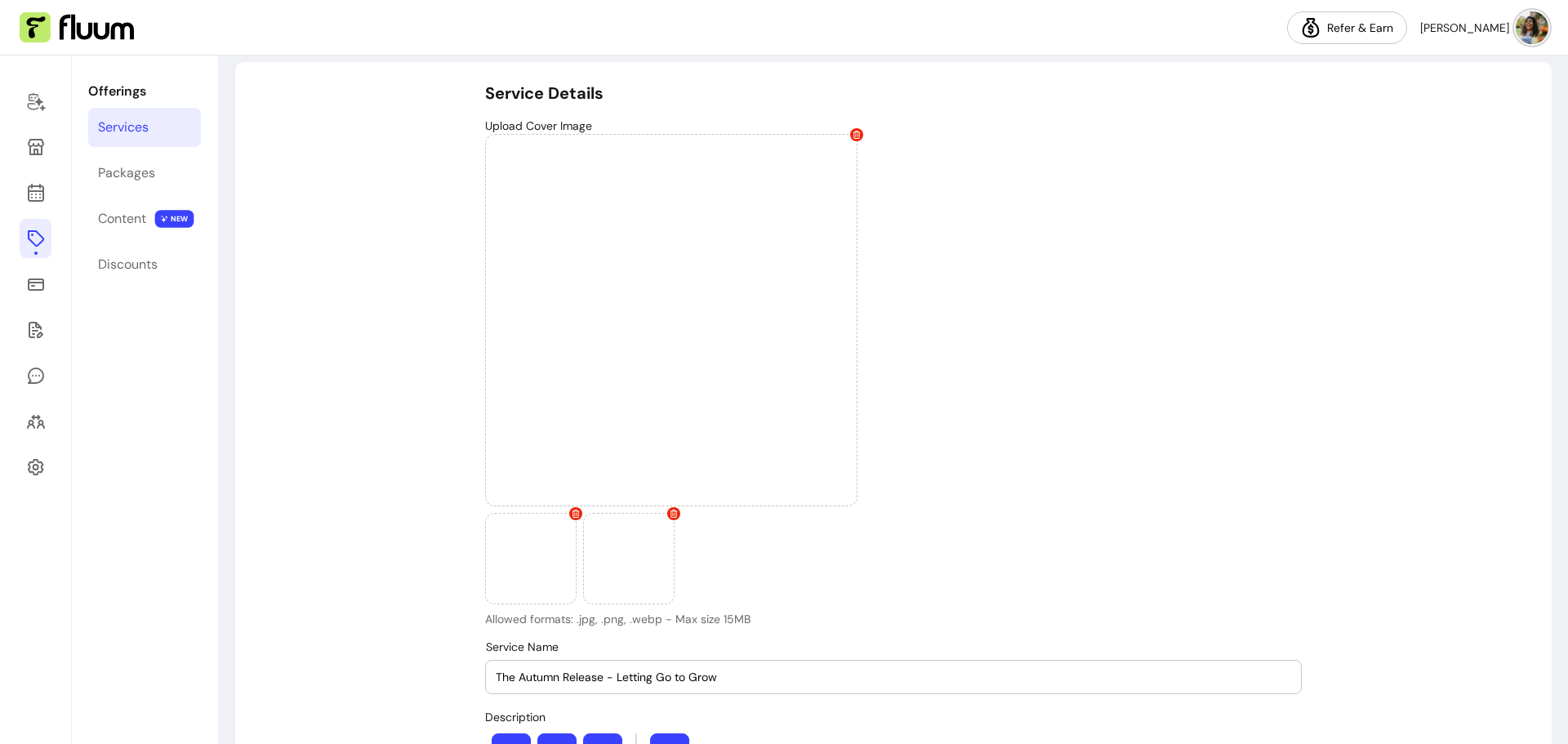
scroll to position [0, 0]
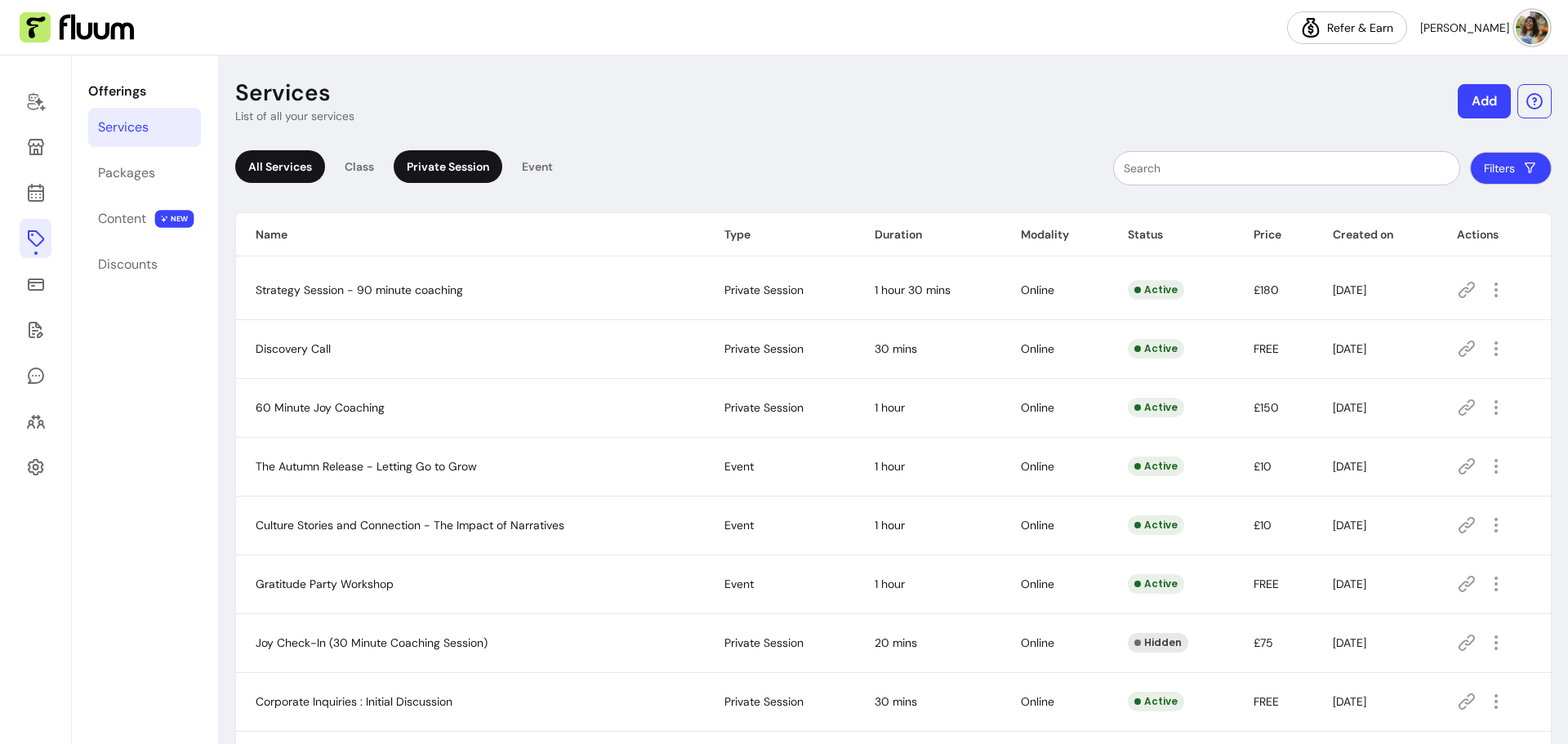
click at [449, 170] on div "Private Session" at bounding box center [448, 167] width 109 height 33
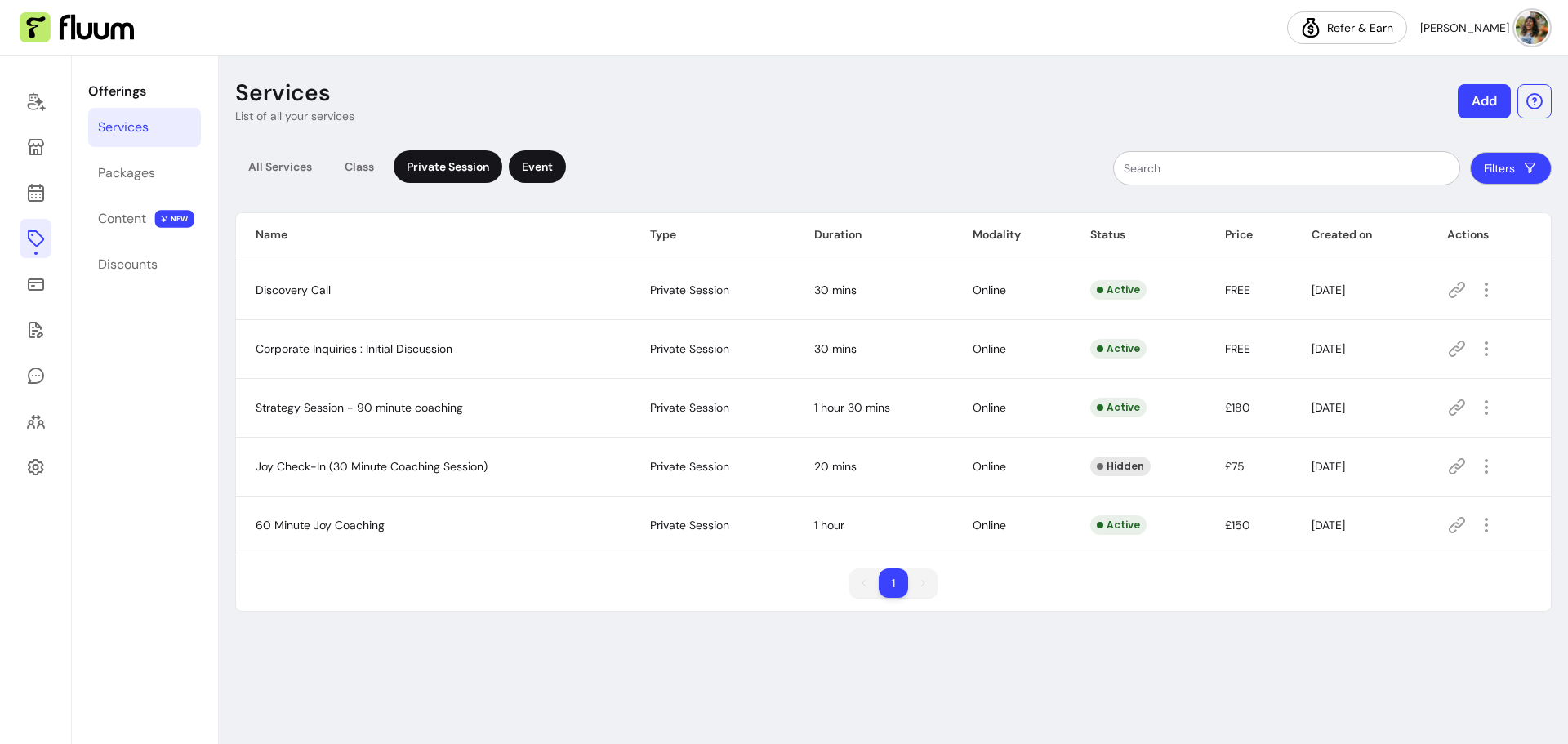
click at [547, 167] on div "Event" at bounding box center [538, 167] width 57 height 33
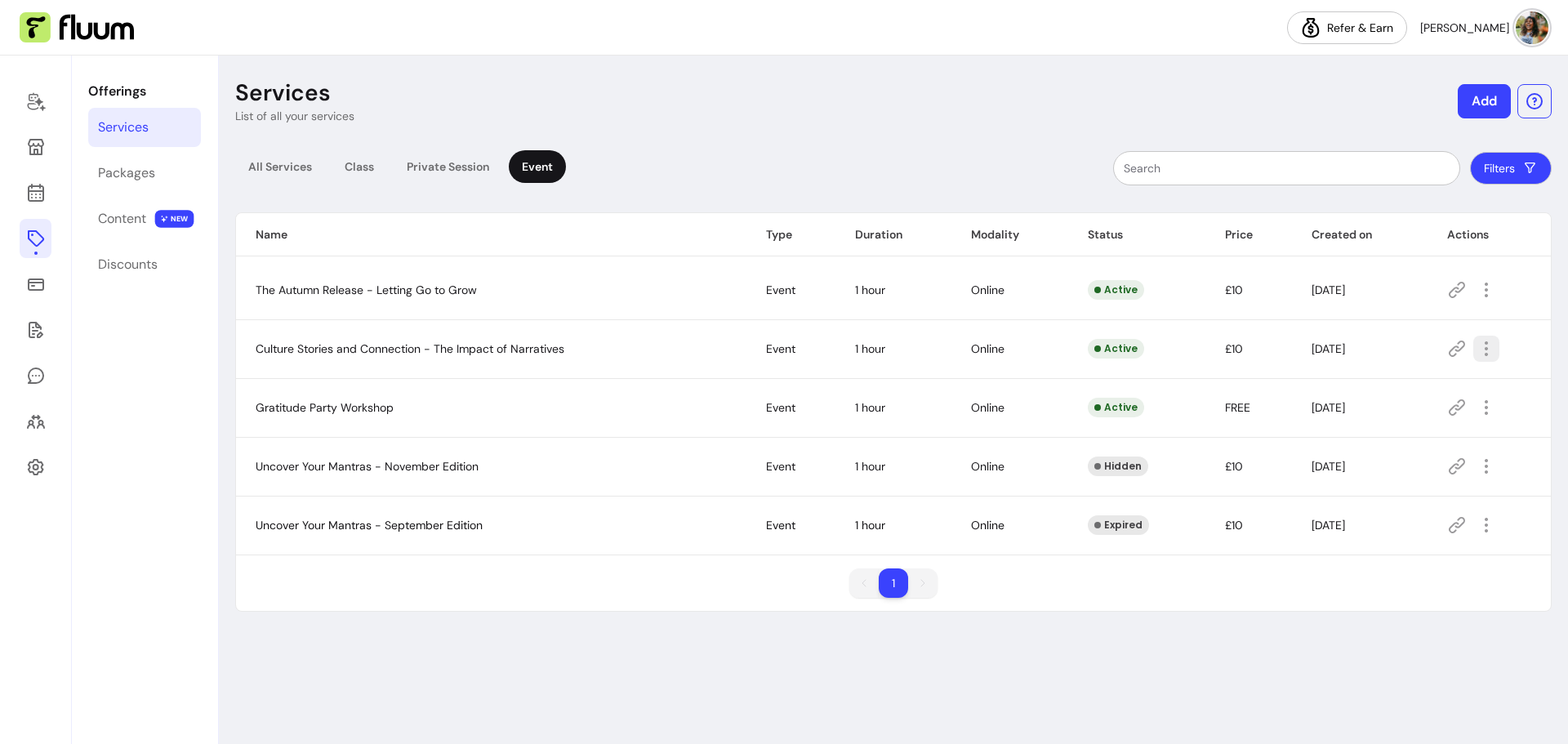
click at [1486, 356] on icon "button" at bounding box center [1486, 348] width 19 height 19
click at [1403, 408] on span "Amend" at bounding box center [1429, 406] width 119 height 16
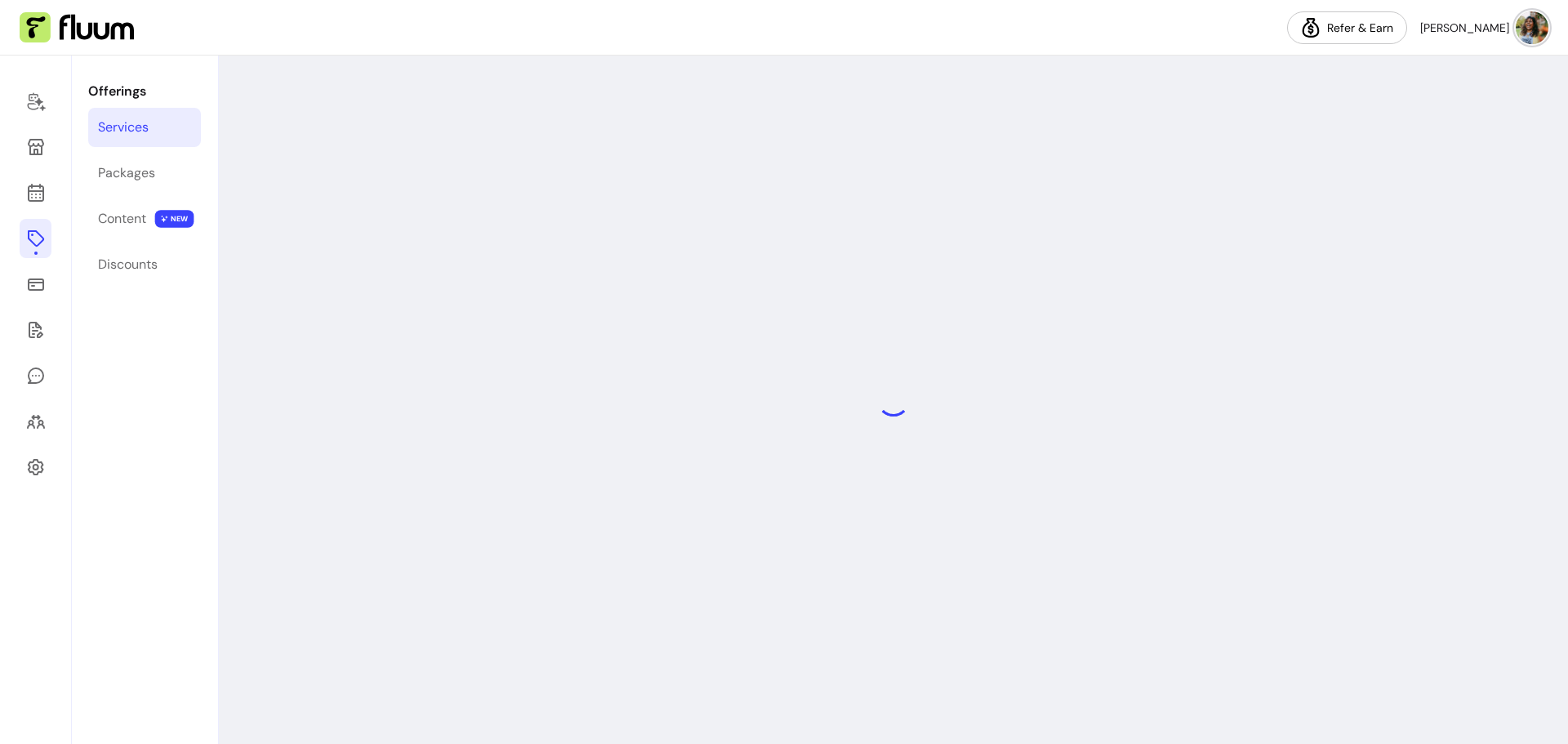
select select "***"
select select "******"
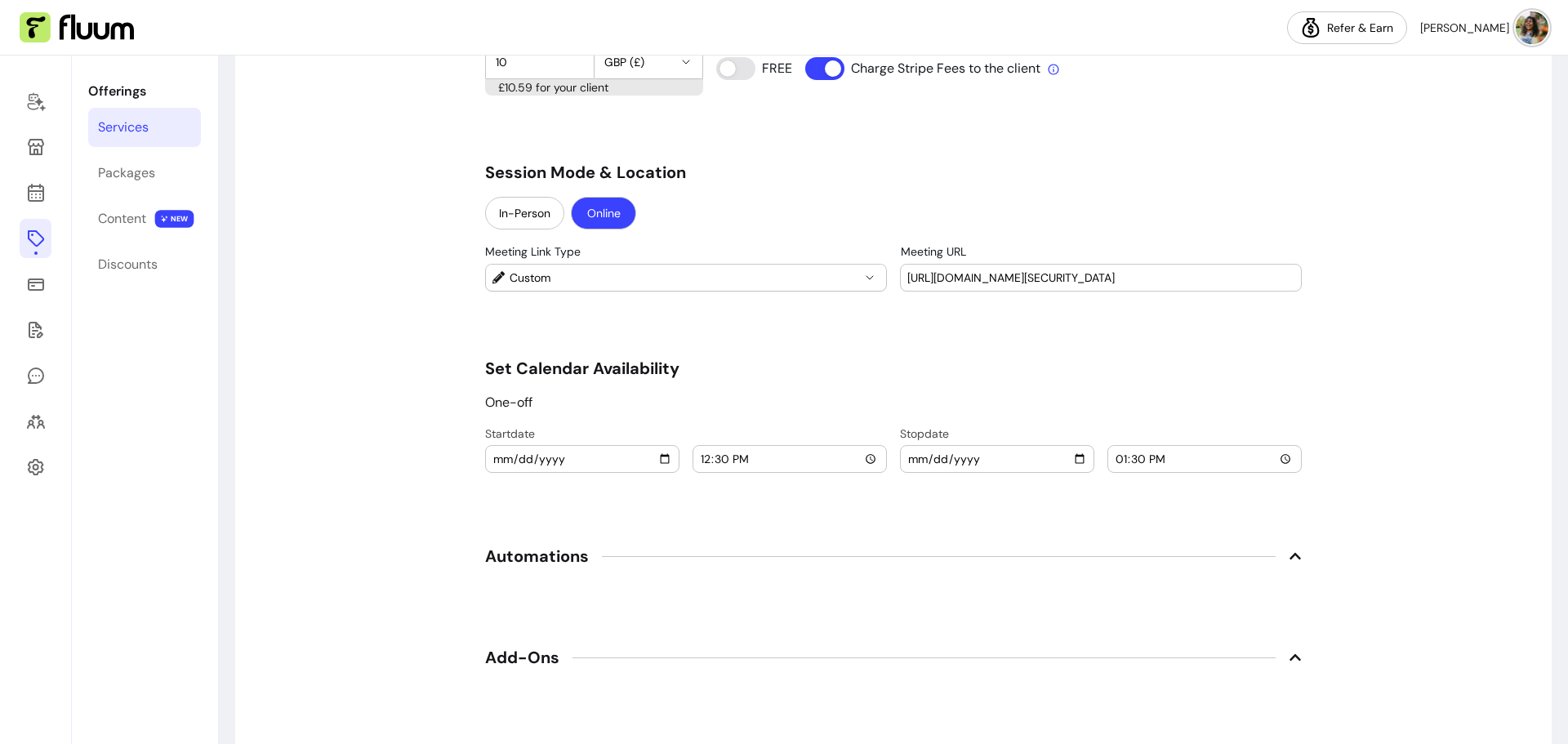
scroll to position [0, 77]
drag, startPoint x: 902, startPoint y: 276, endPoint x: 1317, endPoint y: 283, distance: 415.1
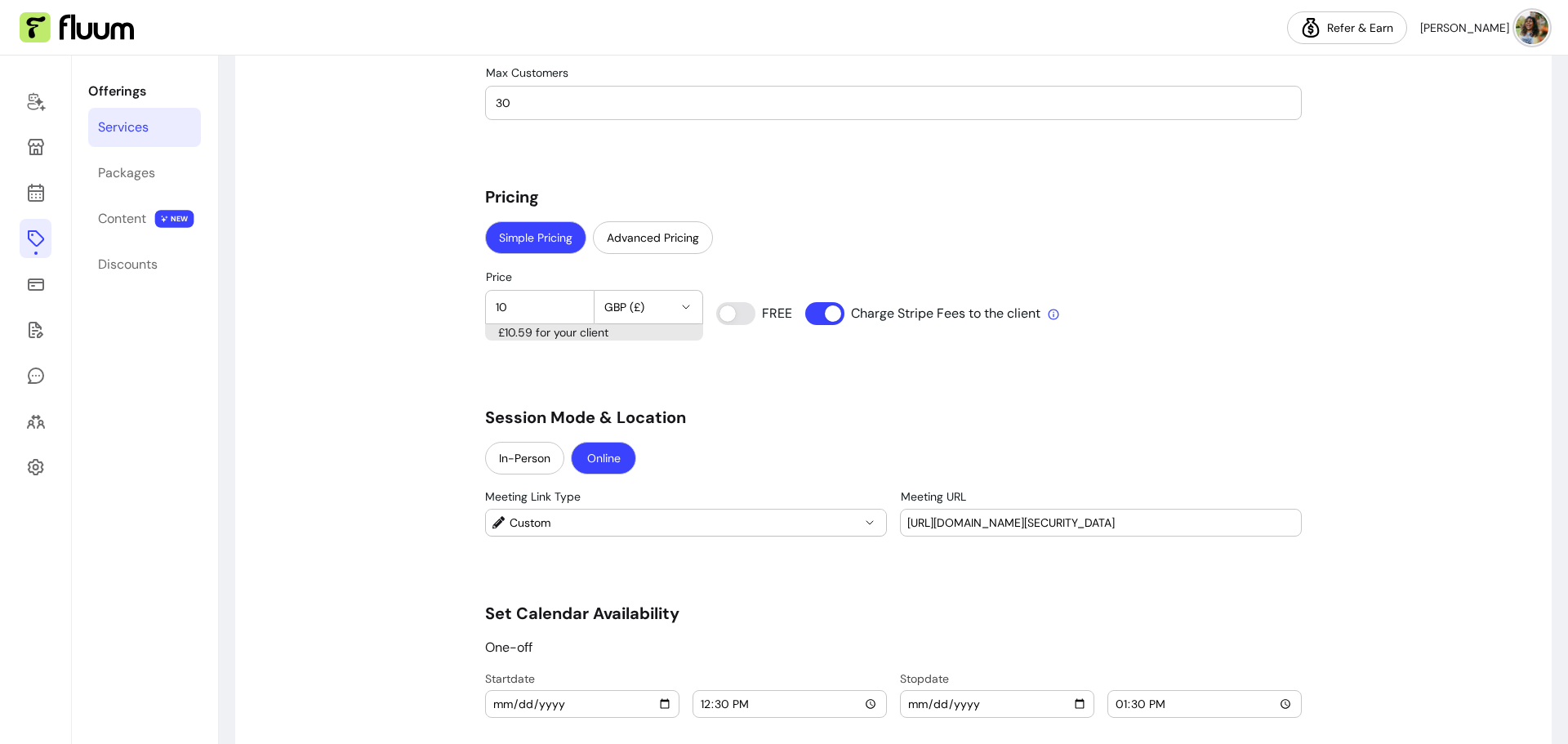
drag, startPoint x: 902, startPoint y: 525, endPoint x: 1329, endPoint y: 524, distance: 427.0
click at [1329, 524] on div "**********" at bounding box center [894, 134] width 1317 height 2804
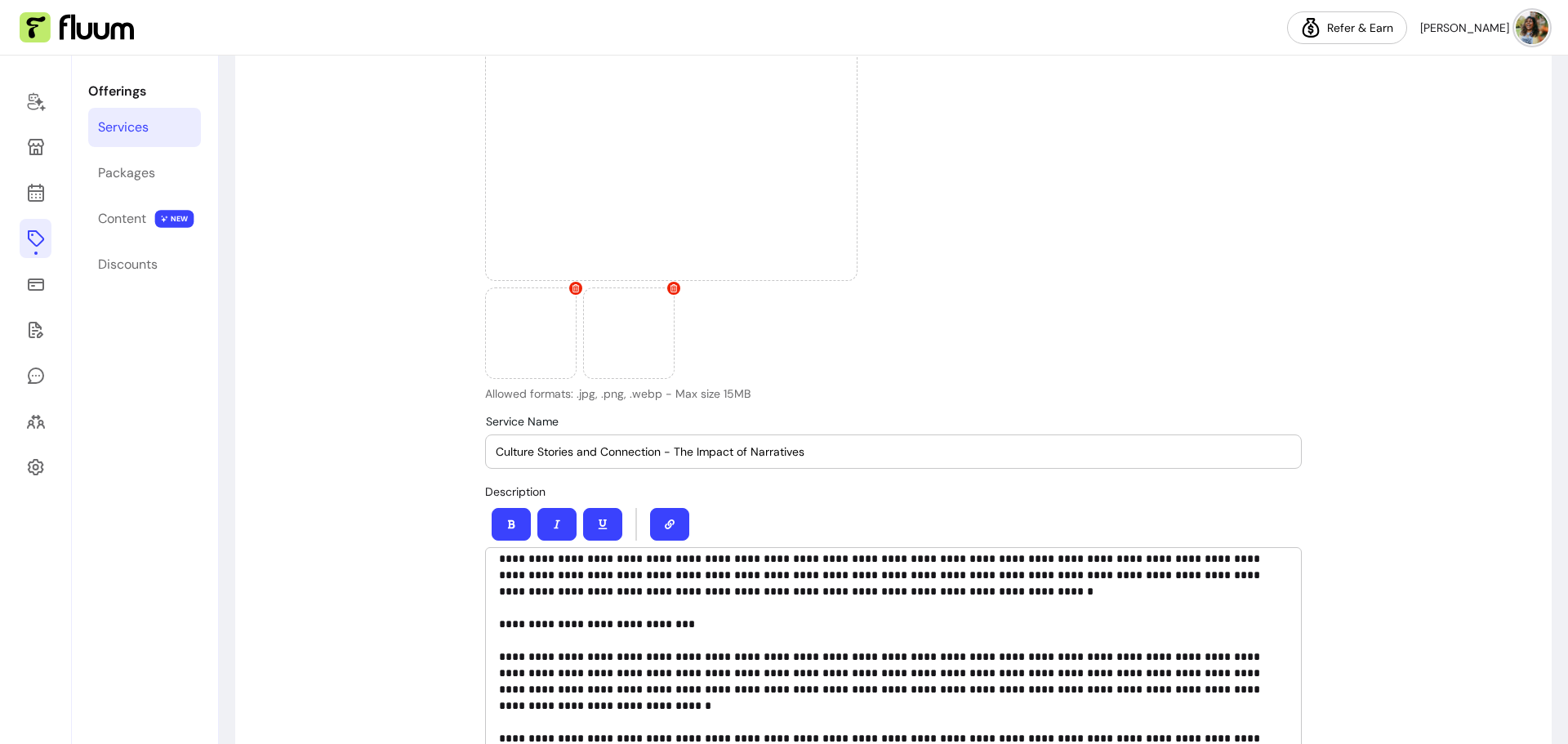
scroll to position [327, 0]
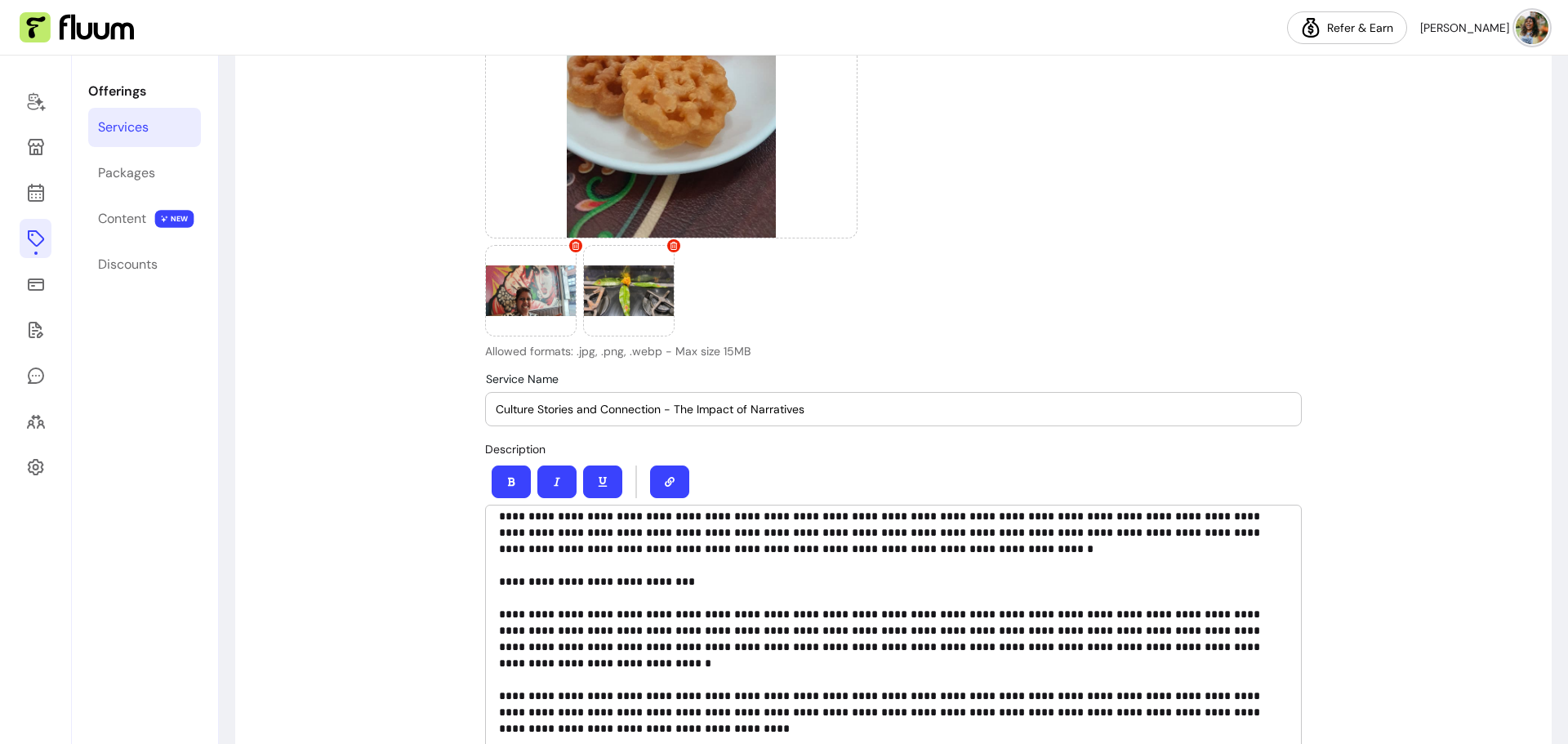
drag, startPoint x: 487, startPoint y: 411, endPoint x: 845, endPoint y: 404, distance: 358.1
click at [845, 404] on div "Service Name Culture Stories and Connection - The Impact of Narratives" at bounding box center [894, 410] width 815 height 33
drag, startPoint x: 833, startPoint y: 405, endPoint x: 465, endPoint y: 410, distance: 368.0
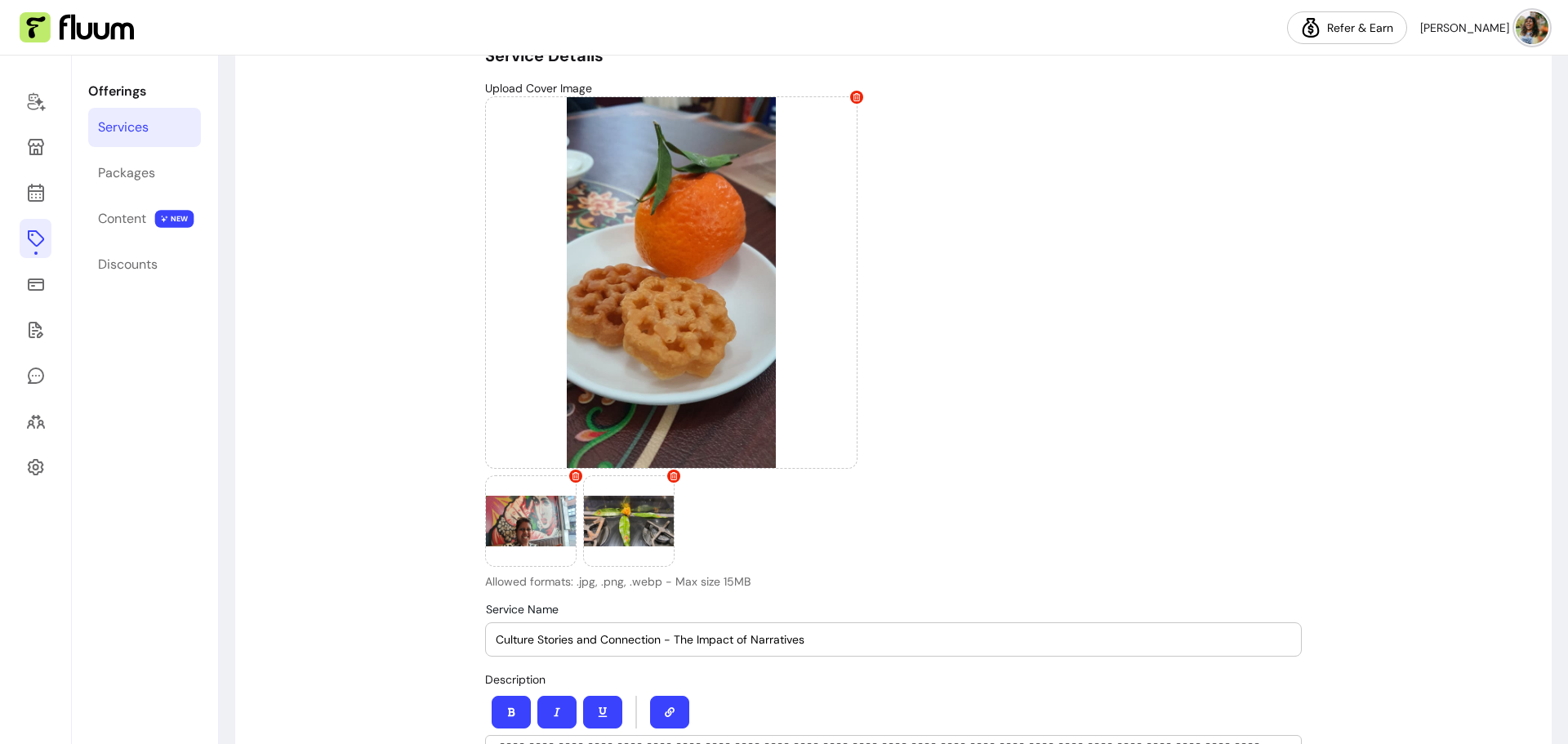
scroll to position [0, 0]
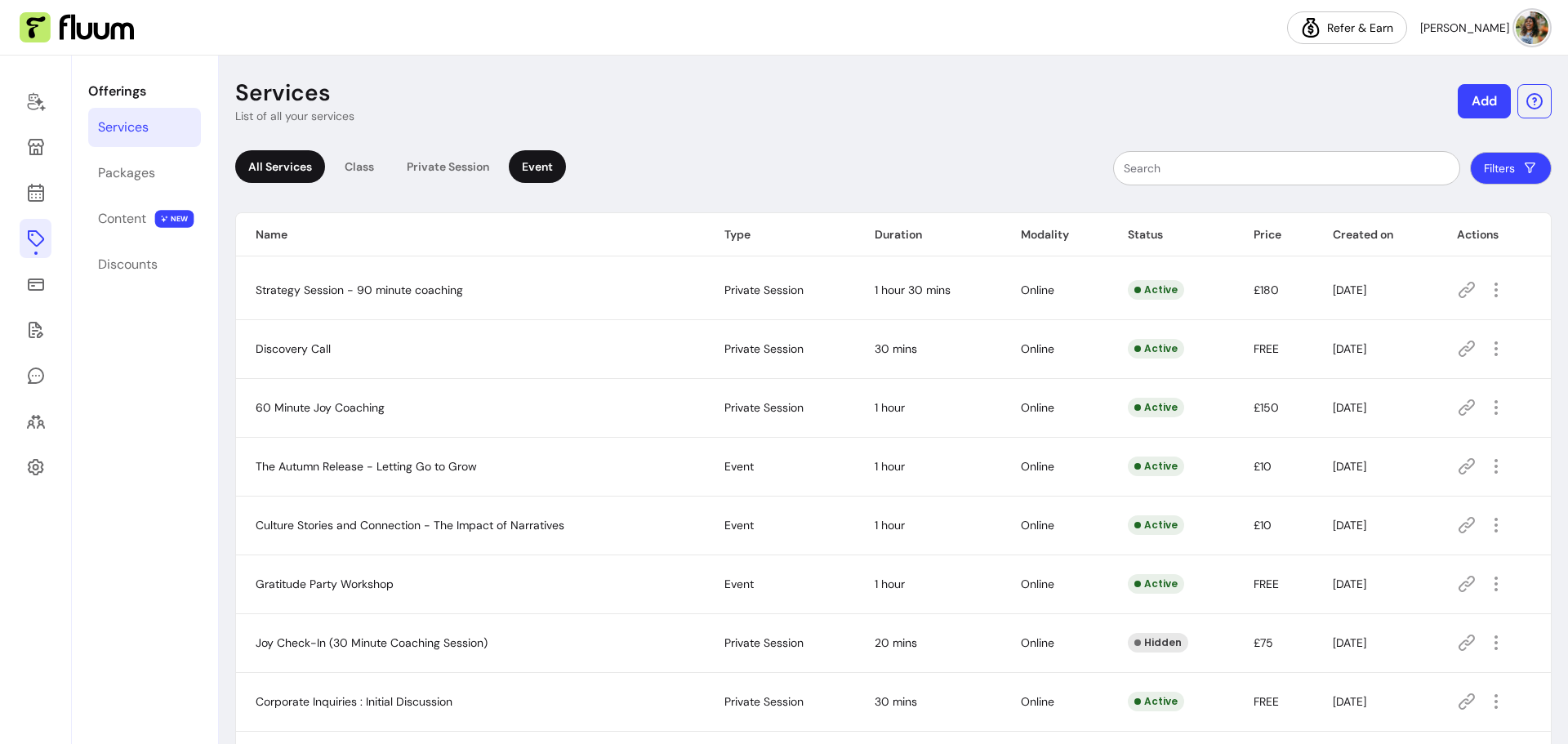
click at [542, 168] on div "Event" at bounding box center [538, 167] width 57 height 33
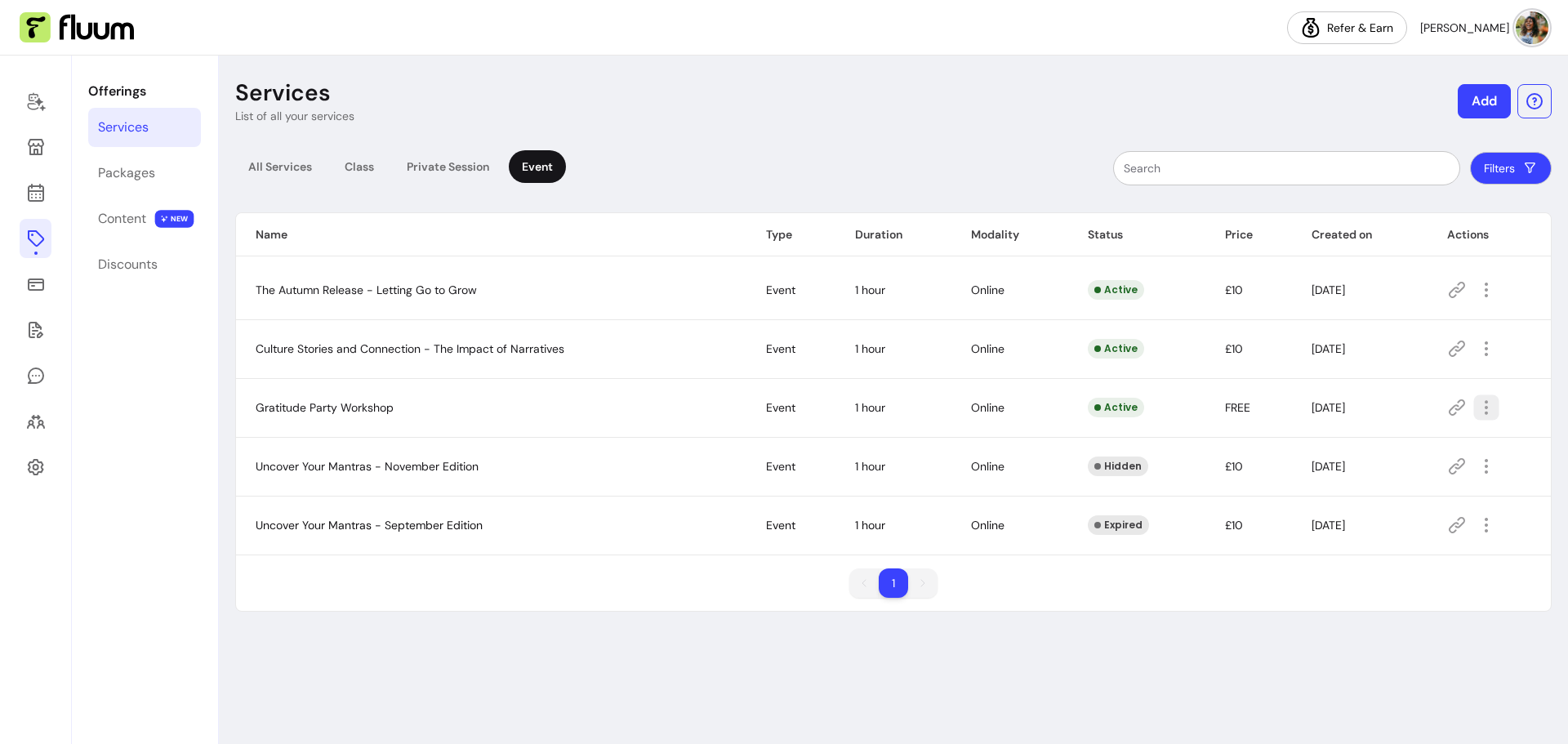
click at [1486, 409] on icon "button" at bounding box center [1486, 407] width 19 height 19
click at [1415, 464] on span "Amend" at bounding box center [1429, 465] width 119 height 16
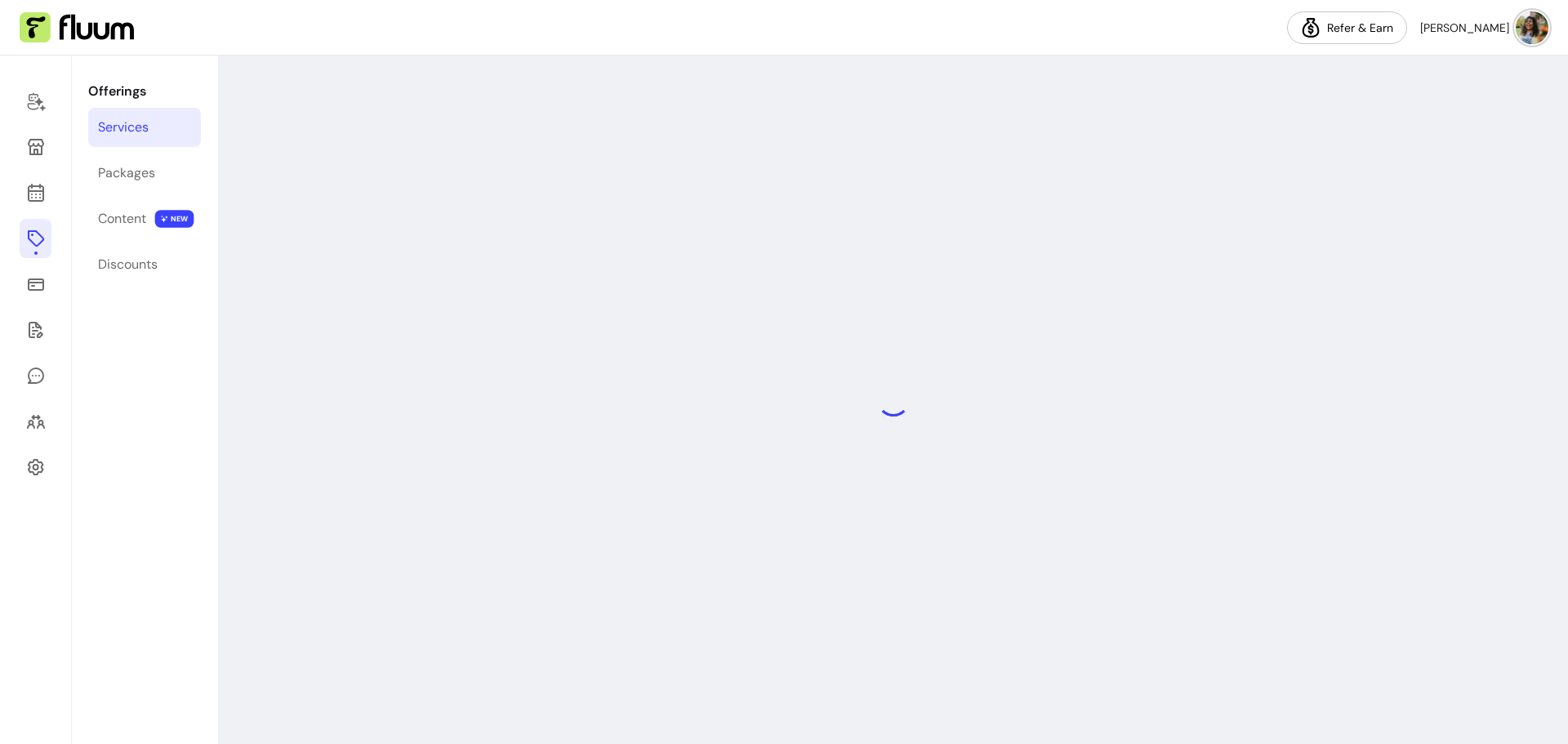
select select "***"
select select "******"
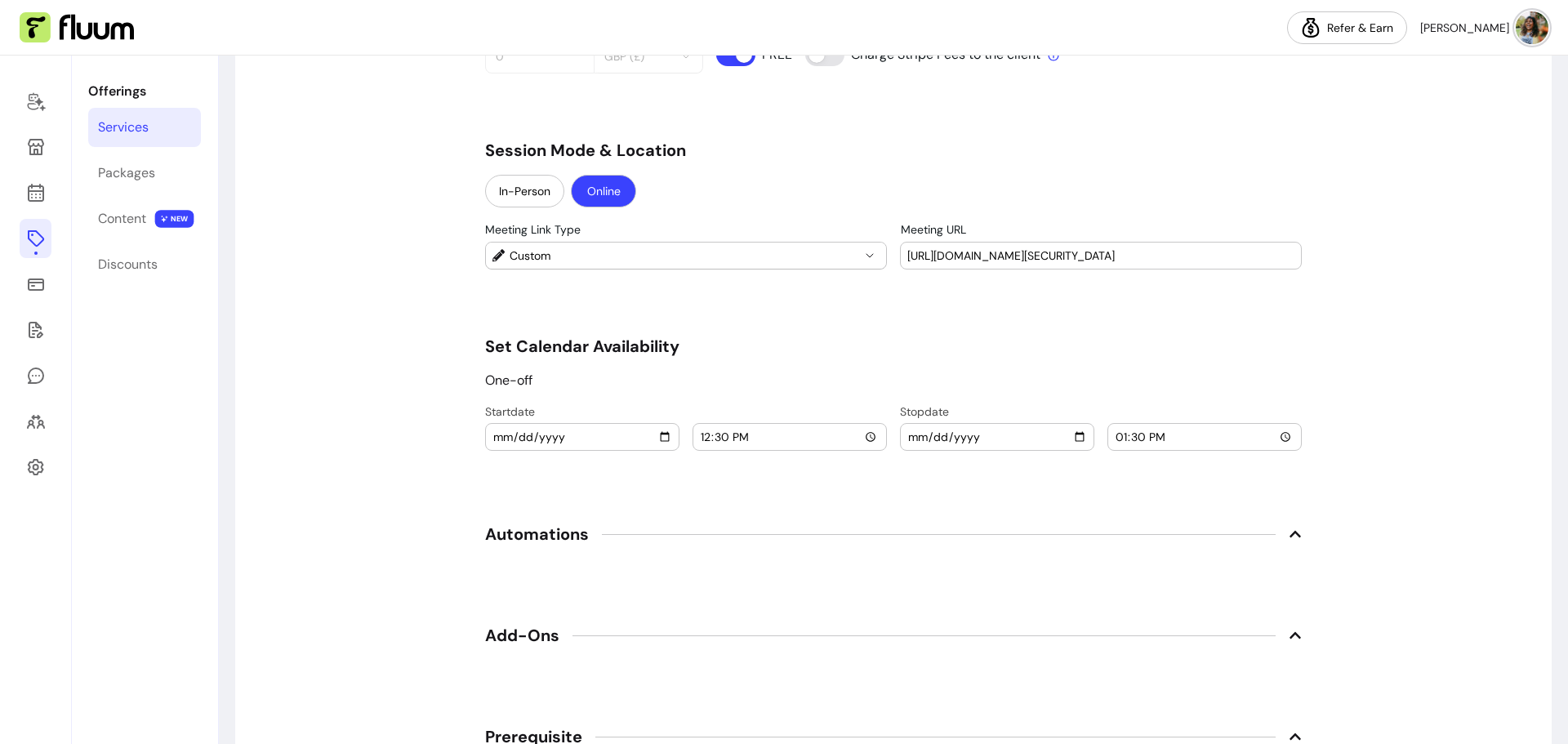
scroll to position [0, 57]
drag, startPoint x: 902, startPoint y: 257, endPoint x: 1327, endPoint y: 265, distance: 425.1
click at [27, 231] on icon at bounding box center [36, 238] width 19 height 19
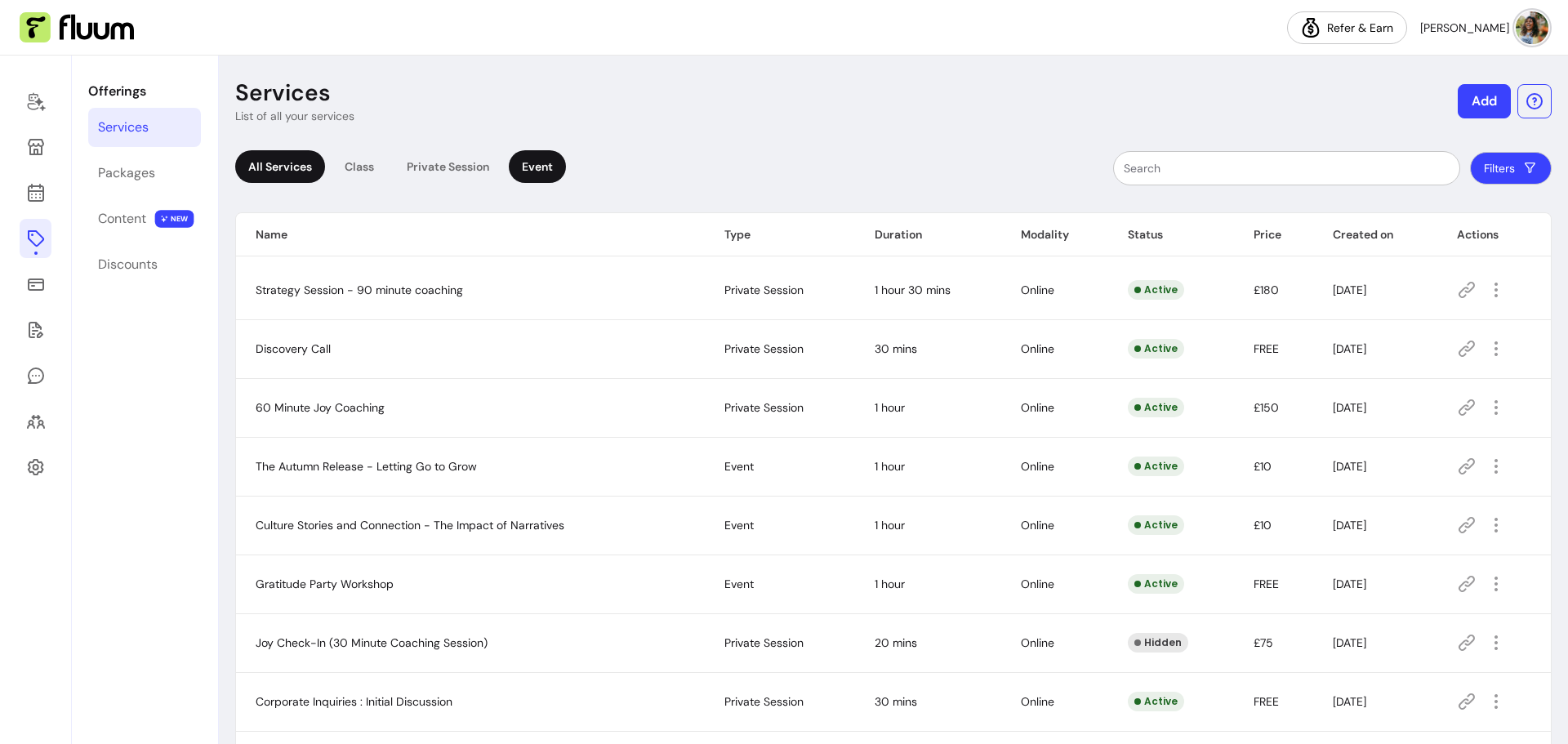
click at [544, 166] on div "Event" at bounding box center [538, 167] width 57 height 33
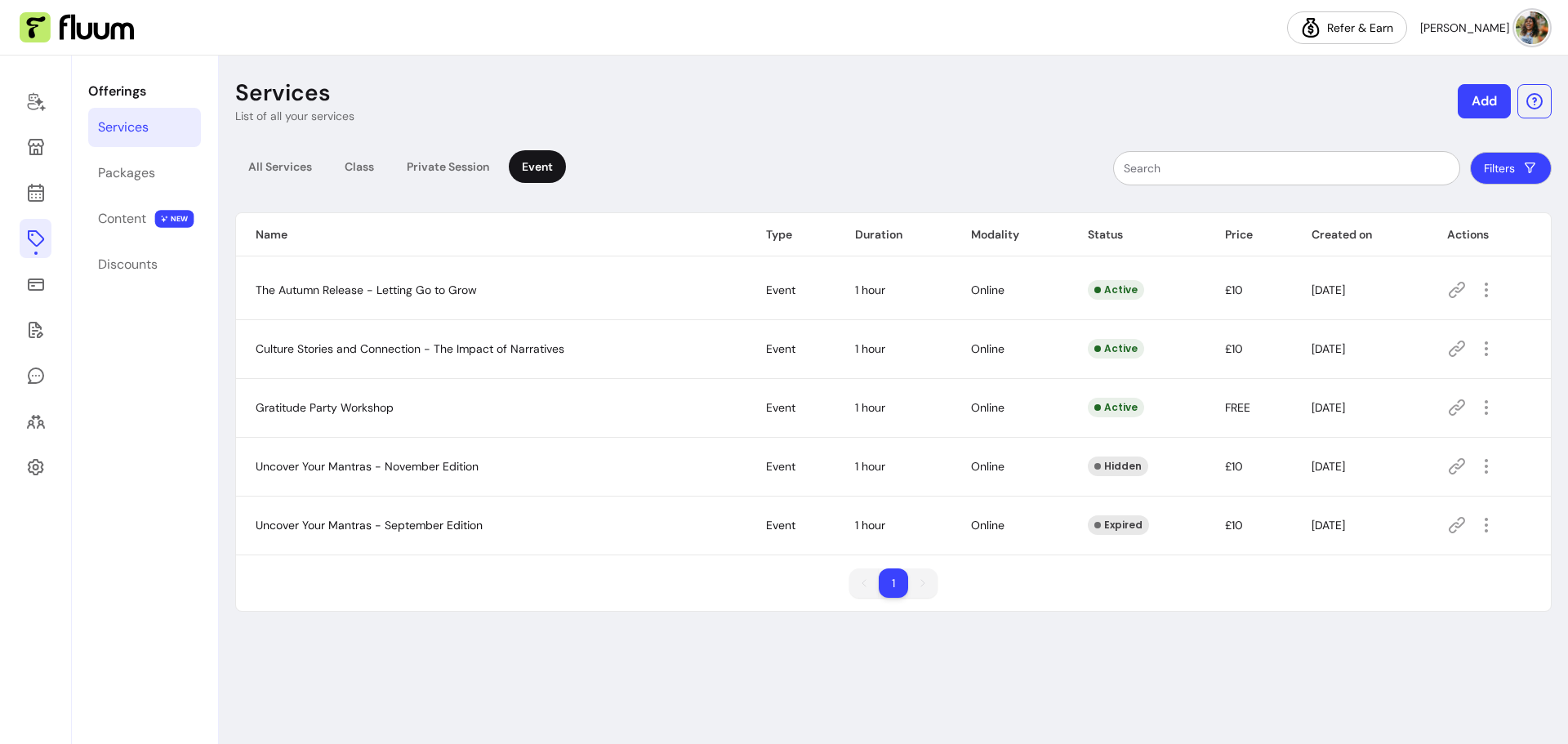
click at [1463, 292] on icon at bounding box center [1456, 290] width 19 height 19
click at [129, 273] on div "Discounts" at bounding box center [127, 264] width 60 height 19
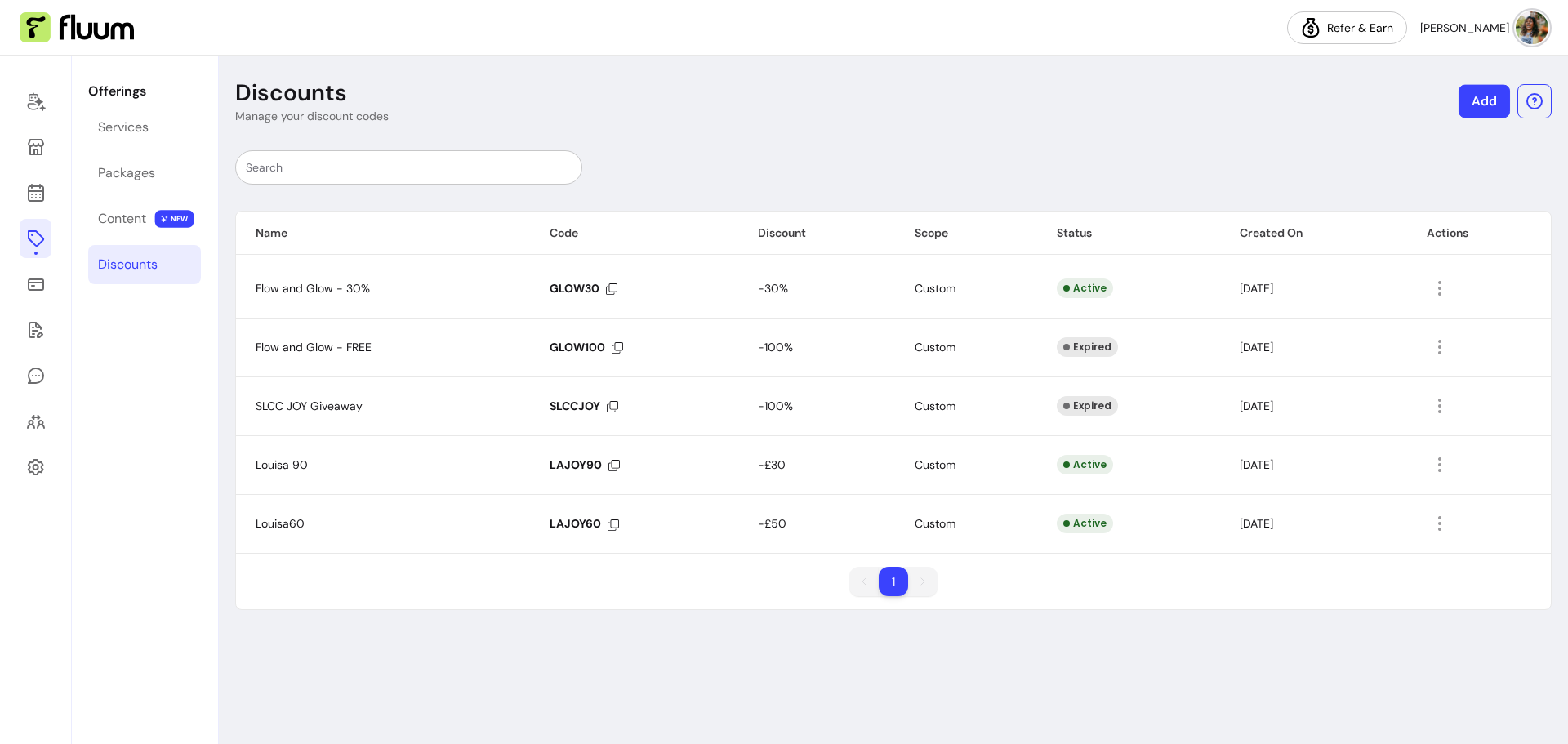
click at [1487, 103] on link "Add" at bounding box center [1485, 102] width 51 height 34
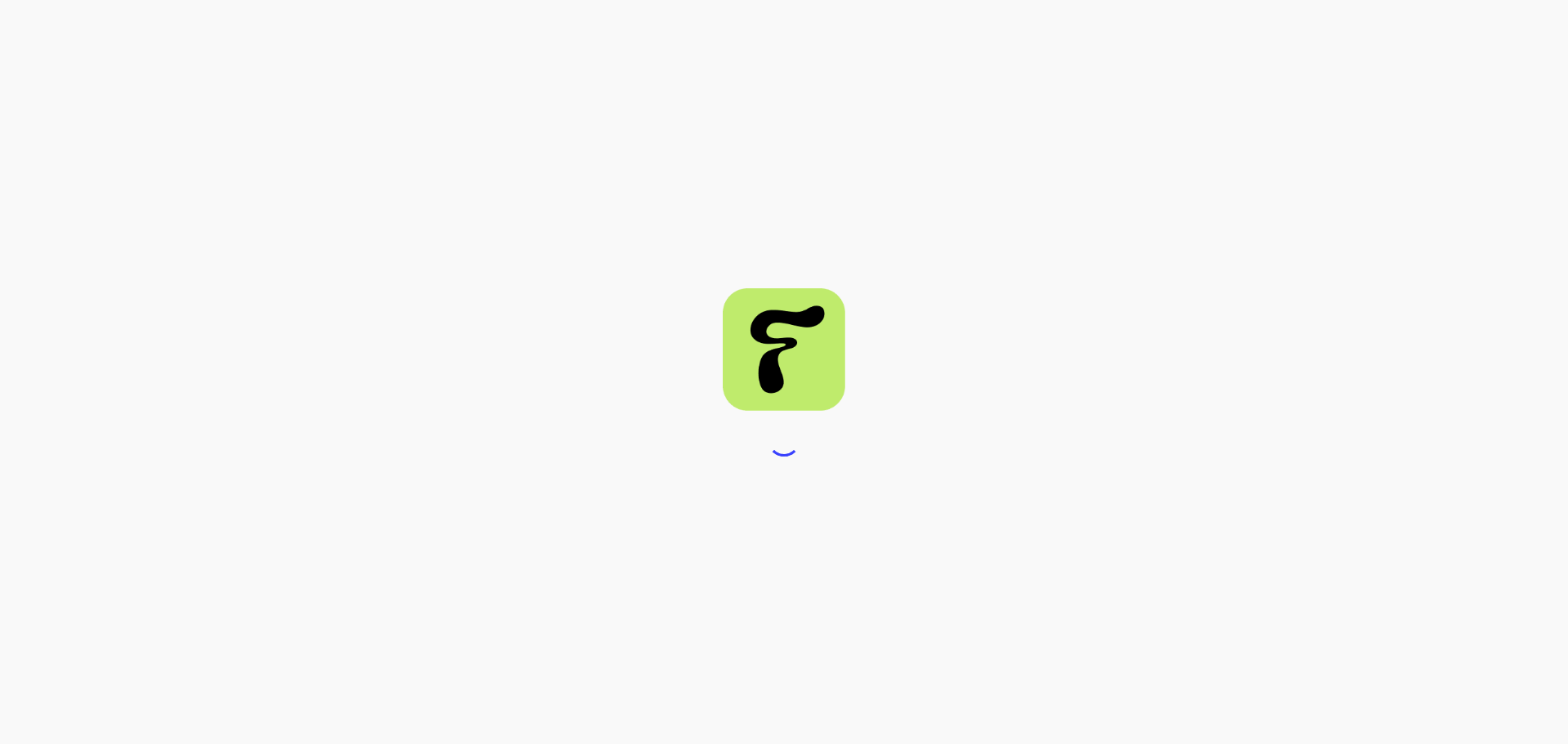
select select "****"
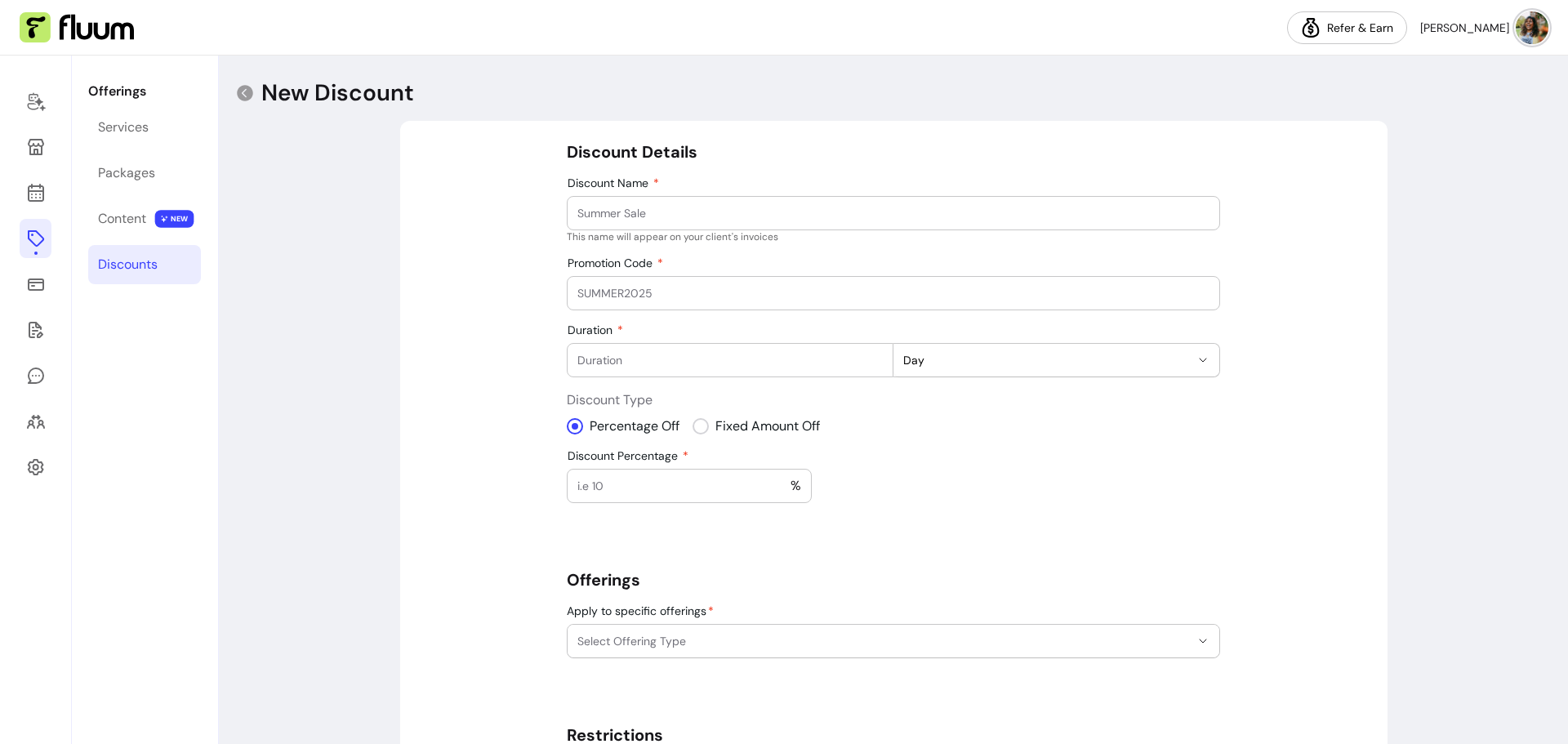
click at [682, 213] on input "Discount Name" at bounding box center [893, 213] width 632 height 16
type input "Fluum Feedback"
click at [620, 288] on input "Promotion Code" at bounding box center [893, 293] width 632 height 16
type input "FLUUMJOY"
click at [607, 365] on input "Duration" at bounding box center [730, 360] width 306 height 16
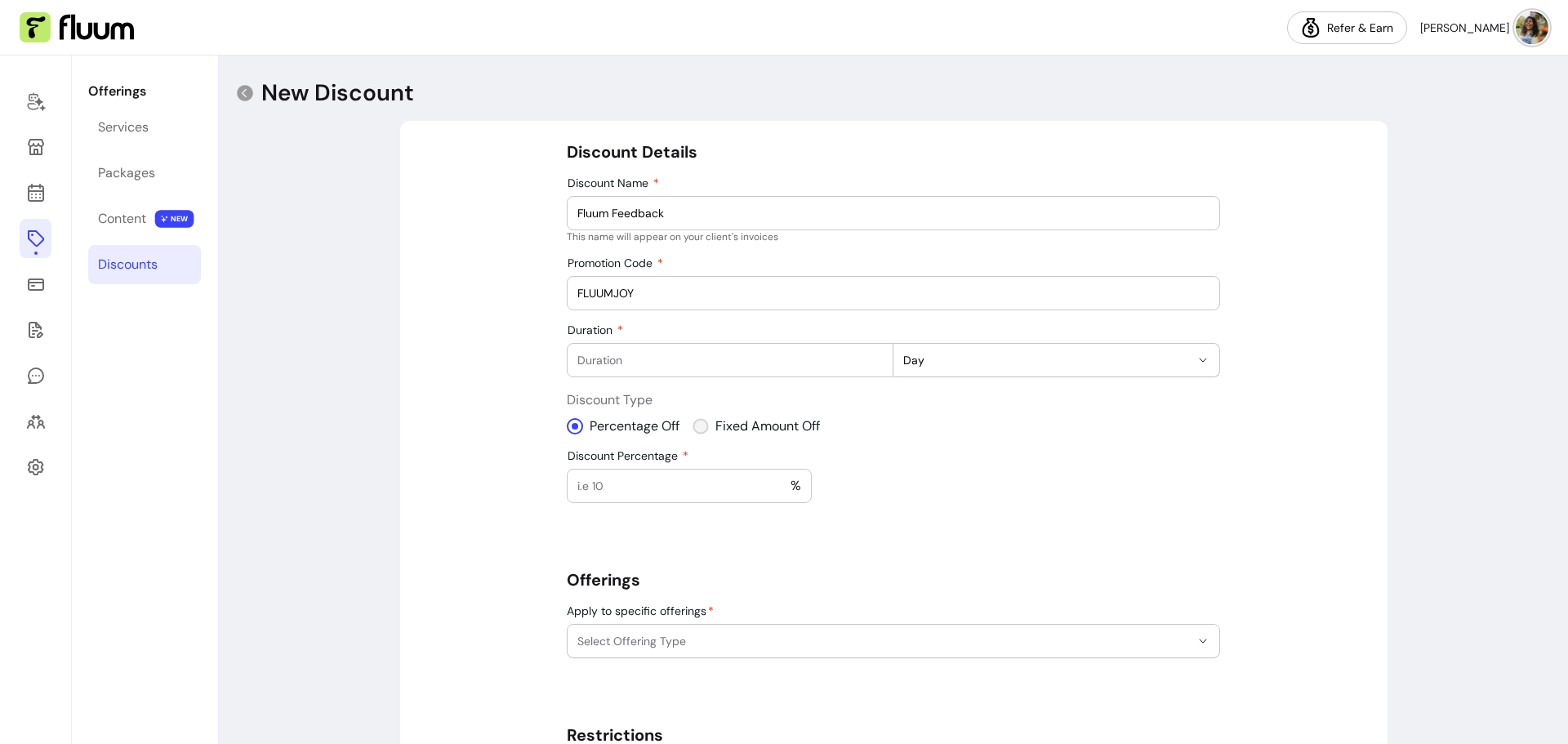
select select "***"
click at [637, 478] on input "Amount Off" at bounding box center [627, 487] width 102 height 16
click at [615, 484] on input "Discount Percentage" at bounding box center [683, 487] width 213 height 16
type input "100"
click at [662, 367] on input "Duration" at bounding box center [730, 360] width 306 height 16
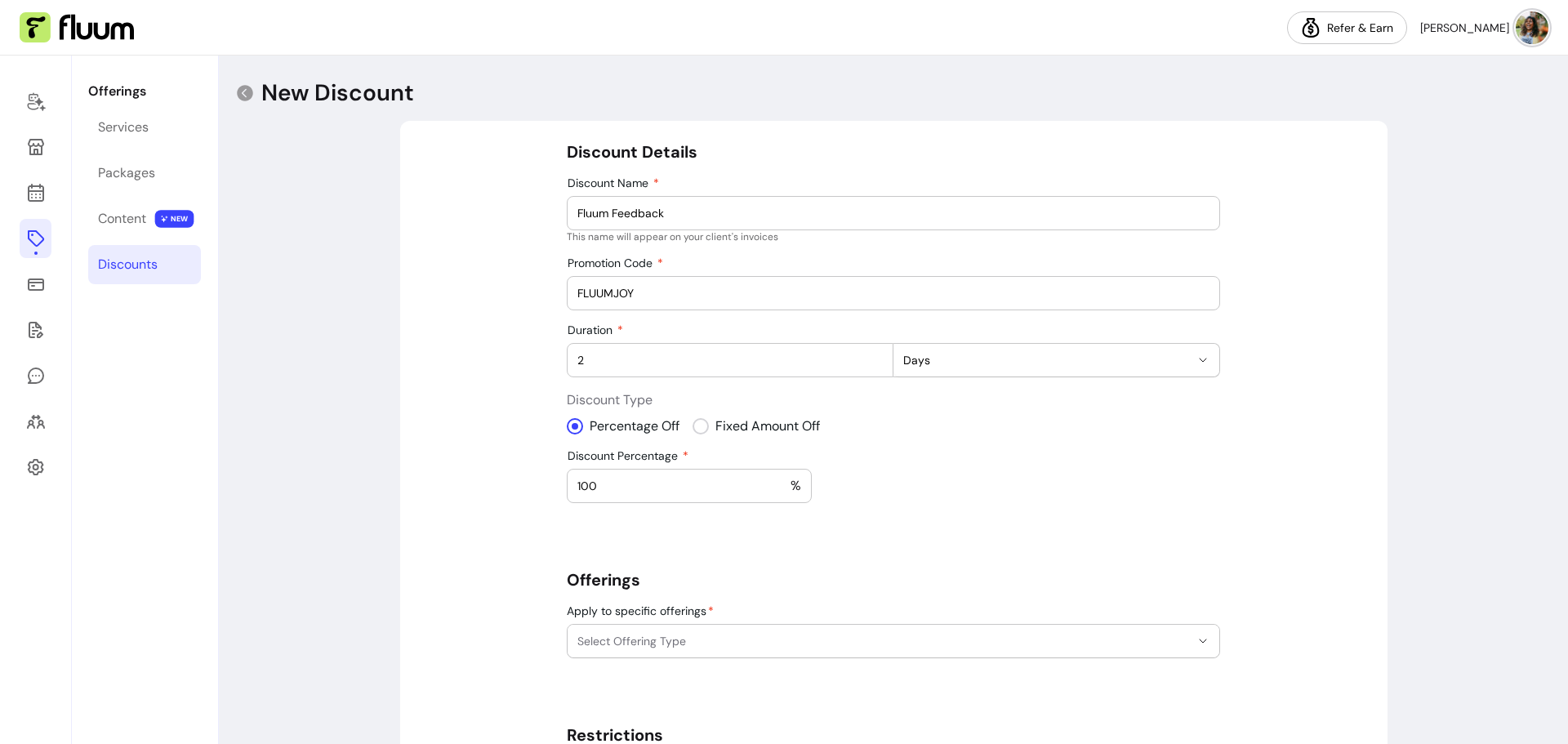
type input "2"
click at [970, 354] on span "Days" at bounding box center [1046, 360] width 287 height 16
click at [943, 457] on span "Months" at bounding box center [1042, 456] width 283 height 16
select select "******"
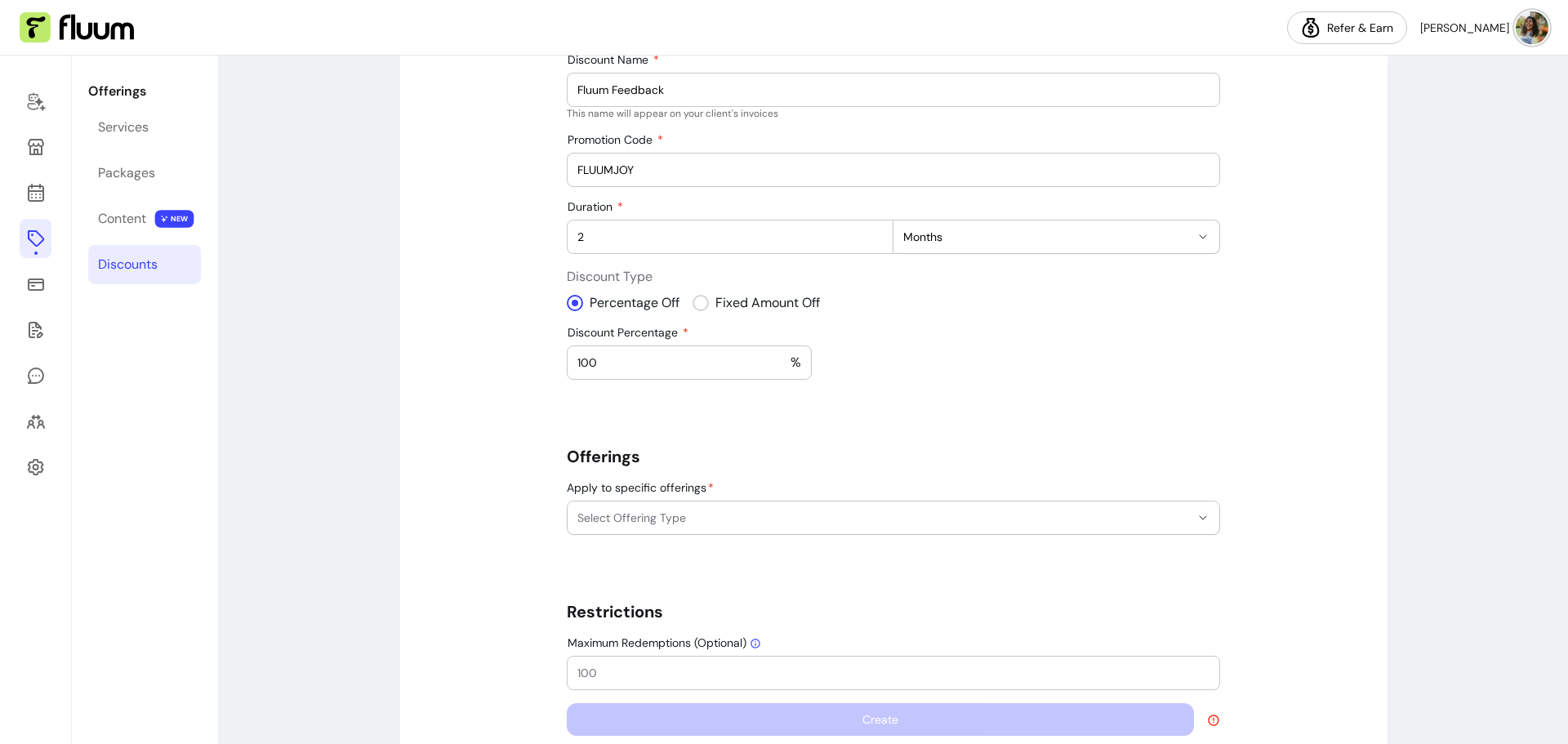
scroll to position [158, 0]
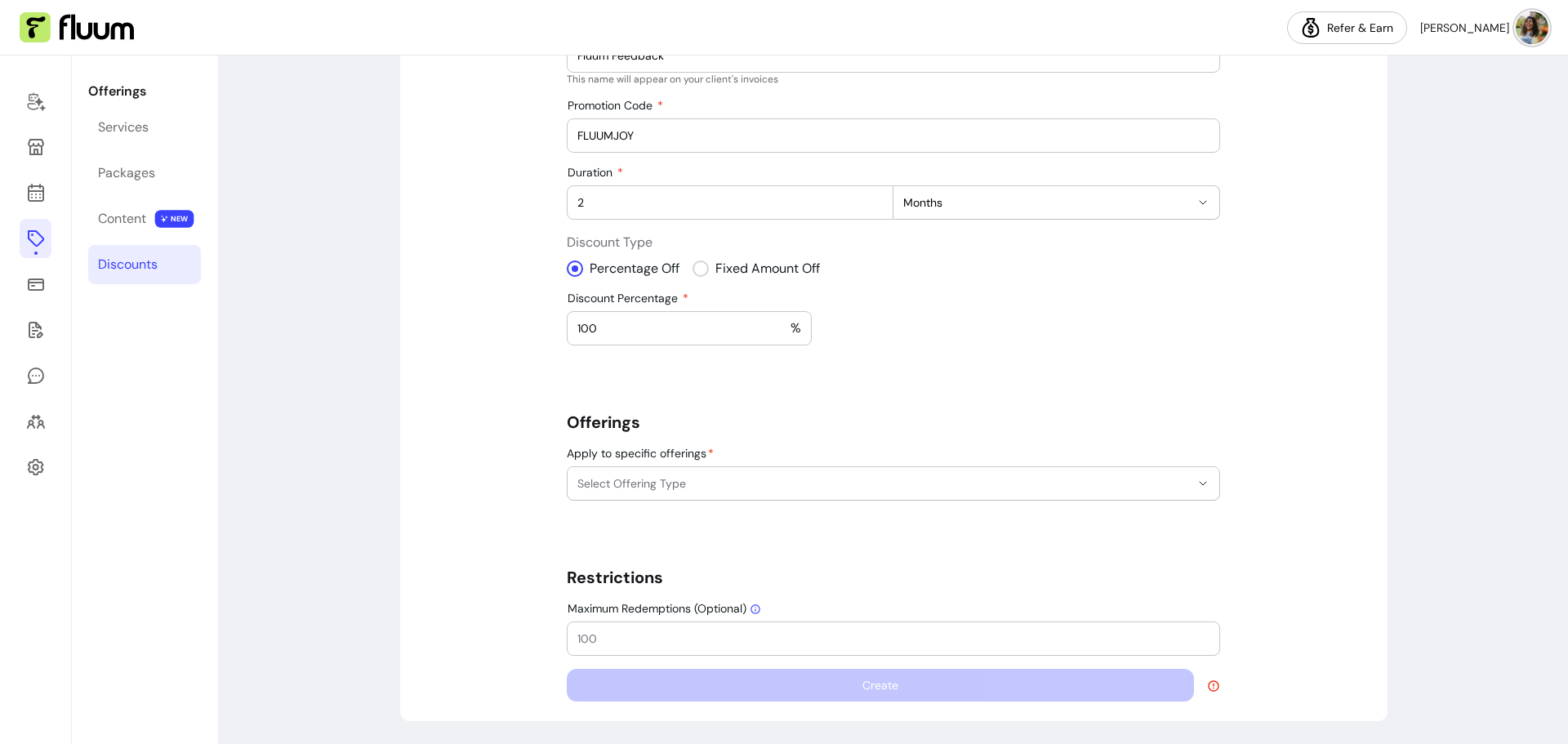
click at [704, 471] on button "Select Offering Type" at bounding box center [894, 484] width 652 height 33
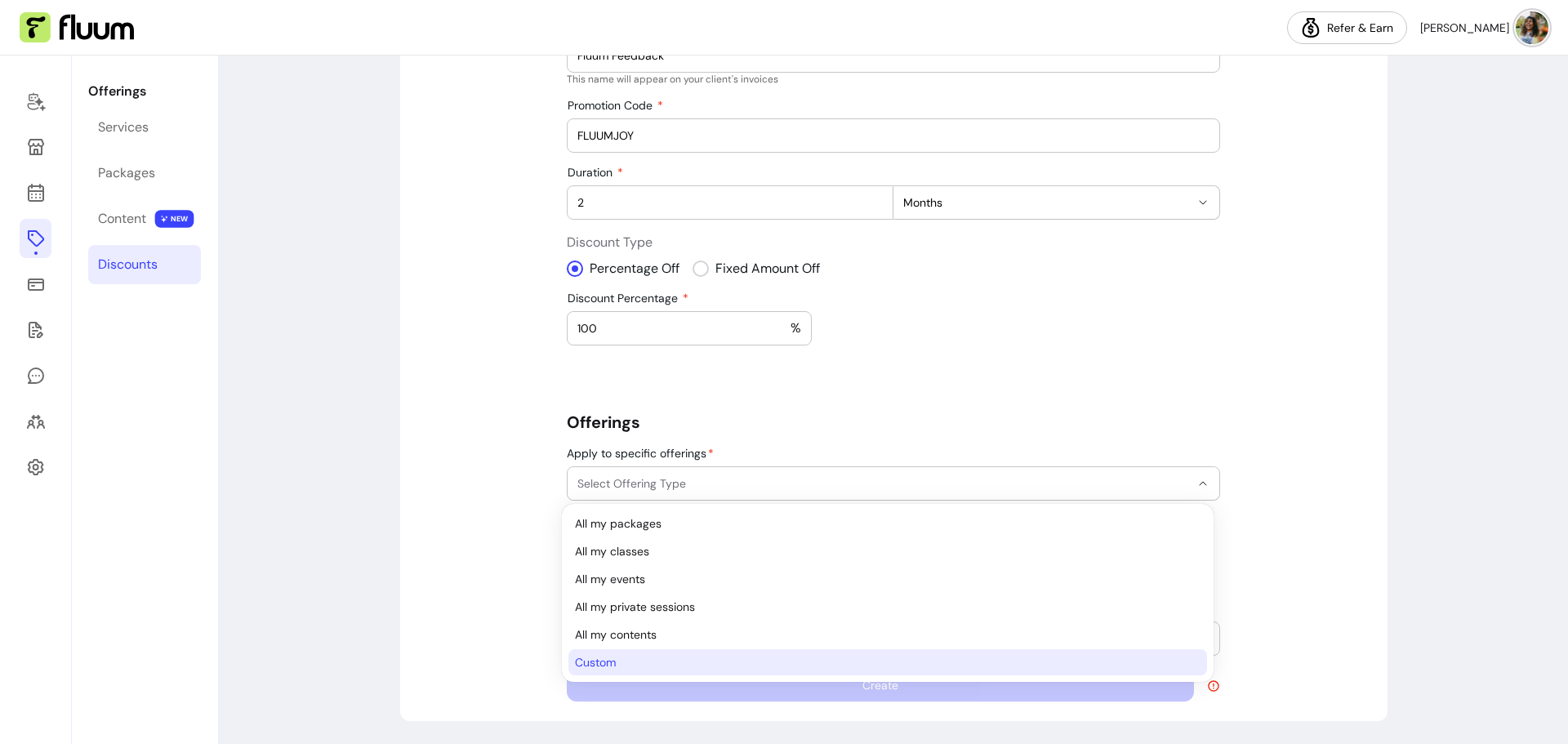
click at [615, 665] on span "Custom" at bounding box center [879, 662] width 609 height 16
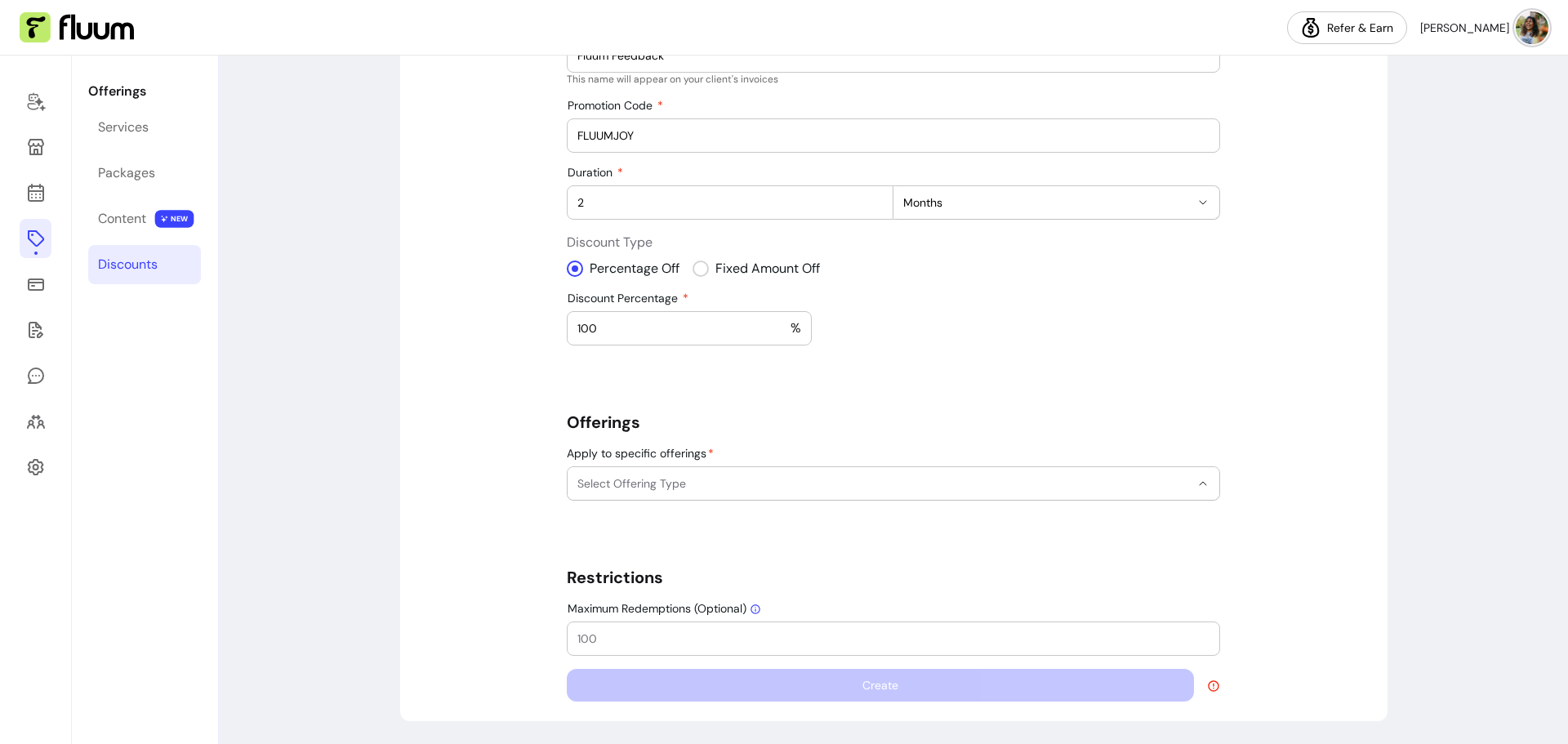
select select "******"
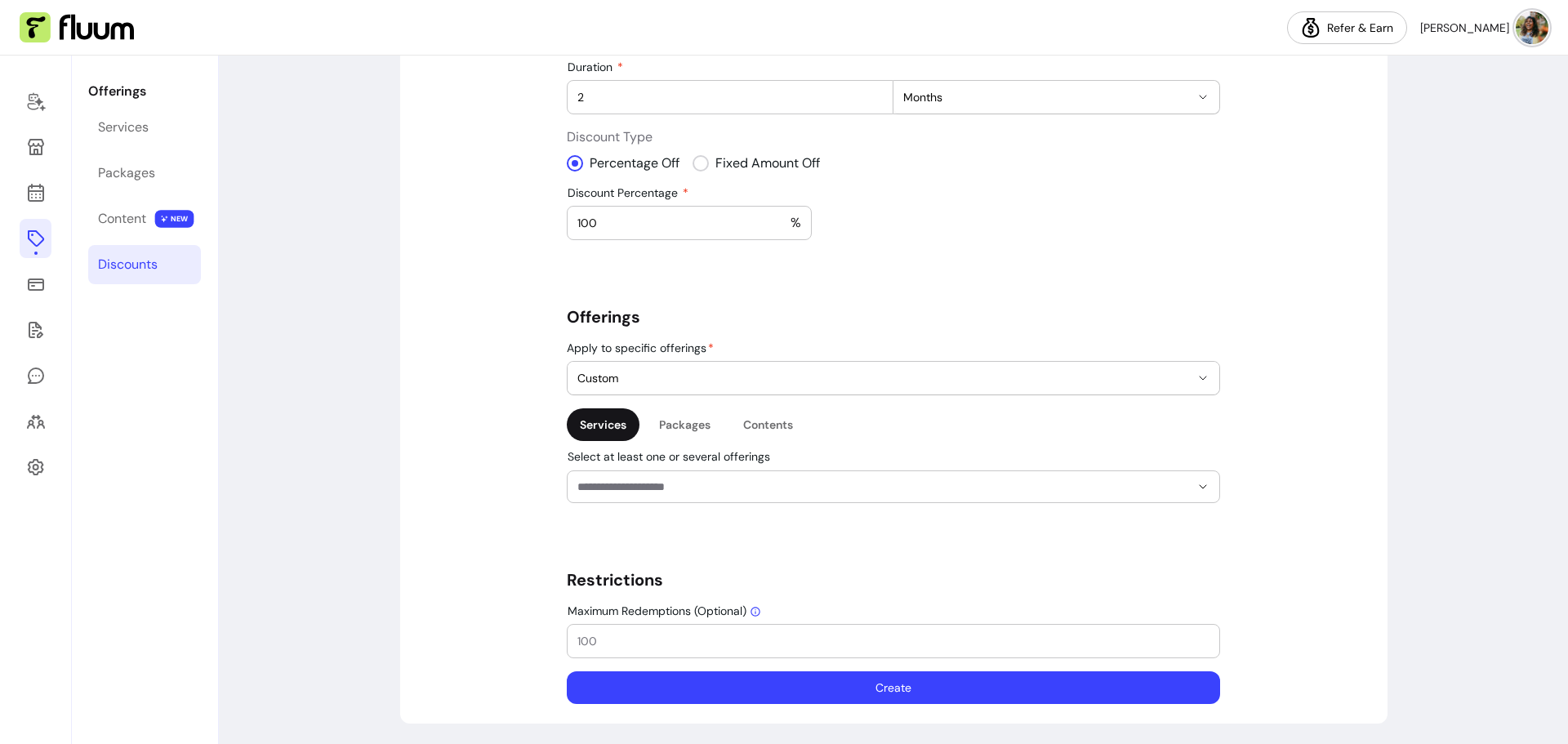
scroll to position [266, 0]
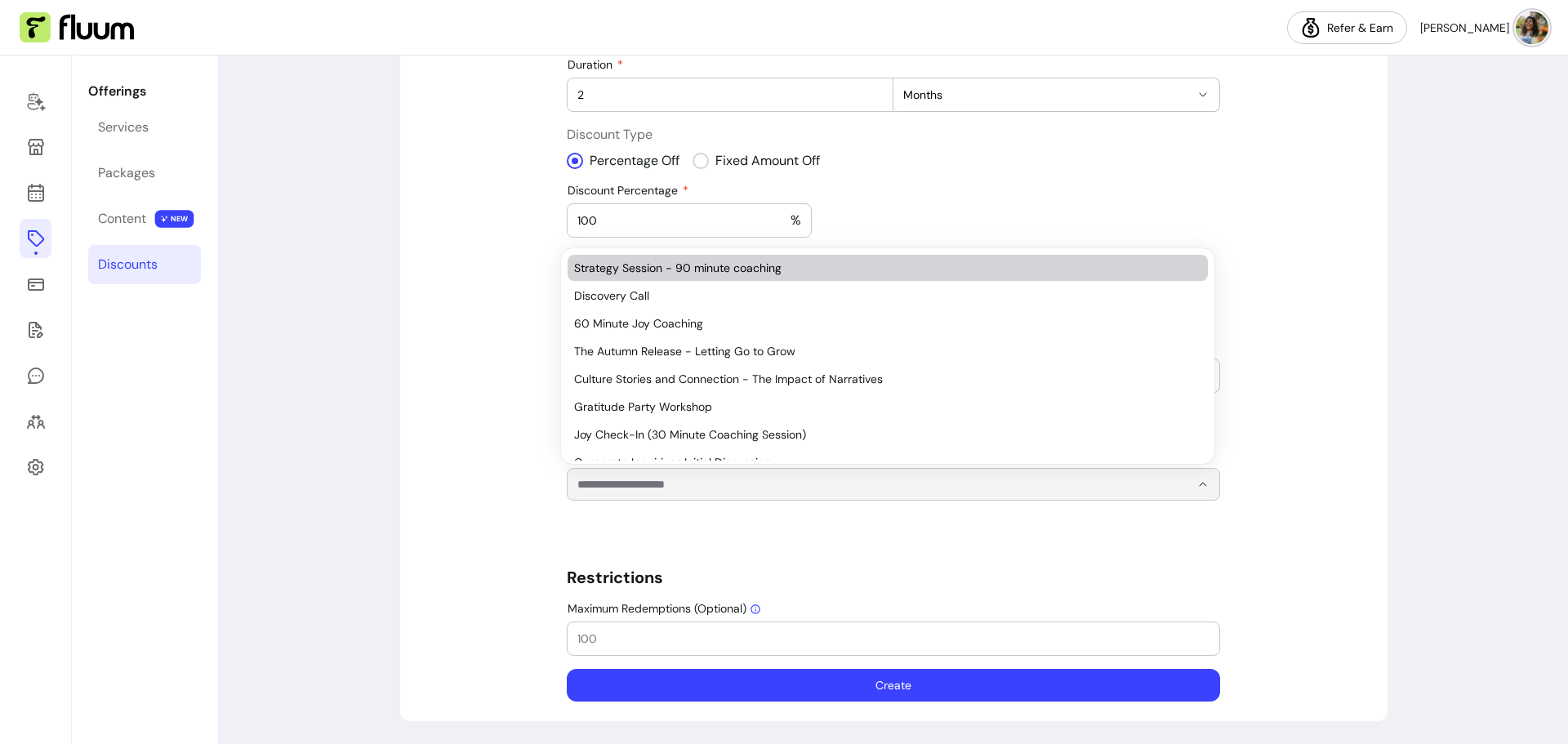
click at [726, 482] on input "Select at least one or several offerings" at bounding box center [870, 485] width 586 height 16
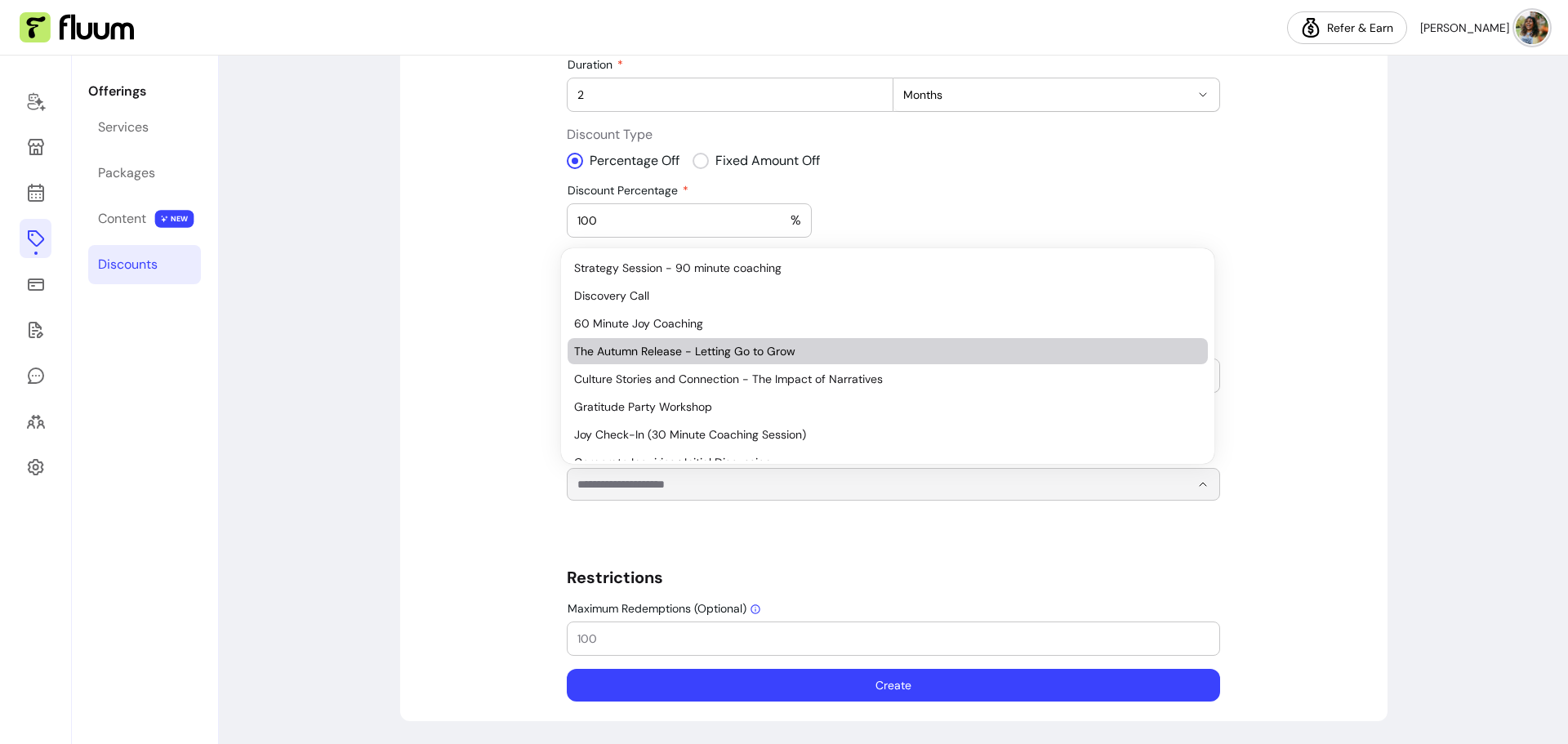
click at [735, 344] on span "The Autumn Release - Letting Go to Grow" at bounding box center [879, 352] width 611 height 16
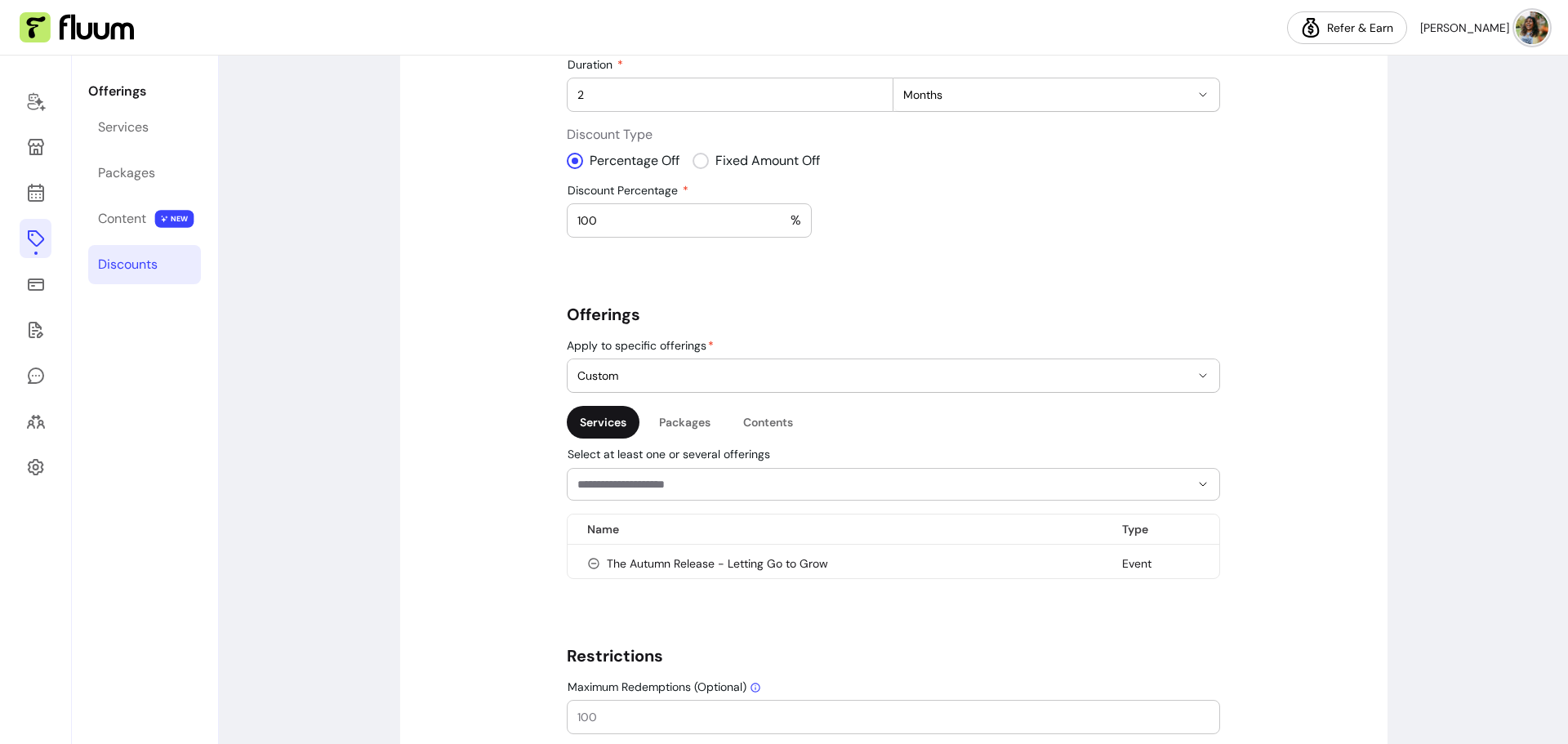
scroll to position [344, 0]
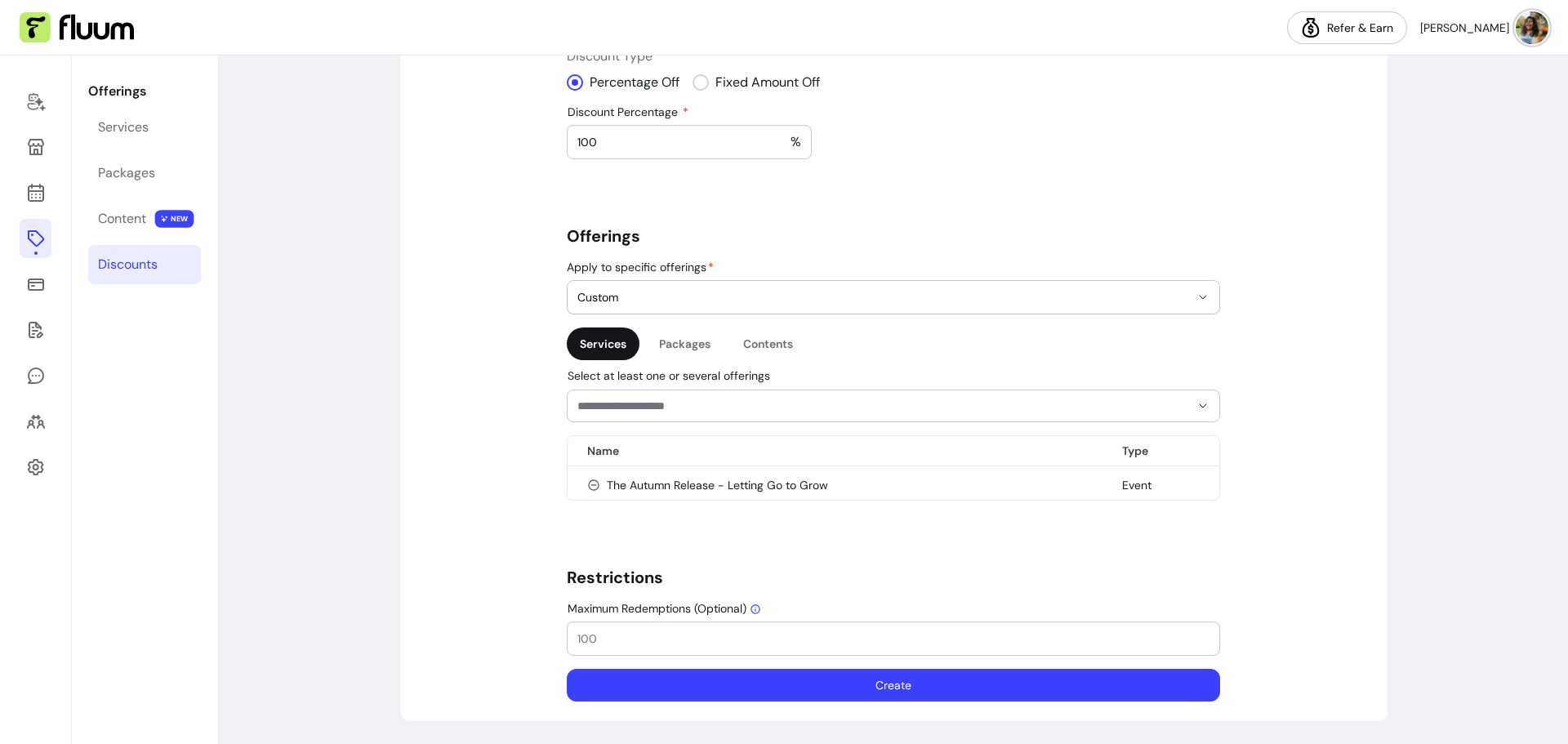
drag, startPoint x: 604, startPoint y: 637, endPoint x: 593, endPoint y: 640, distance: 11.4
click at [593, 640] on input "Maximum Redemptions (Optional)" at bounding box center [893, 639] width 632 height 16
type input "1"
type input "5"
click at [827, 685] on button "Create" at bounding box center [893, 685] width 653 height 33
